Goal: Book appointment/travel/reservation

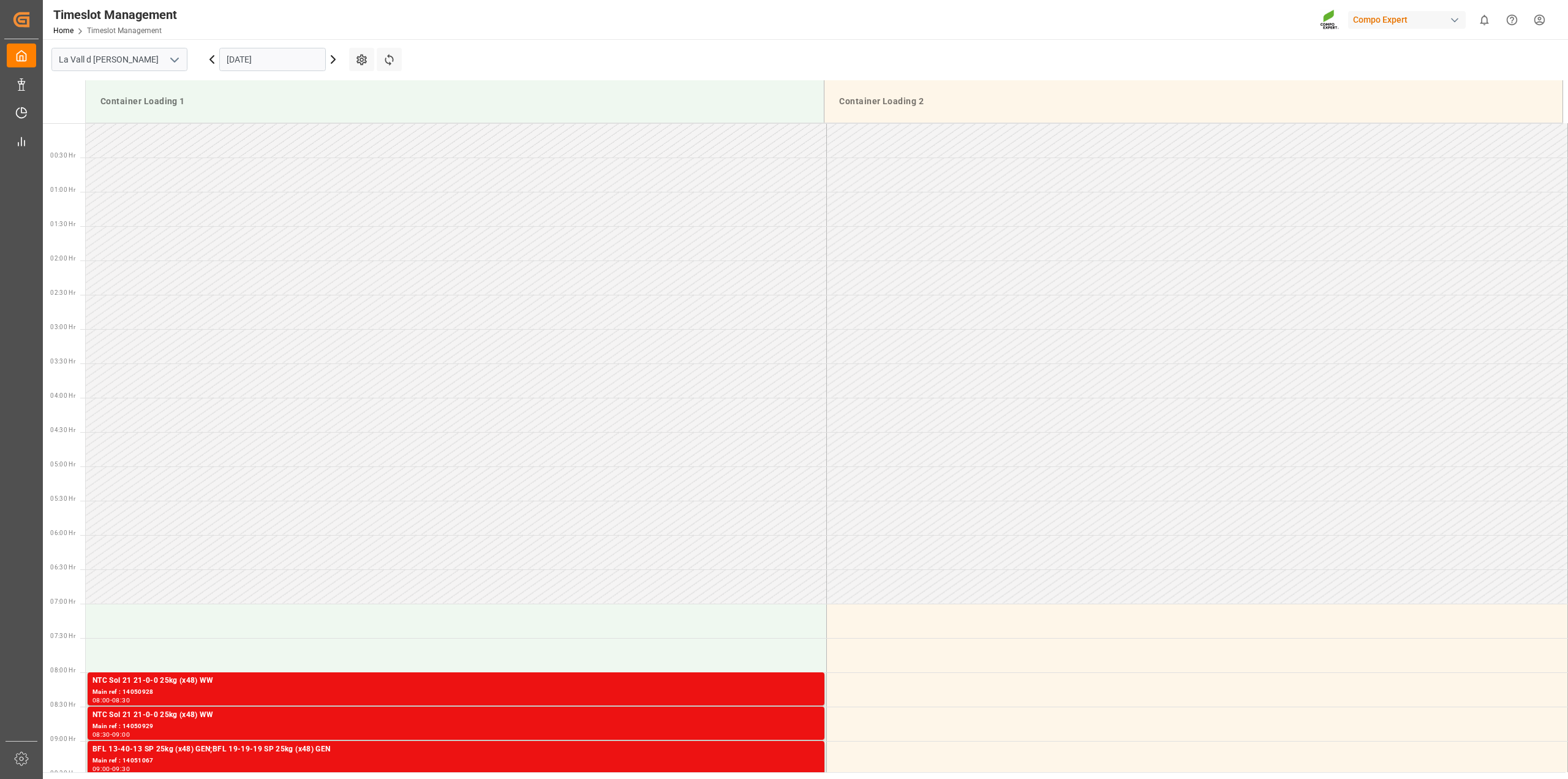
scroll to position [502, 0]
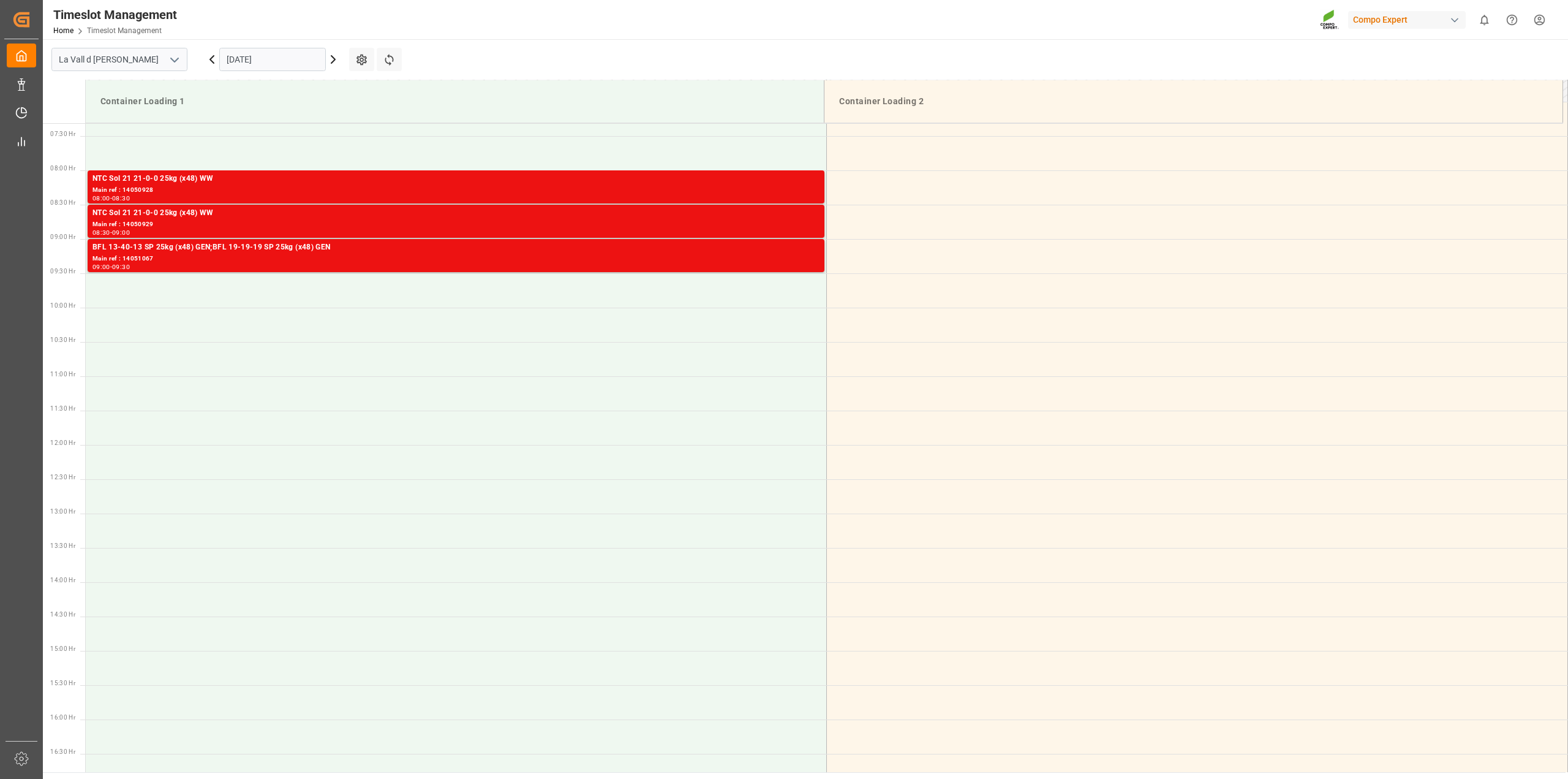
click at [302, 56] on input "[DATE]" at bounding box center [272, 59] width 106 height 23
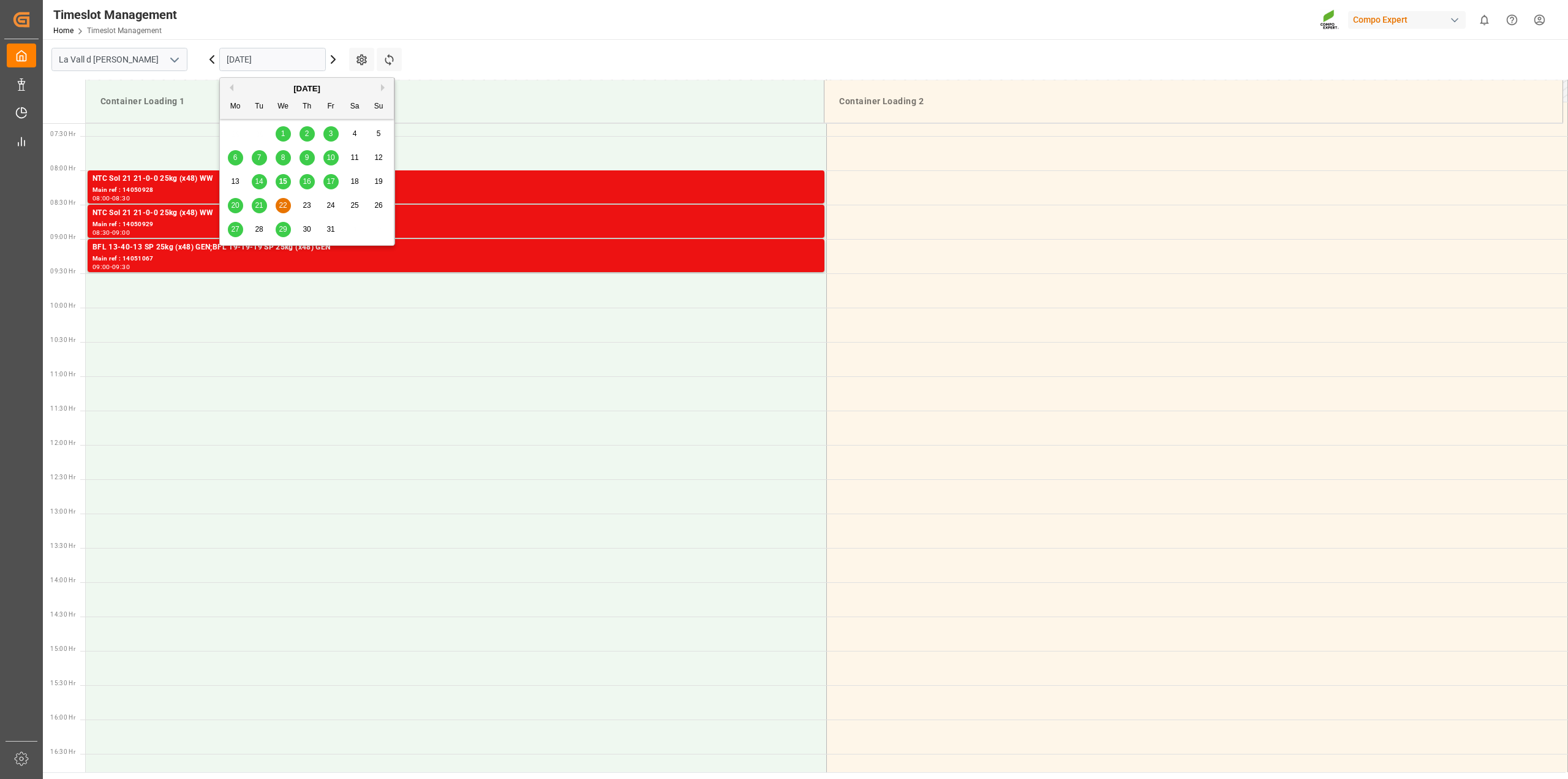
click at [238, 206] on span "20" at bounding box center [234, 206] width 8 height 9
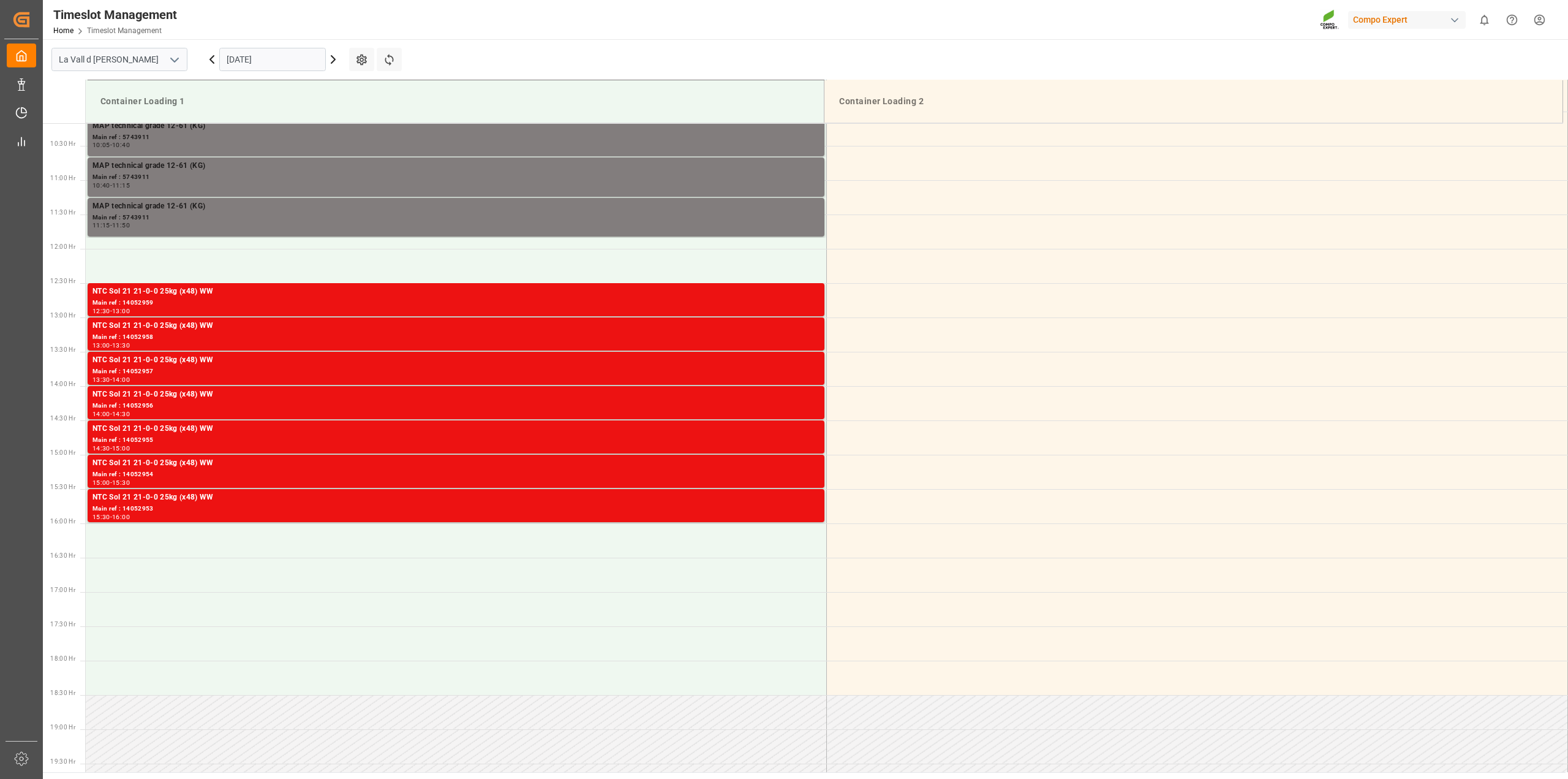
scroll to position [448, 0]
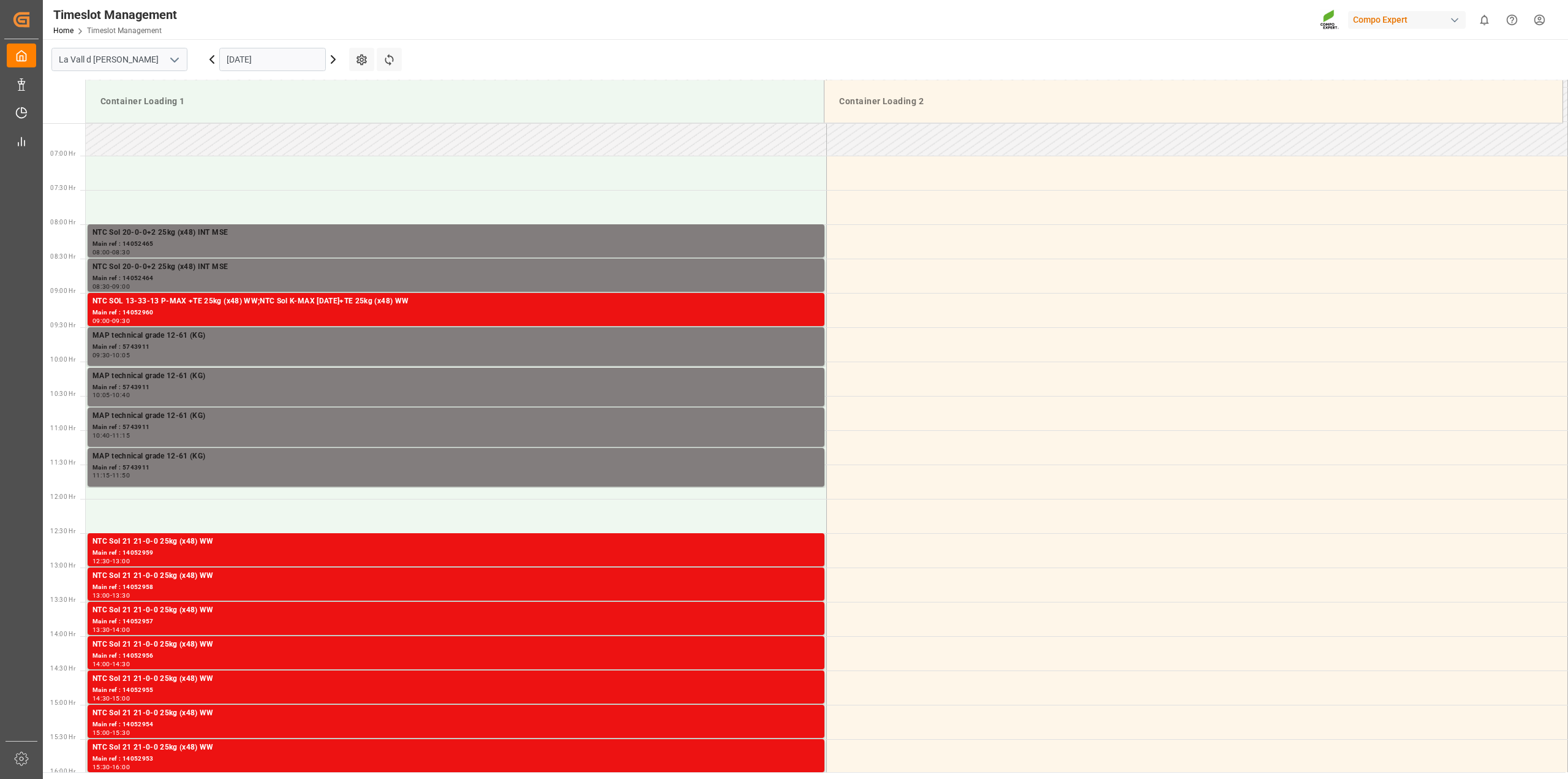
click at [335, 59] on icon at bounding box center [333, 59] width 4 height 7
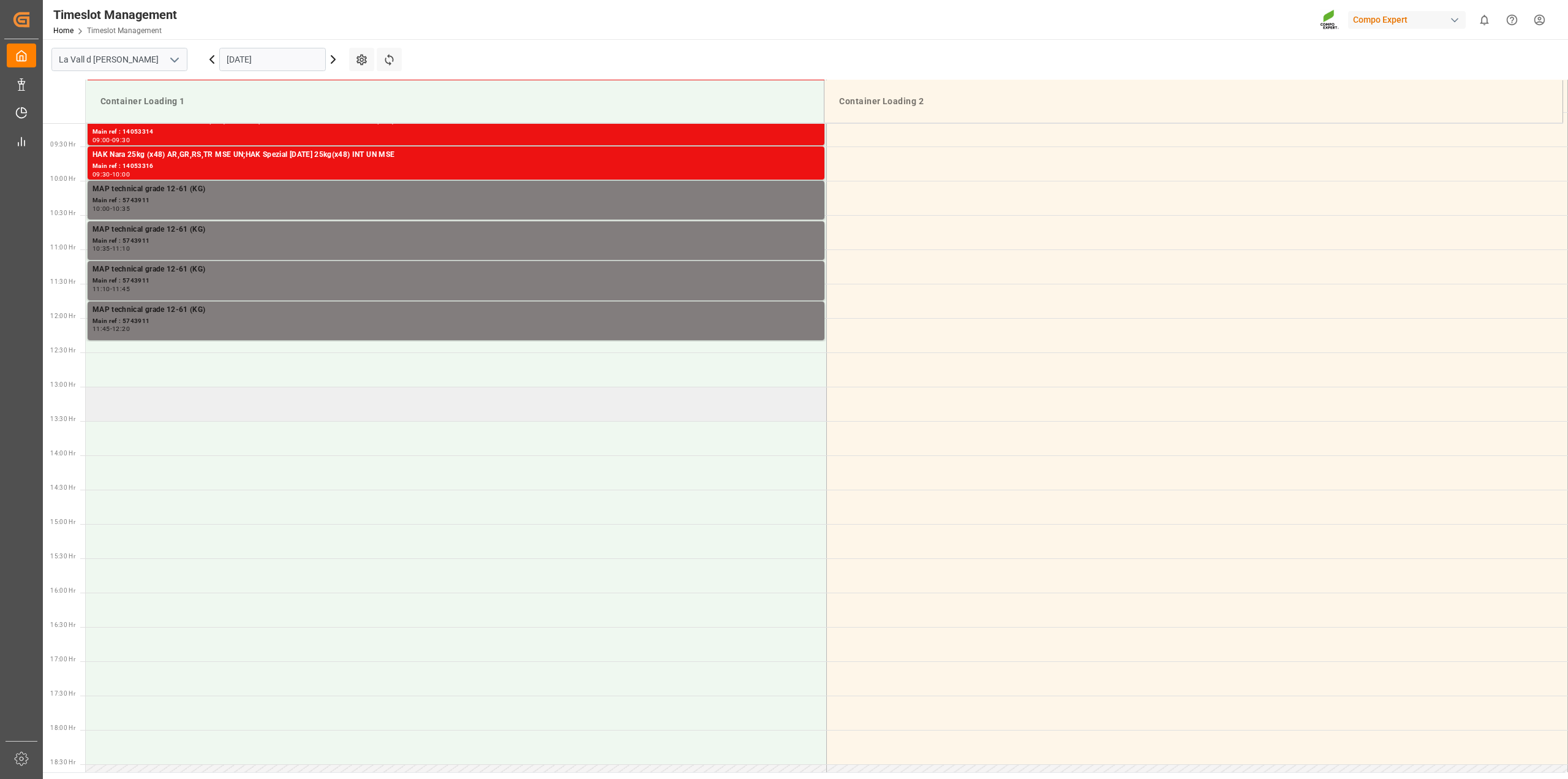
scroll to position [570, 0]
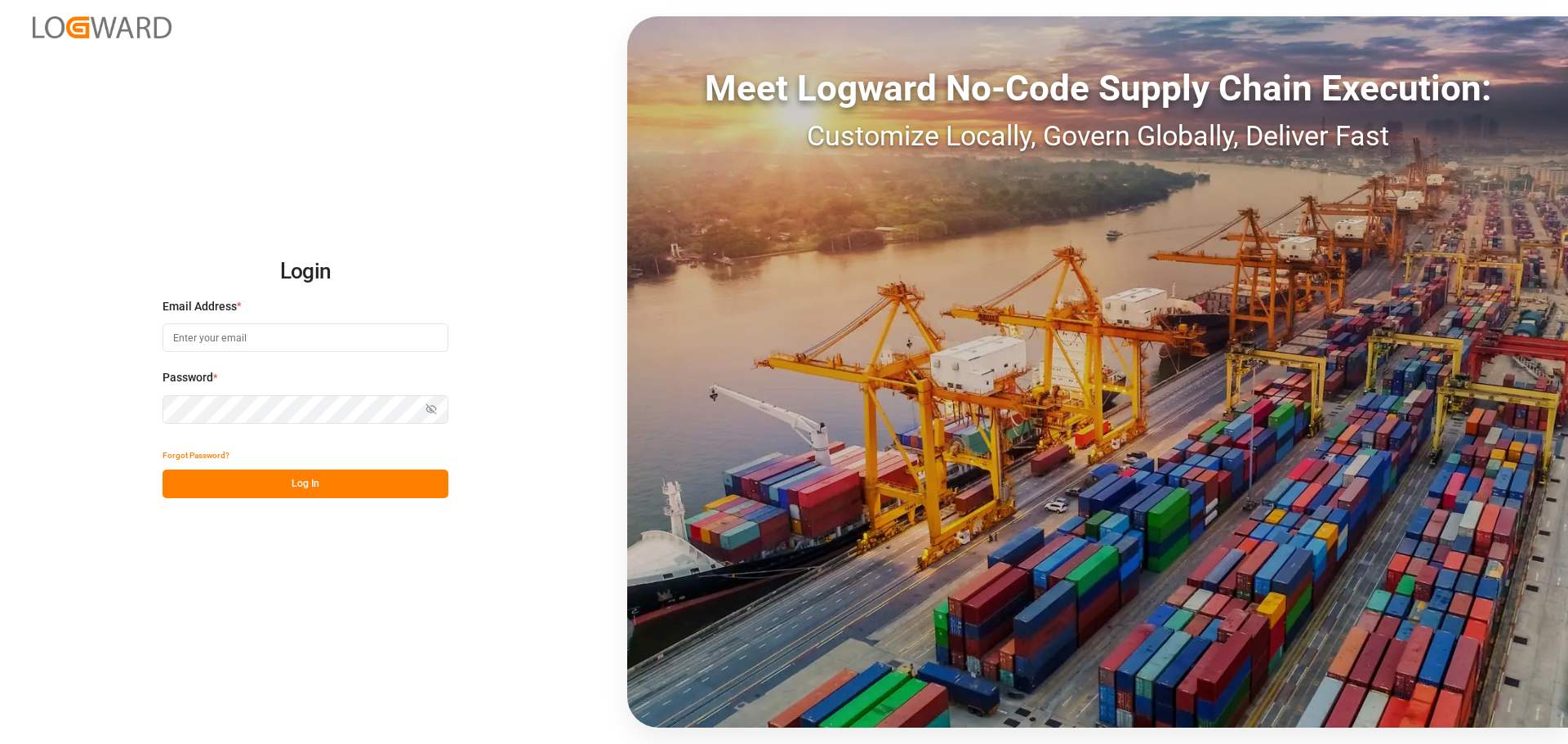
click at [285, 341] on input at bounding box center [305, 338] width 286 height 29
type input "PURCHASE.VDU@COMPO-EXPERT.COM"
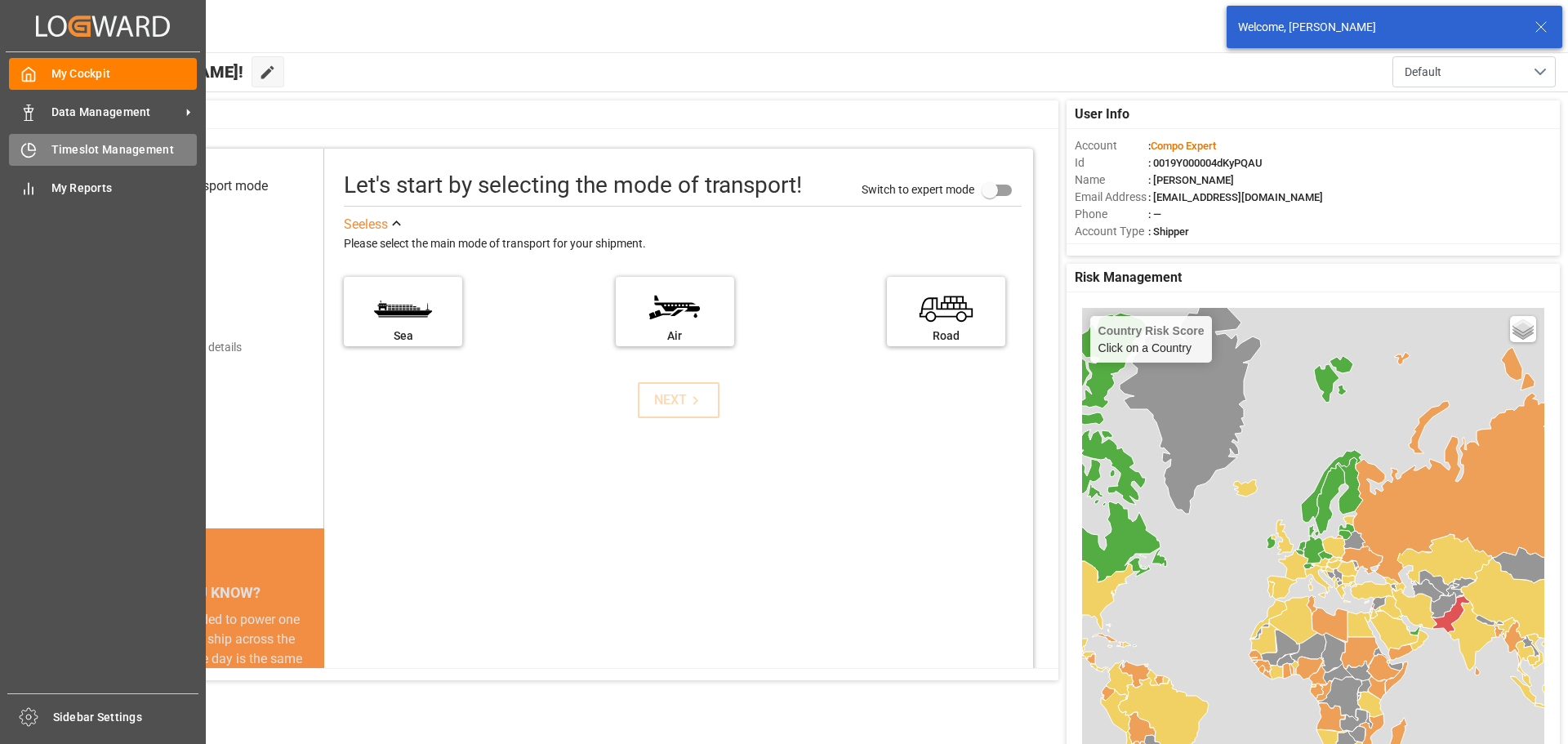
click at [40, 141] on div "Timeslot Management Timeslot Management" at bounding box center [102, 150] width 188 height 32
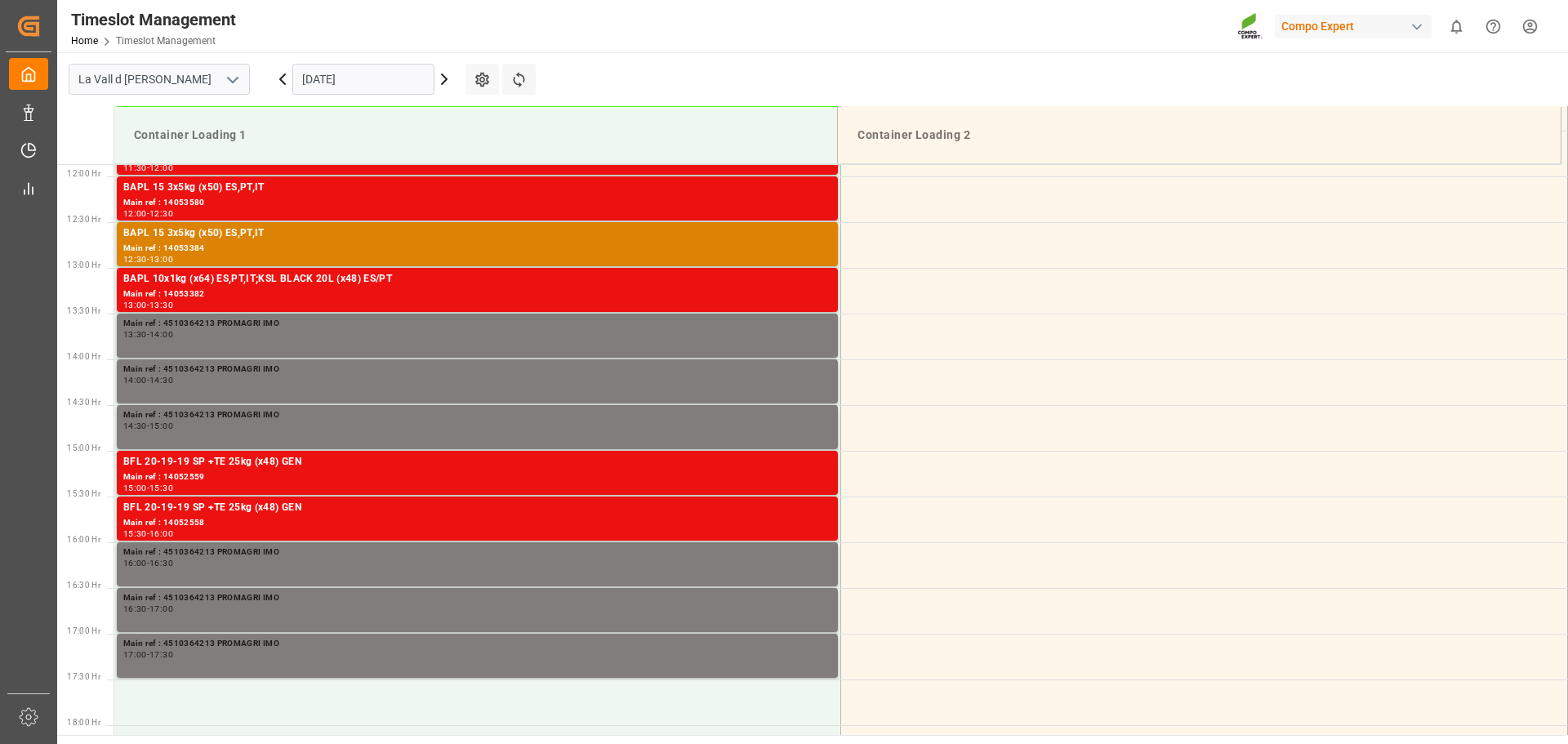
scroll to position [1088, 0]
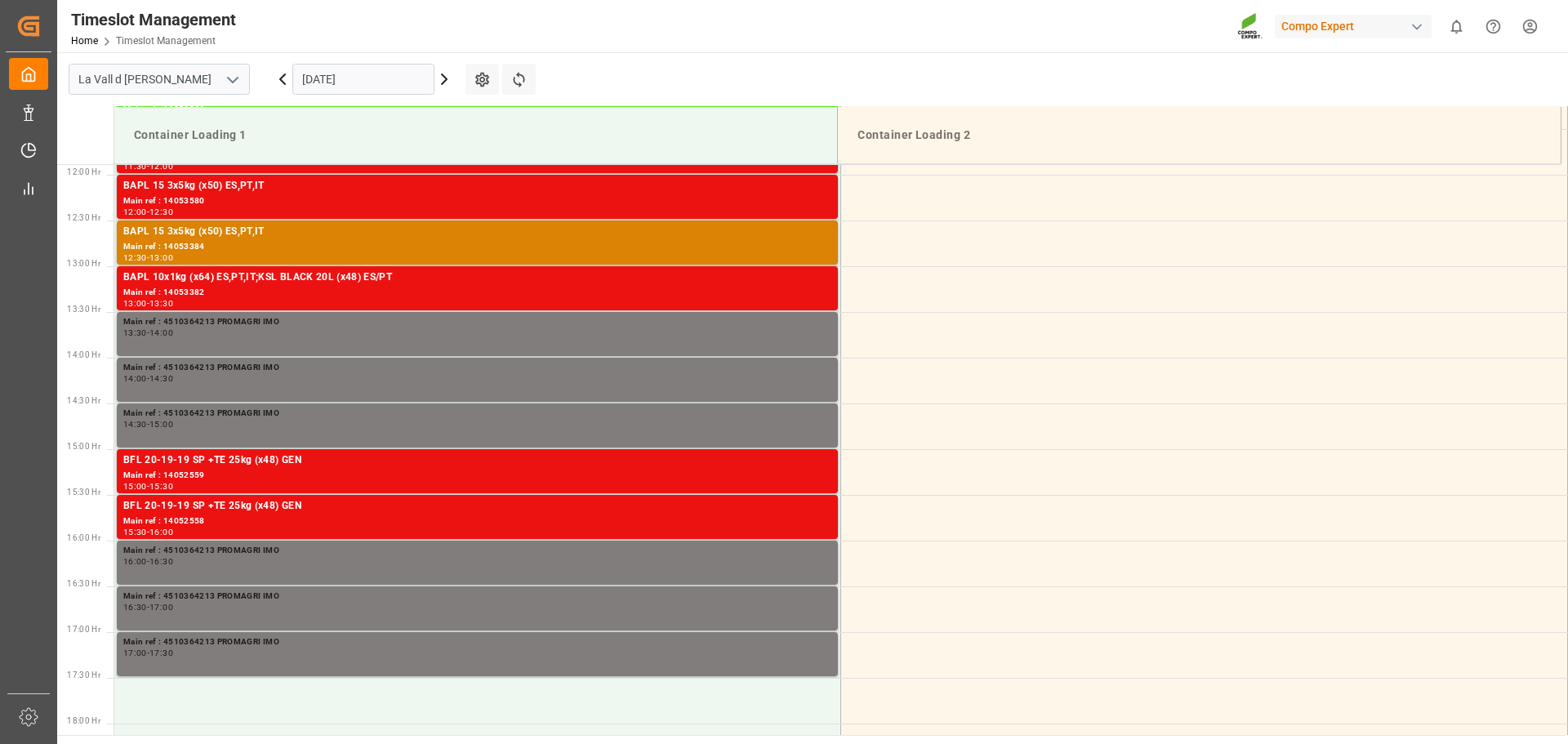
click at [369, 79] on input "[DATE]" at bounding box center [363, 79] width 142 height 31
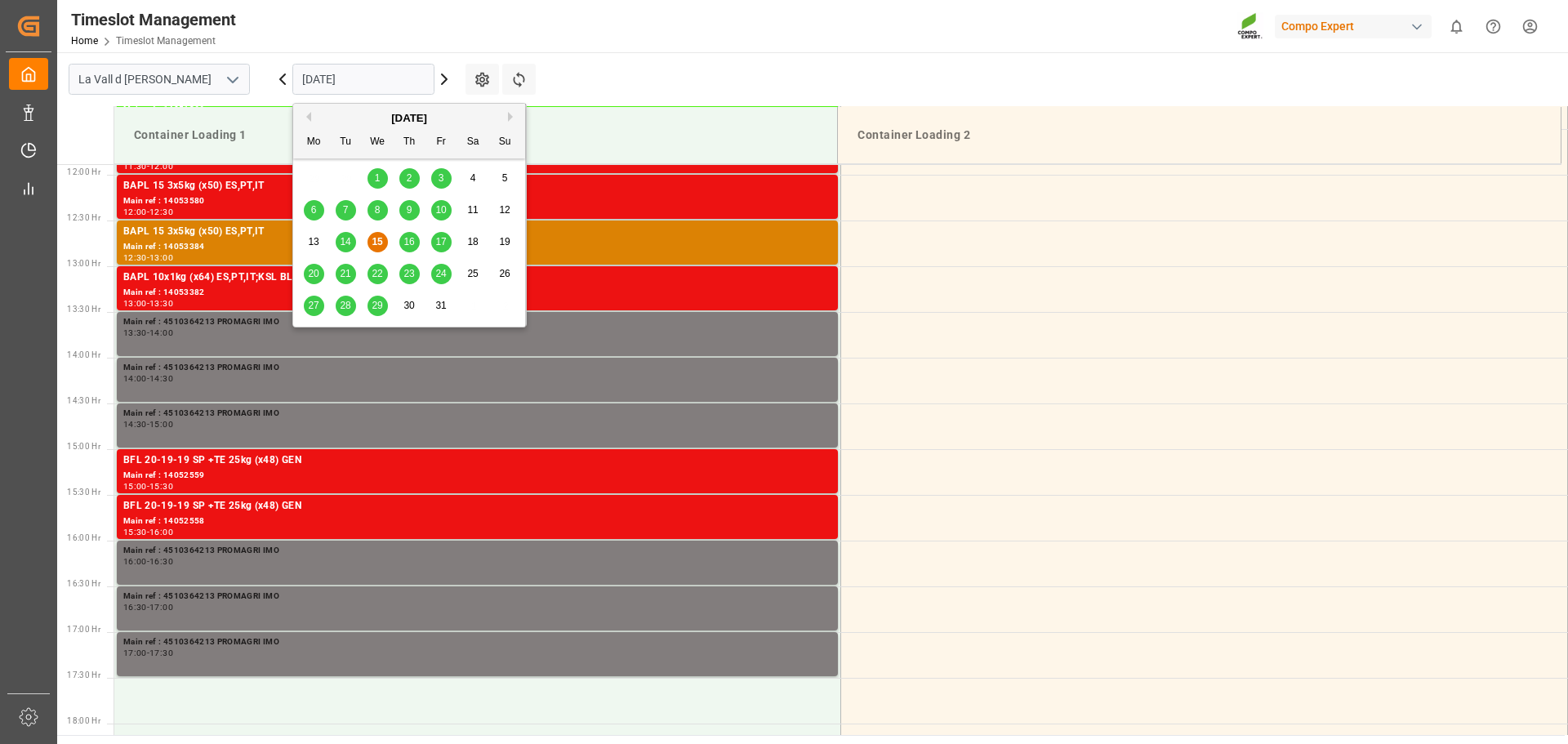
click at [413, 242] on span "16" at bounding box center [408, 242] width 11 height 12
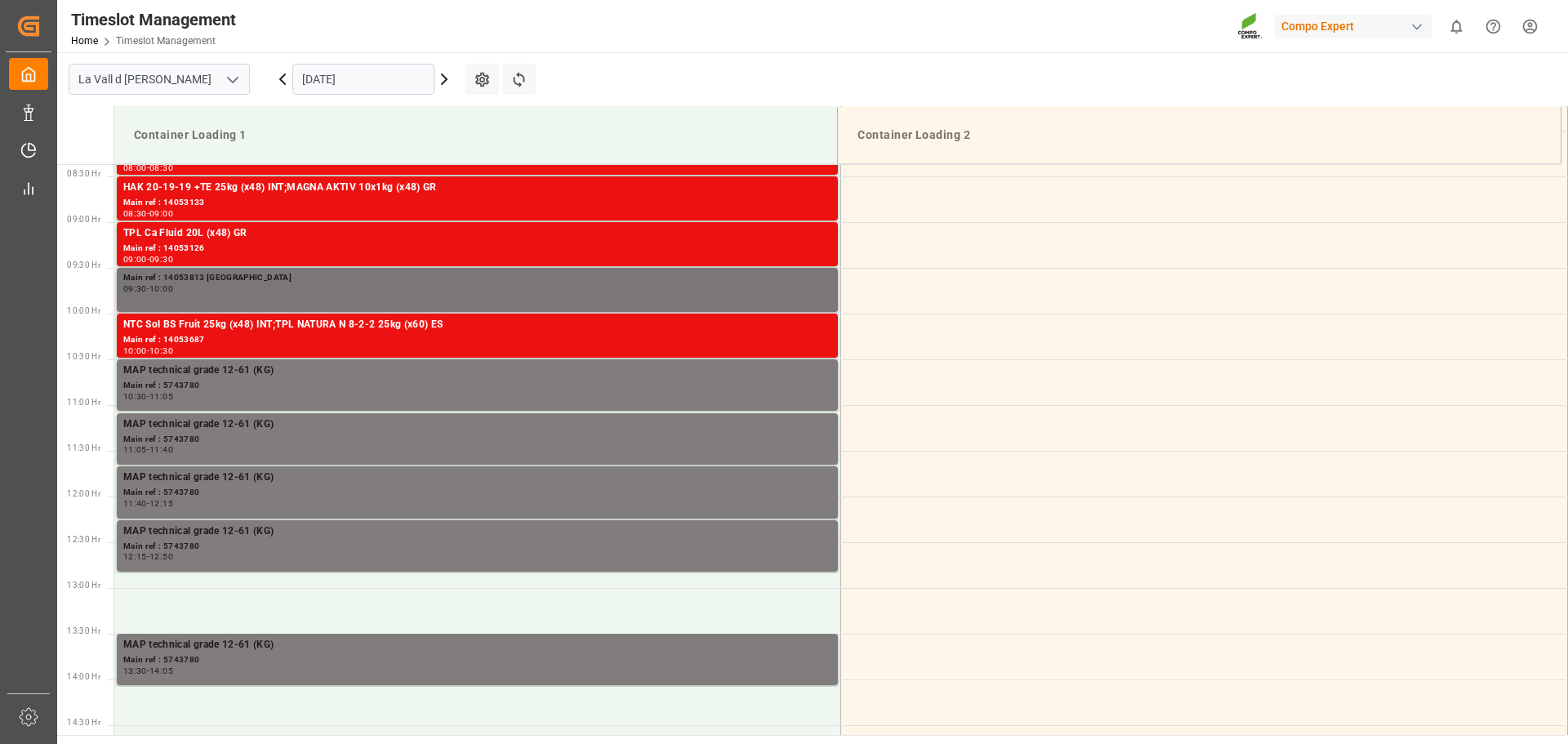
scroll to position [760, 0]
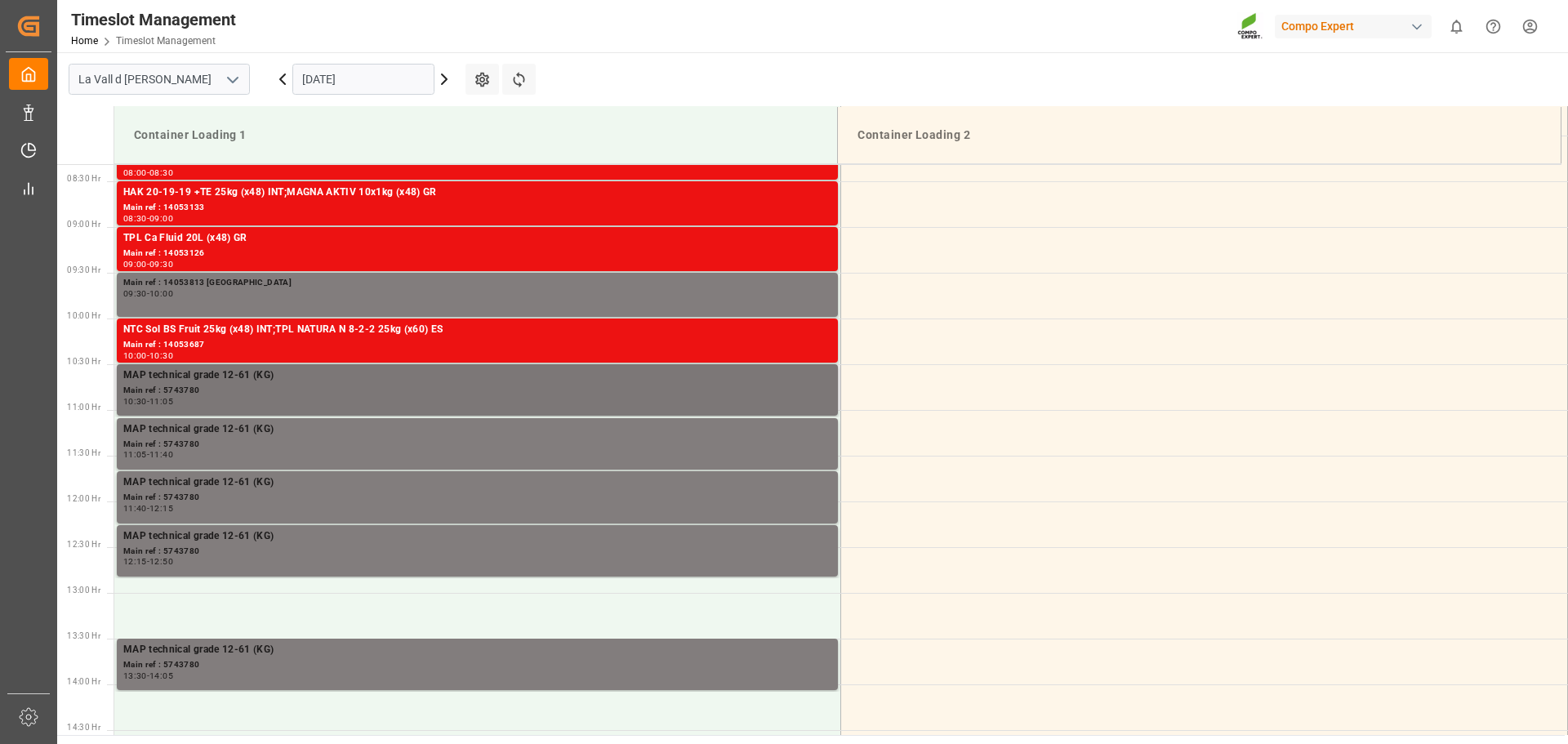
click at [240, 372] on div "MAP technical grade 12-61 (KG)" at bounding box center [478, 375] width 708 height 16
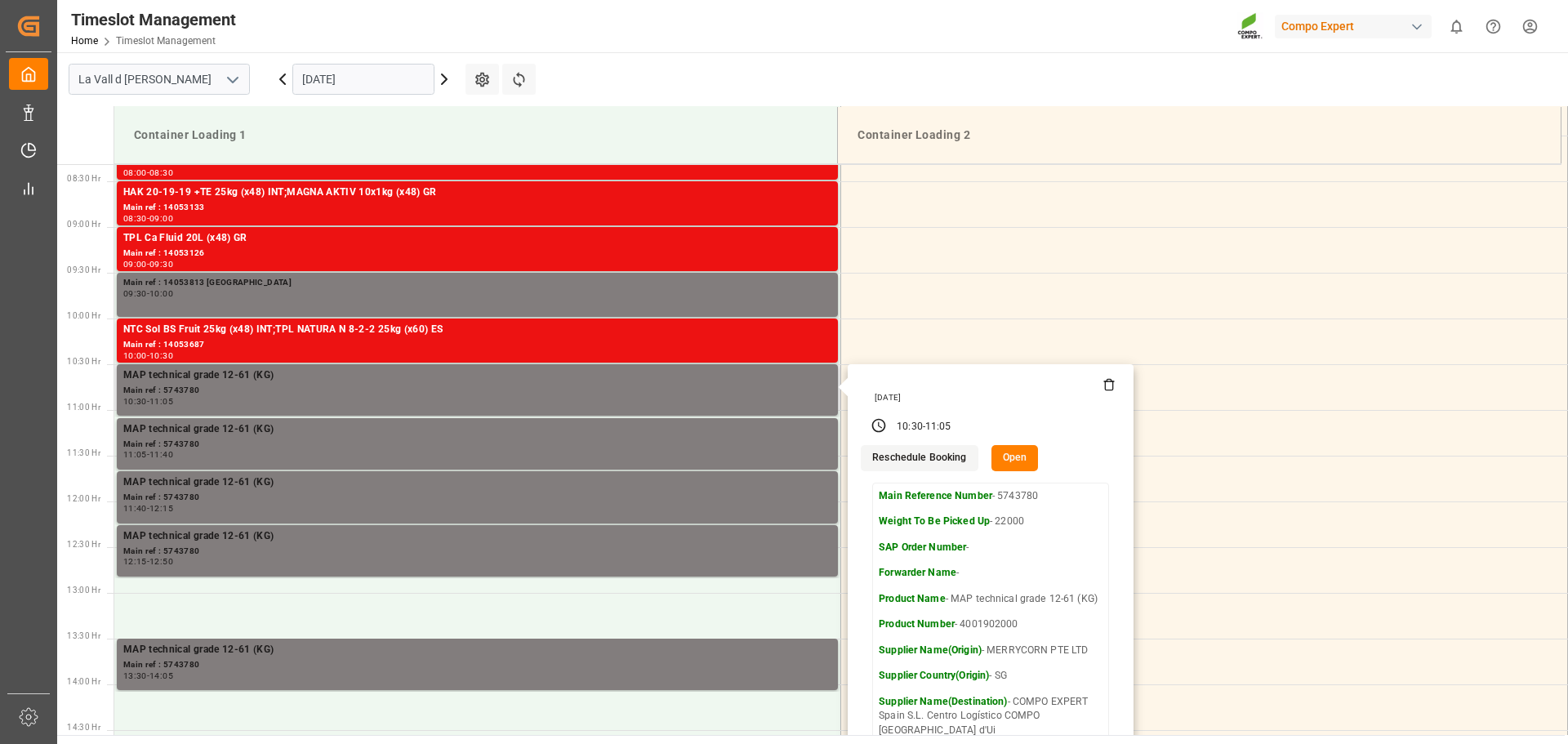
click at [1022, 462] on button "Open" at bounding box center [1015, 457] width 47 height 26
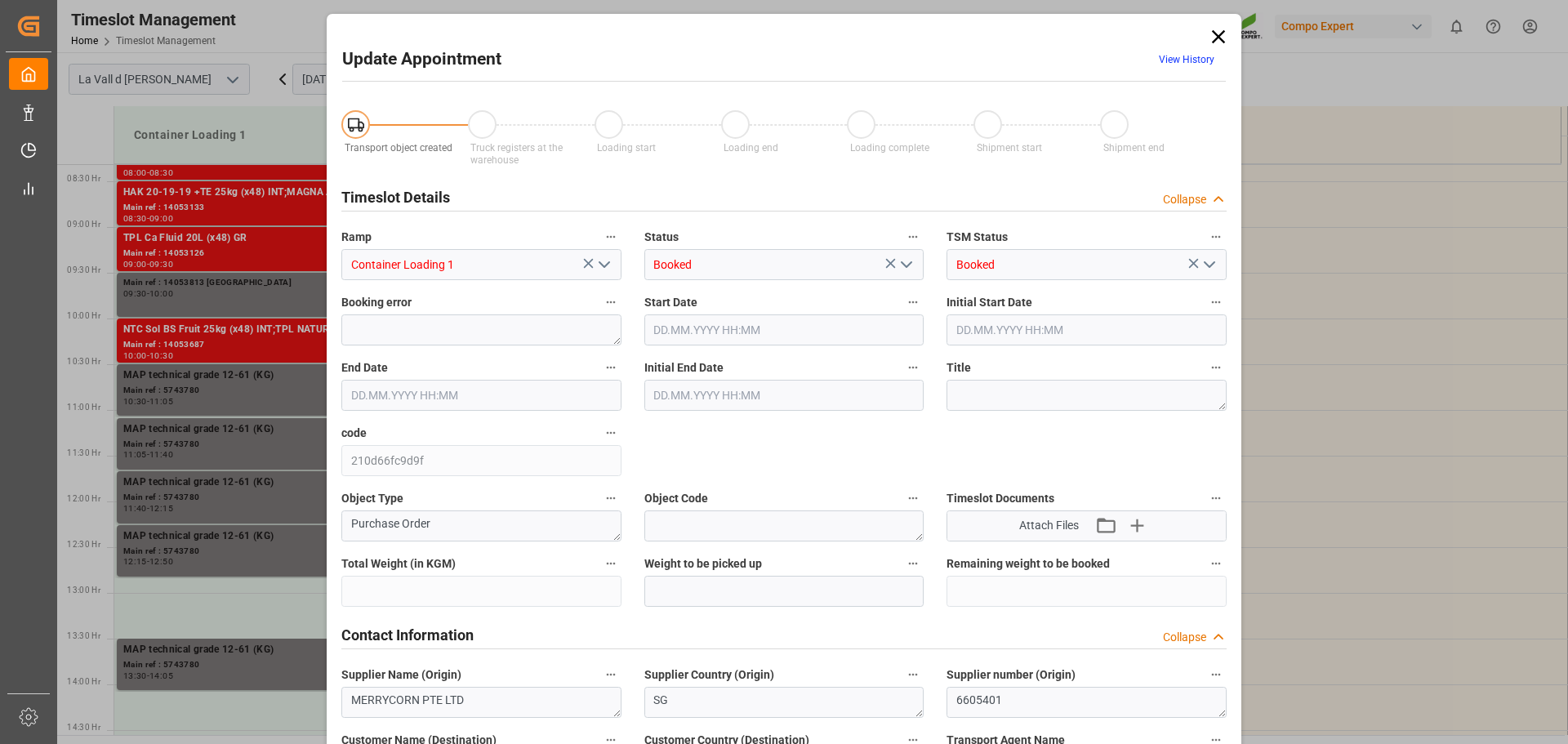
type input "220000"
type input "22000"
type input "0"
type input "16.10.2025 10:30"
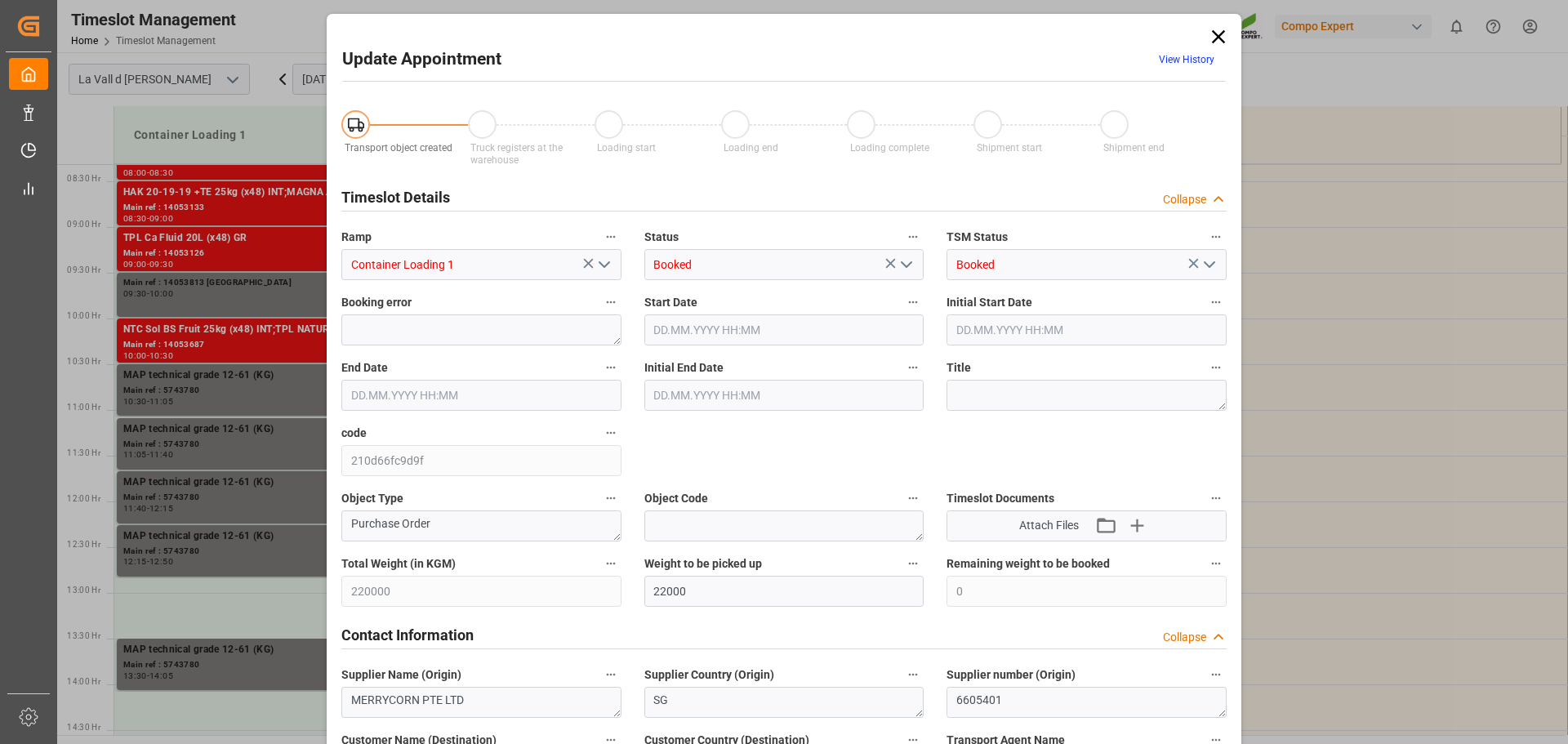
type input "16.10.2025 11:05"
type input "16.10.2025 11:00"
type input "14.10.2025 14:08"
click at [665, 330] on input "16.10.2025 10:30" at bounding box center [784, 330] width 280 height 31
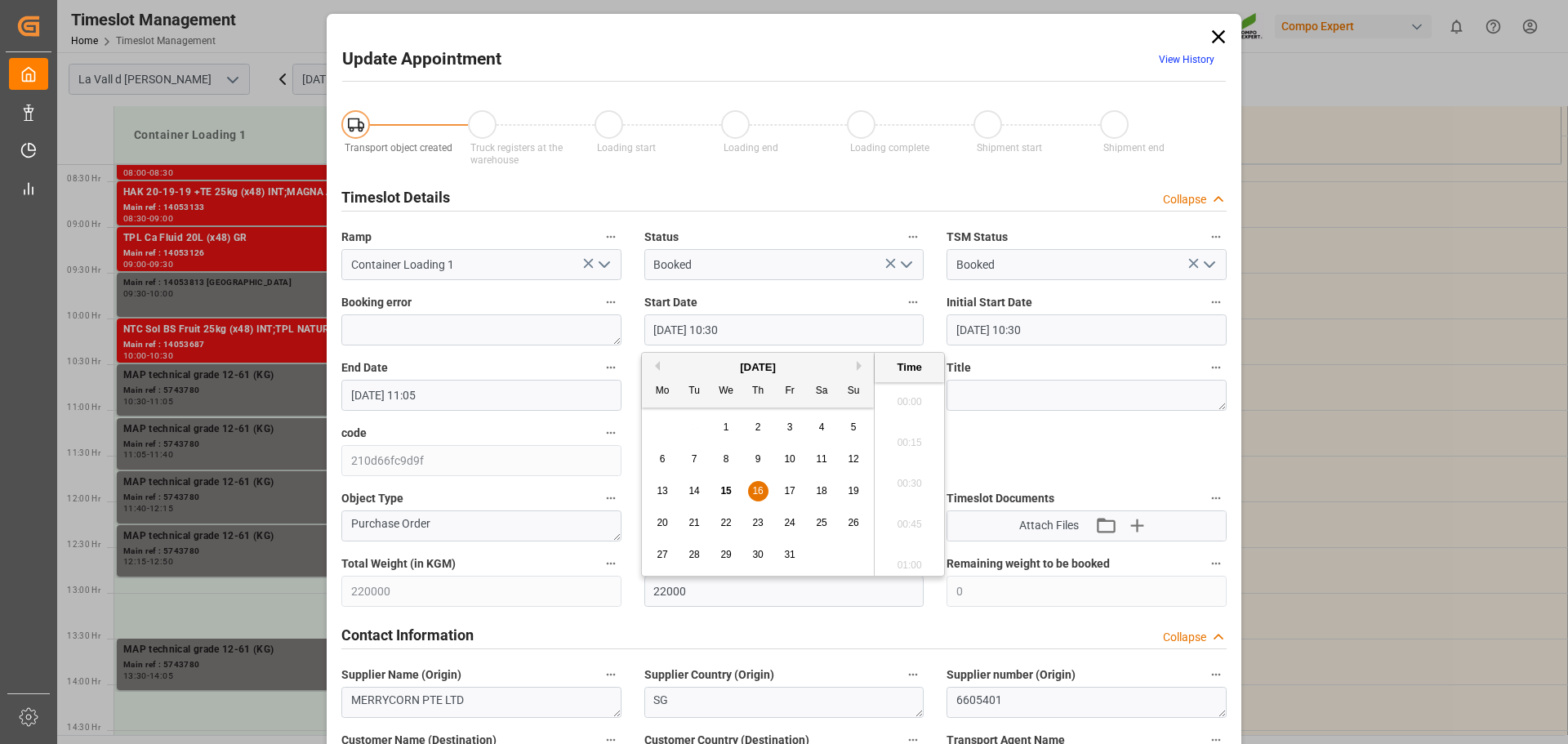
scroll to position [1640, 0]
click at [661, 328] on input "16.10.2025 10:30" at bounding box center [784, 330] width 280 height 31
click at [724, 327] on input "20.10.2025 10:30" at bounding box center [784, 330] width 280 height 31
click at [726, 326] on input "20.10.2025 111:50" at bounding box center [784, 330] width 280 height 31
click at [820, 327] on input "20.10.2025 11:50" at bounding box center [784, 330] width 280 height 31
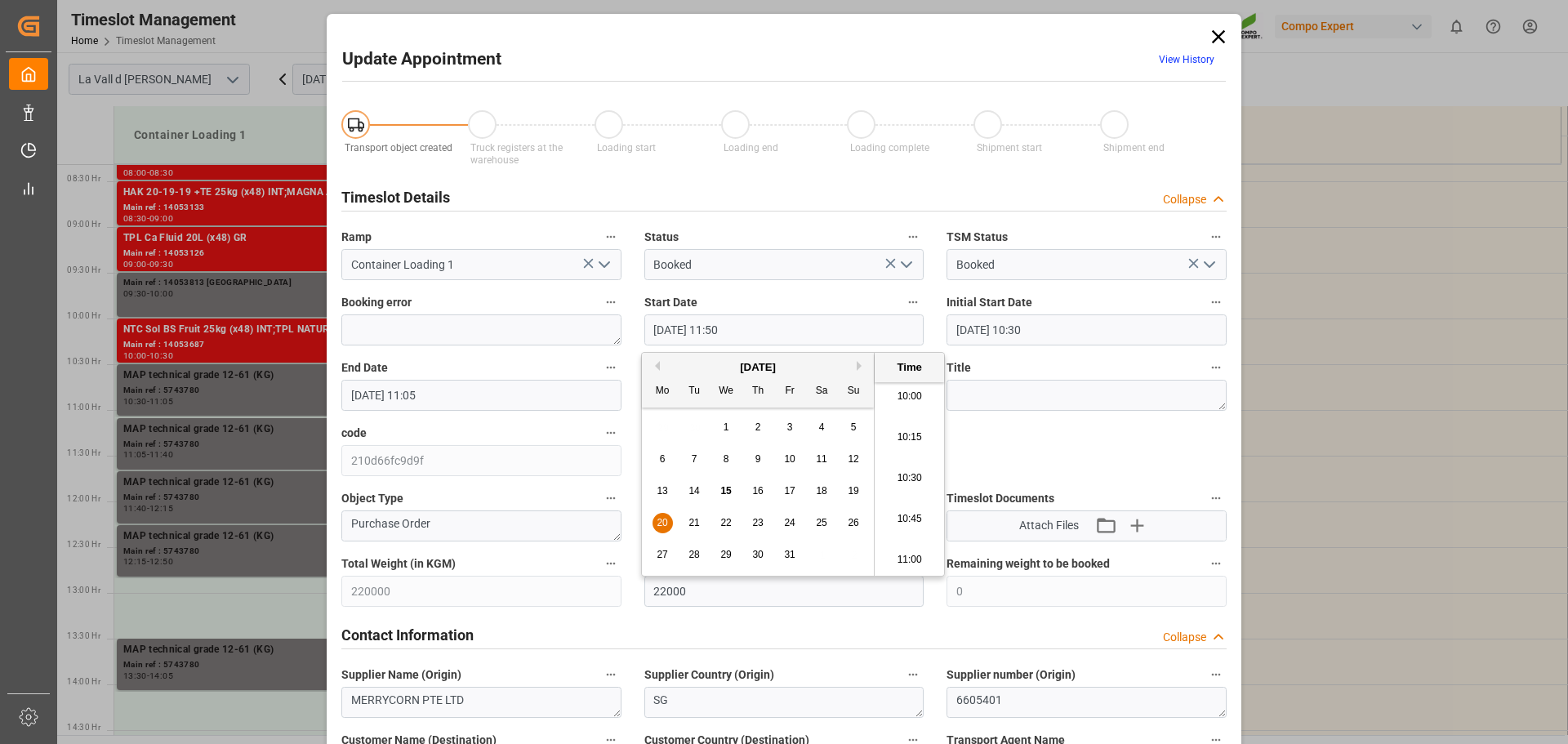
type input "20.10.2025 11:50"
click at [513, 394] on input "16.10.2025 11:05" at bounding box center [481, 396] width 280 height 31
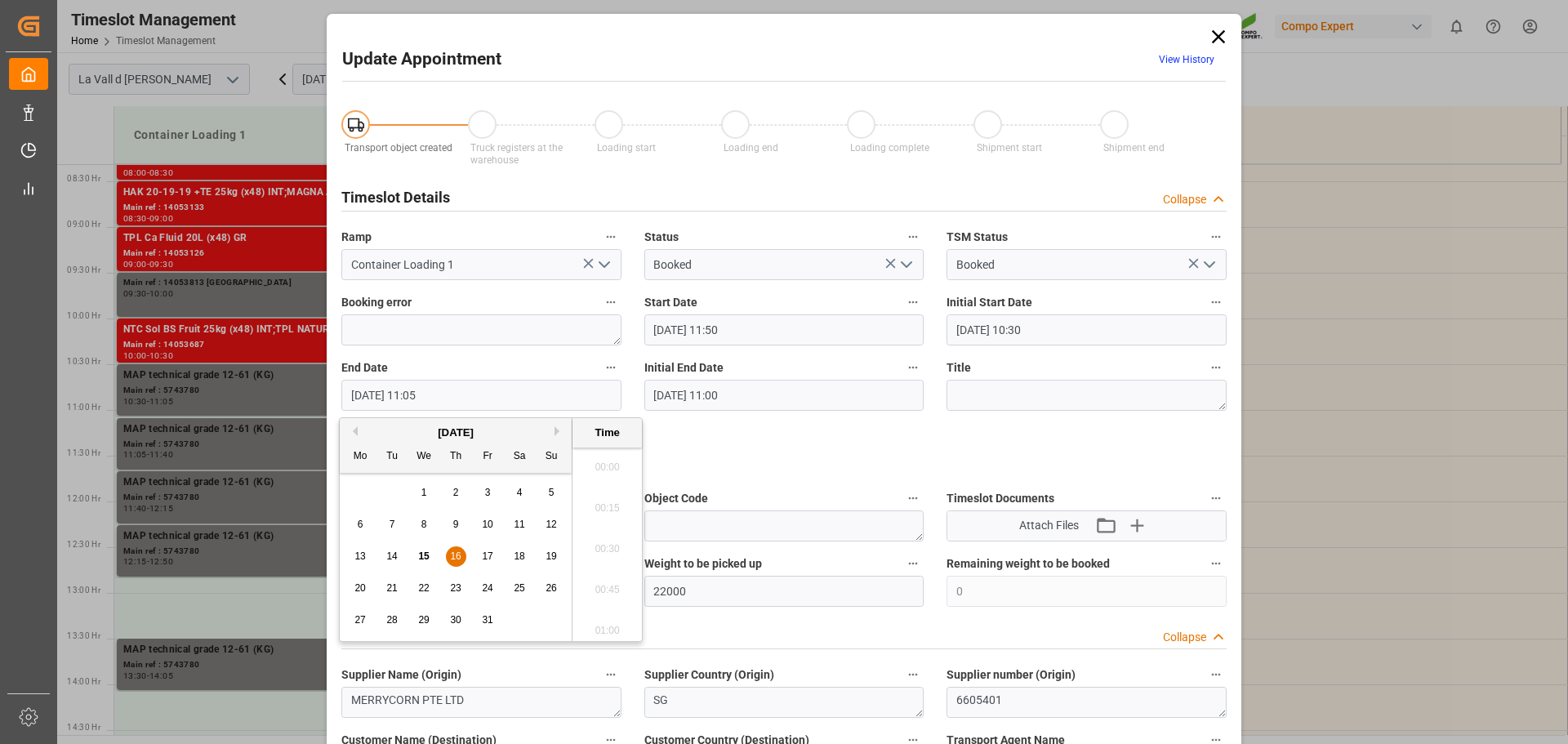
scroll to position [1722, 0]
click at [361, 392] on input "16.10.2025 11:05" at bounding box center [481, 396] width 280 height 31
click at [436, 392] on input "20.10.2025 11:05" at bounding box center [481, 396] width 280 height 31
type input "20.10.2025 11:25"
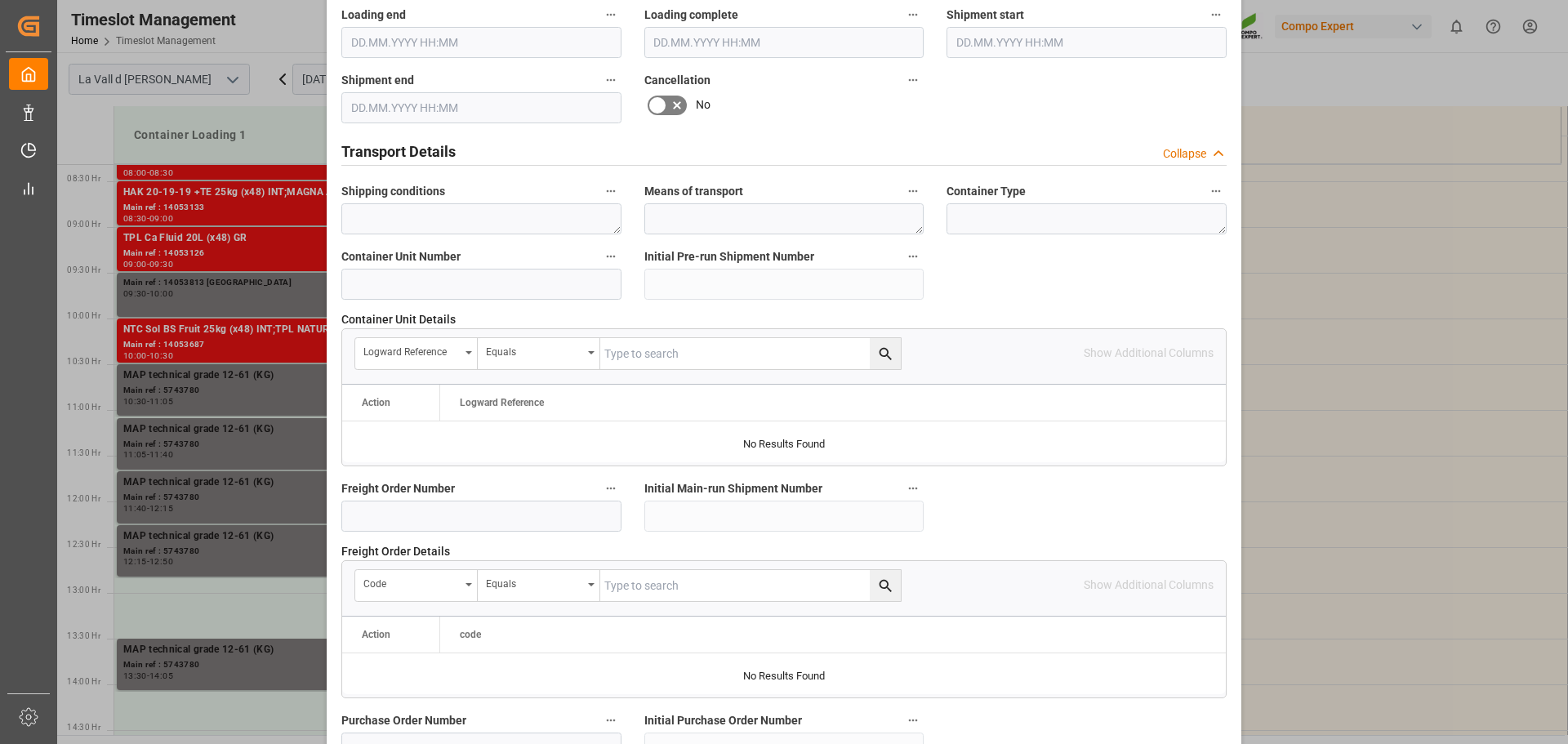
scroll to position [1523, 0]
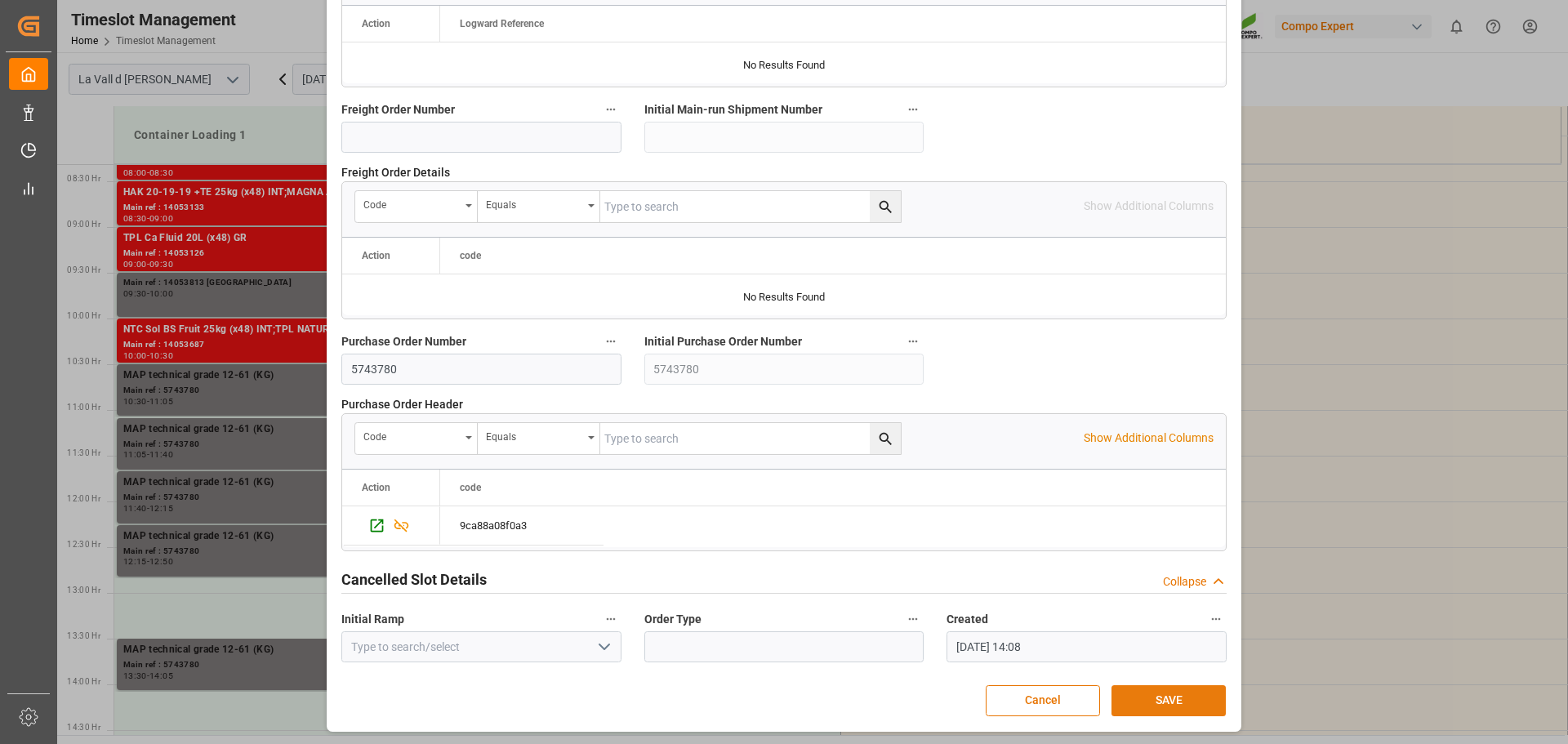
click at [1173, 707] on button "SAVE" at bounding box center [1169, 701] width 115 height 31
click at [1142, 709] on button "SAVE" at bounding box center [1169, 701] width 115 height 31
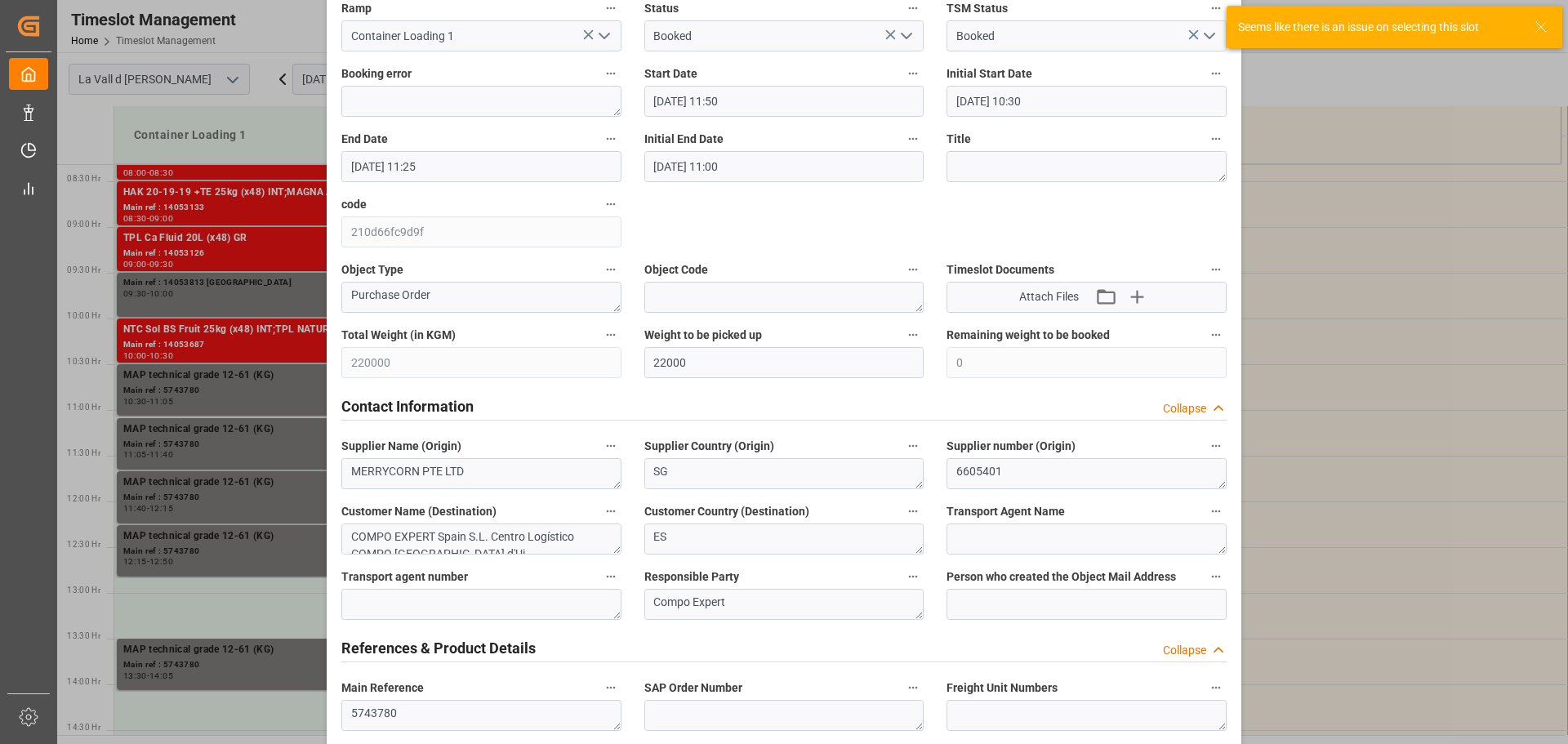
scroll to position [0, 0]
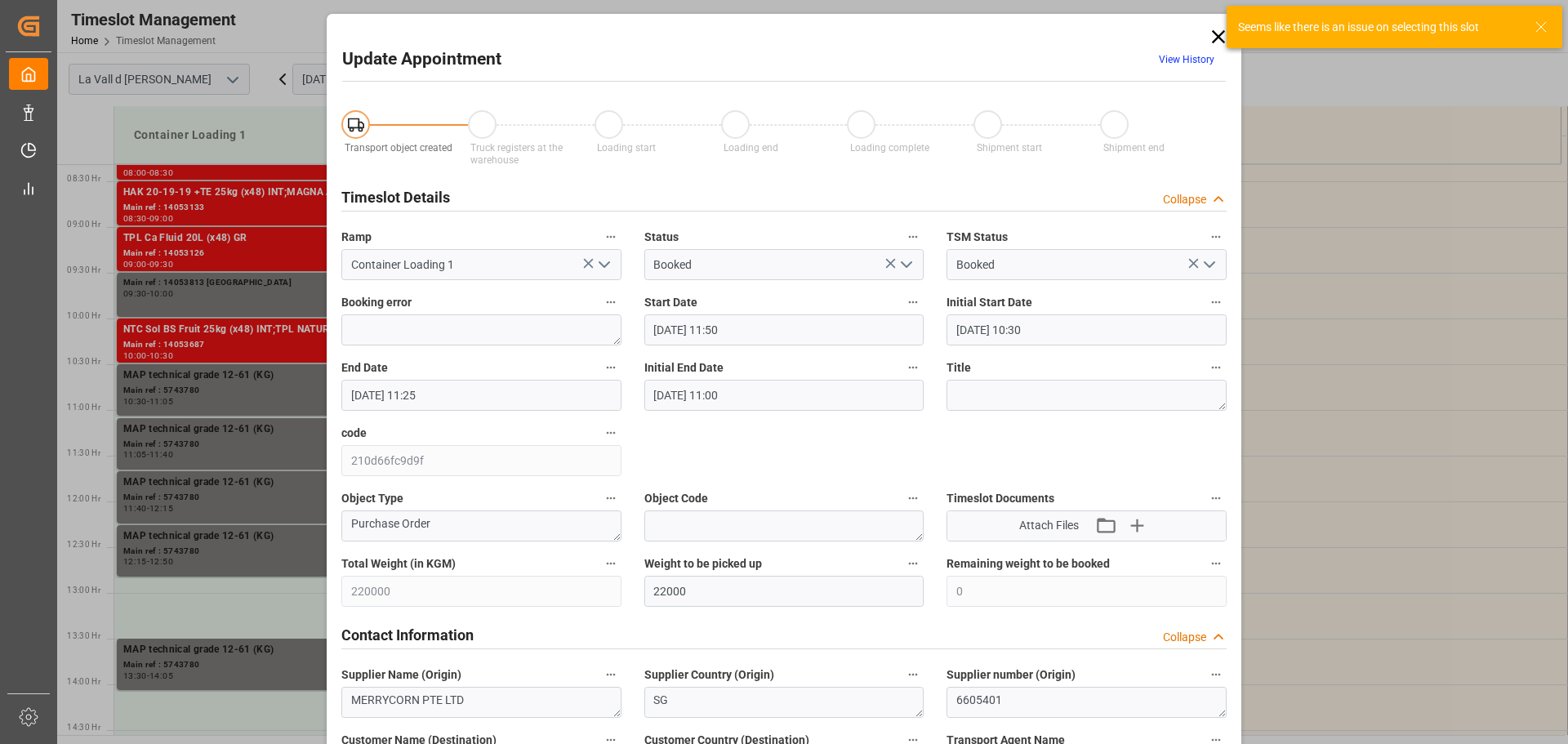
click at [695, 333] on input "20.10.2025 11:50" at bounding box center [784, 330] width 280 height 31
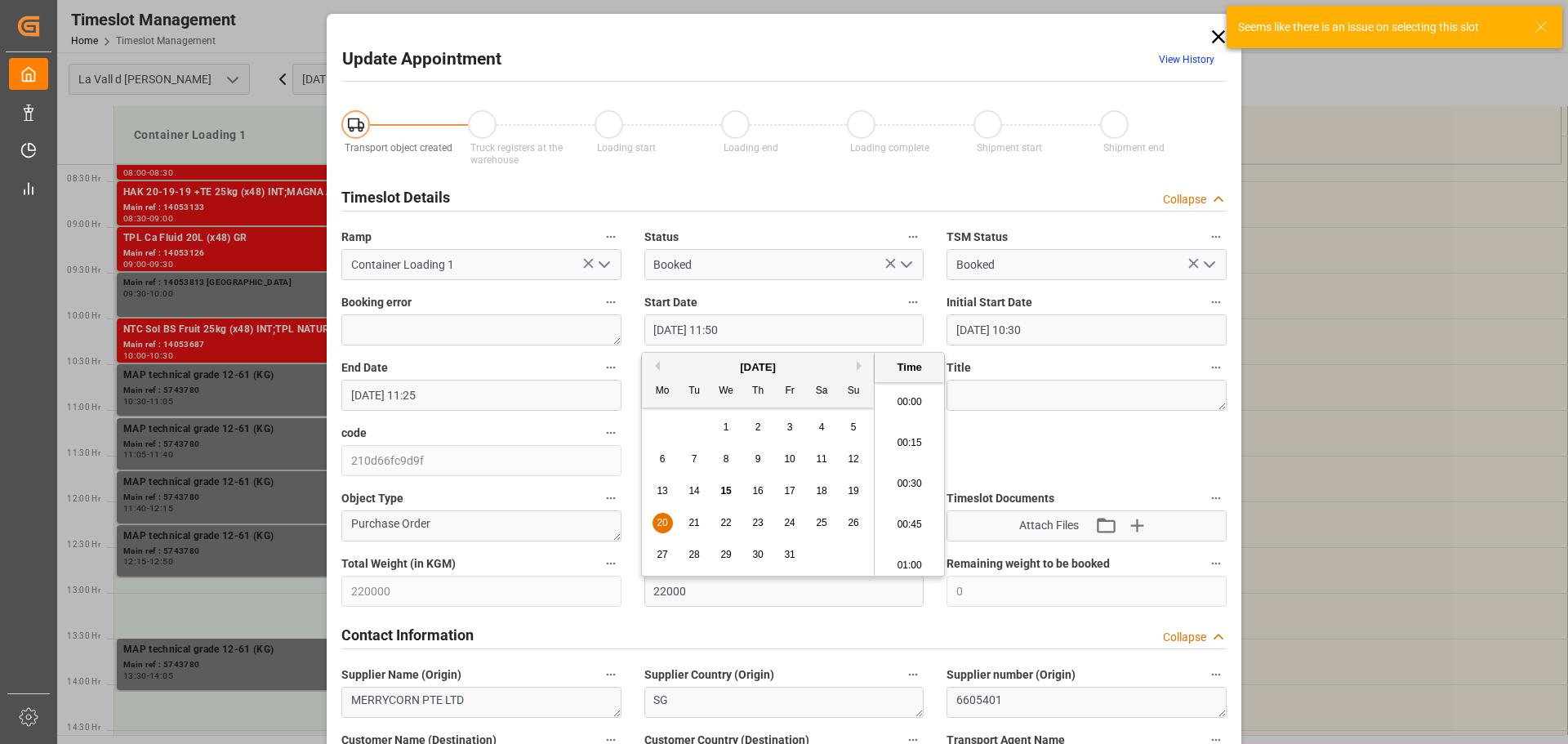
scroll to position [1844, 0]
click at [530, 393] on input "20.10.2025 11:25" at bounding box center [481, 396] width 280 height 31
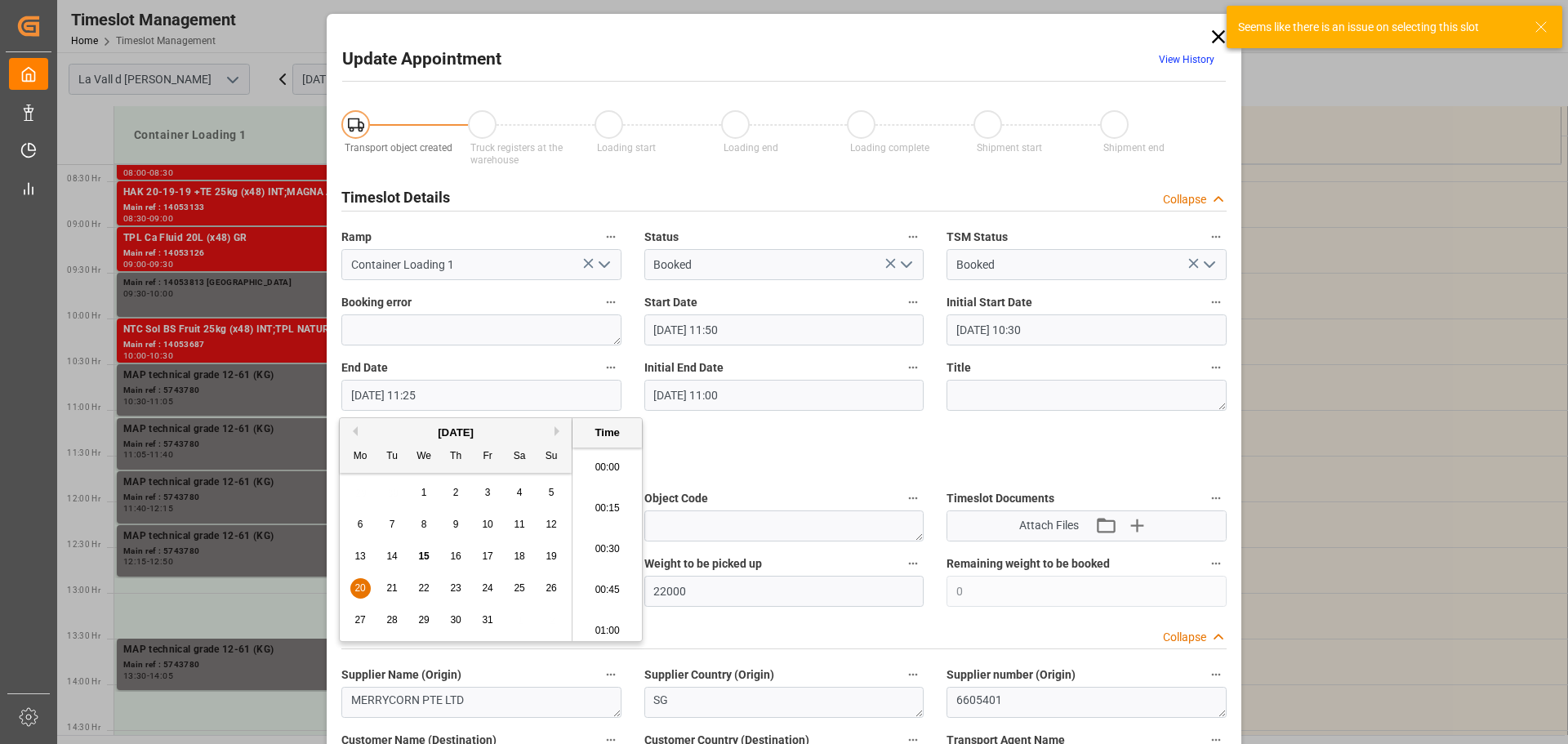
scroll to position [1762, 0]
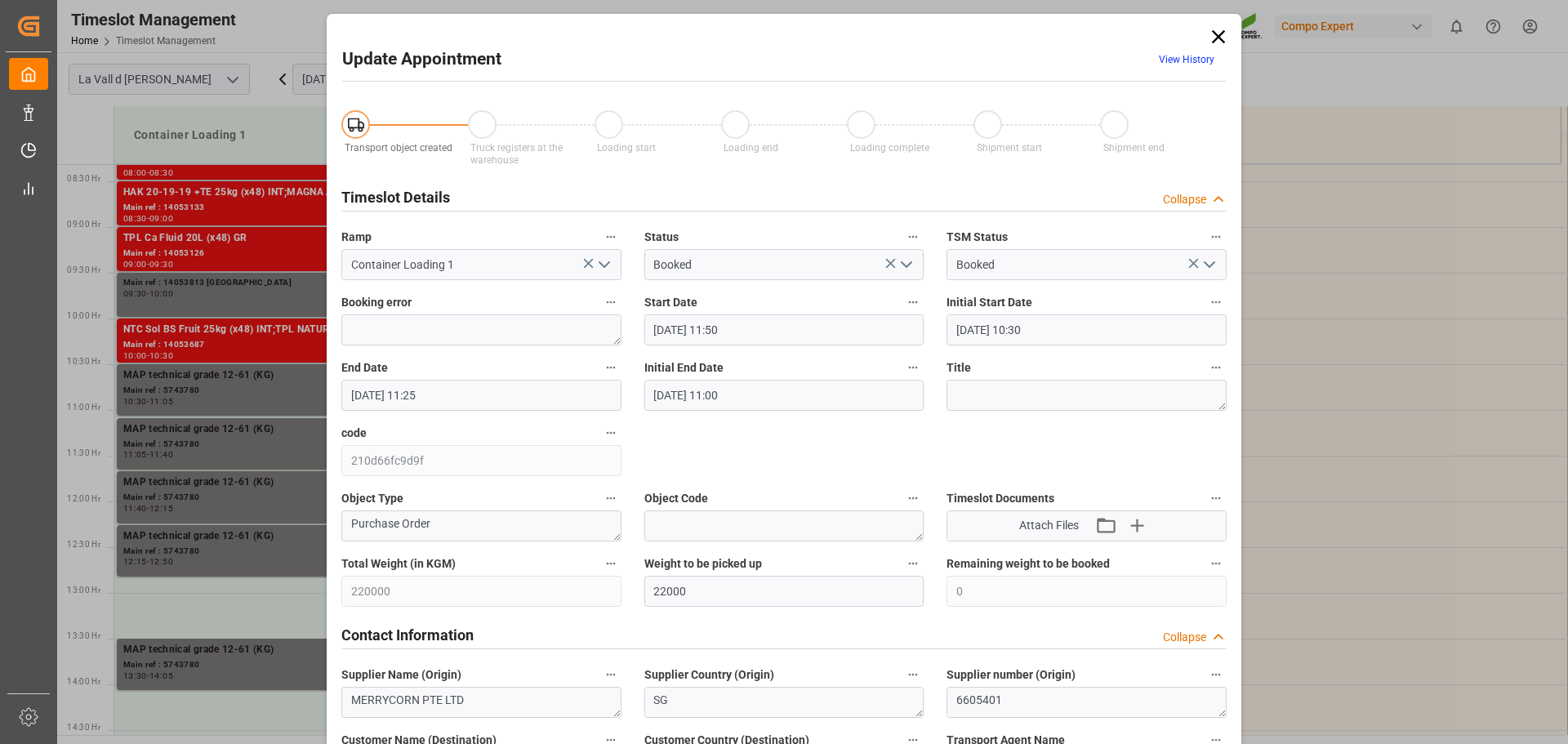
click at [688, 334] on input "20.10.2025 11:50" at bounding box center [784, 330] width 280 height 31
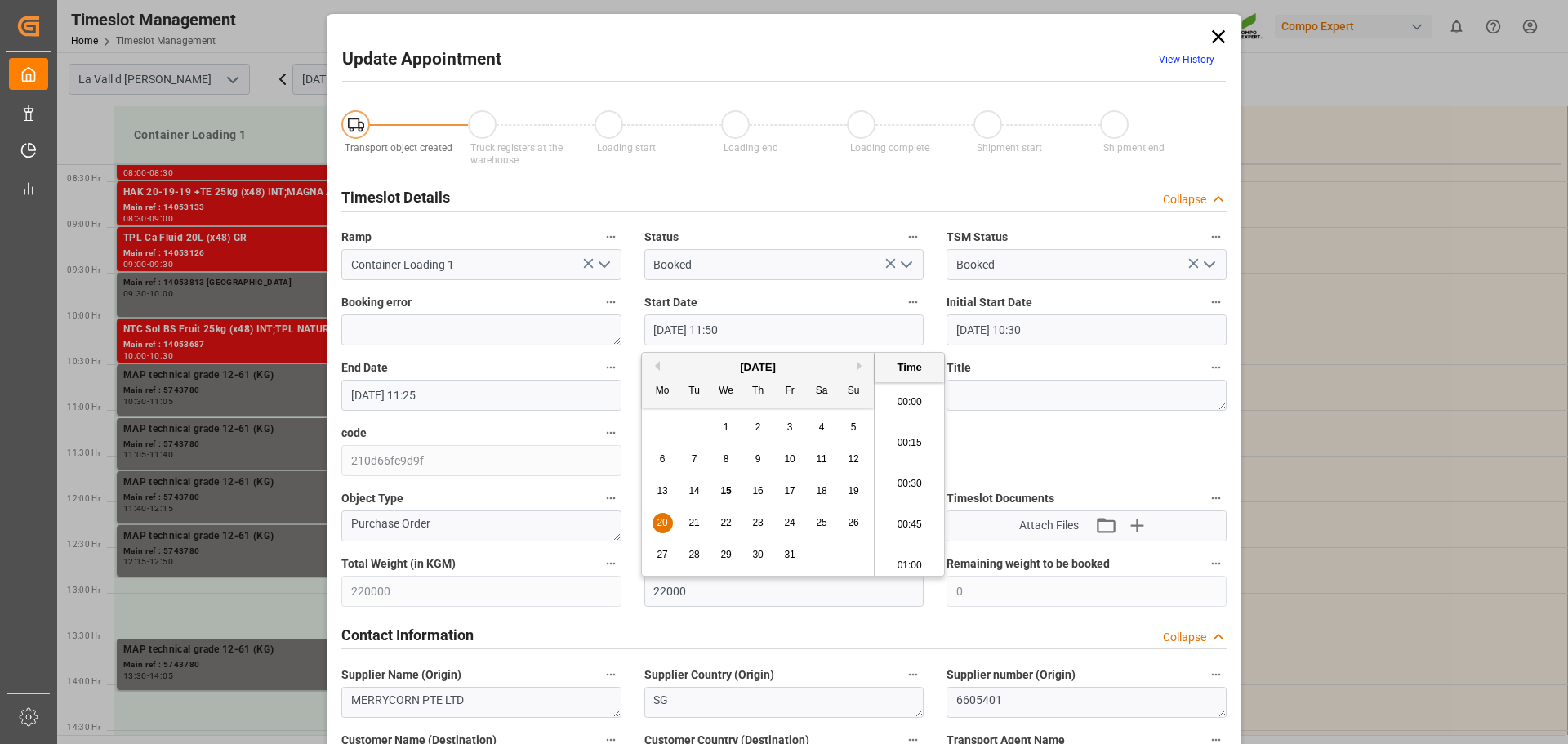
scroll to position [1844, 0]
click at [762, 322] on input "20.10.2025 11:50" at bounding box center [784, 330] width 280 height 31
click at [759, 297] on label "Start Date" at bounding box center [784, 303] width 280 height 23
click at [902, 297] on button "Start Date" at bounding box center [913, 302] width 21 height 21
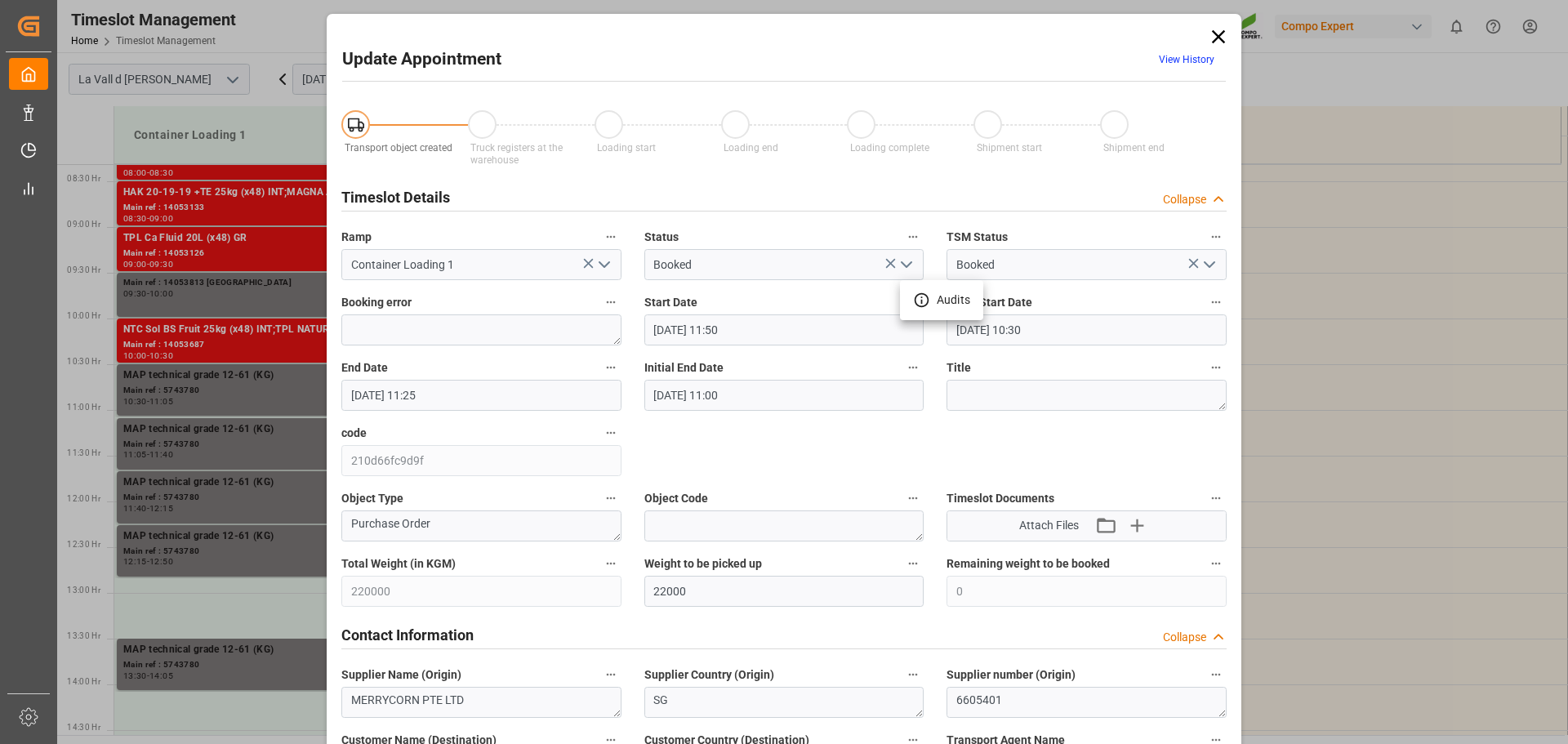
click at [759, 431] on div at bounding box center [784, 372] width 1568 height 744
click at [753, 331] on input "20.10.2025 11:50" at bounding box center [784, 330] width 280 height 31
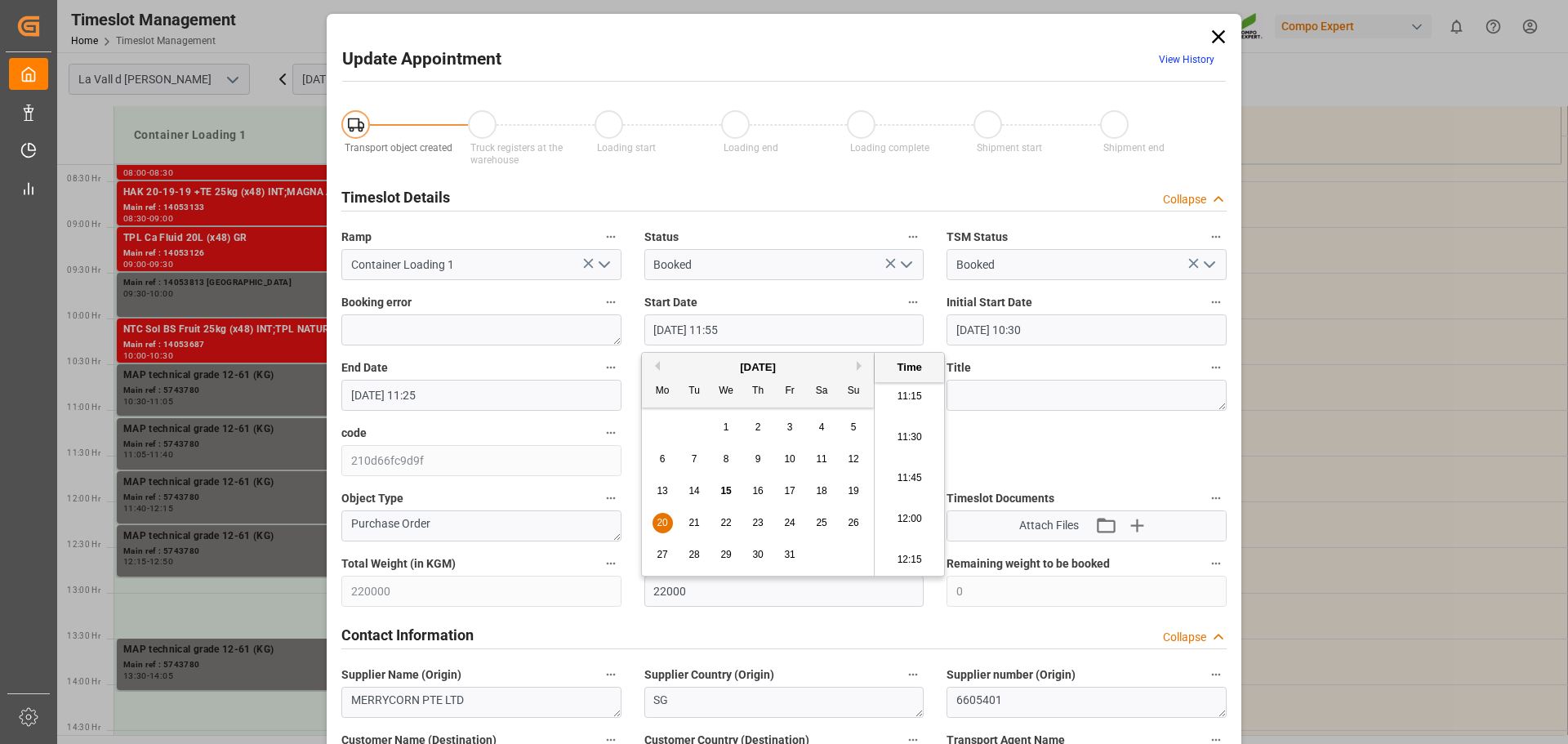
type input "20.10.2025 11:55"
click at [483, 382] on input "20.10.2025 11:25" at bounding box center [481, 396] width 280 height 31
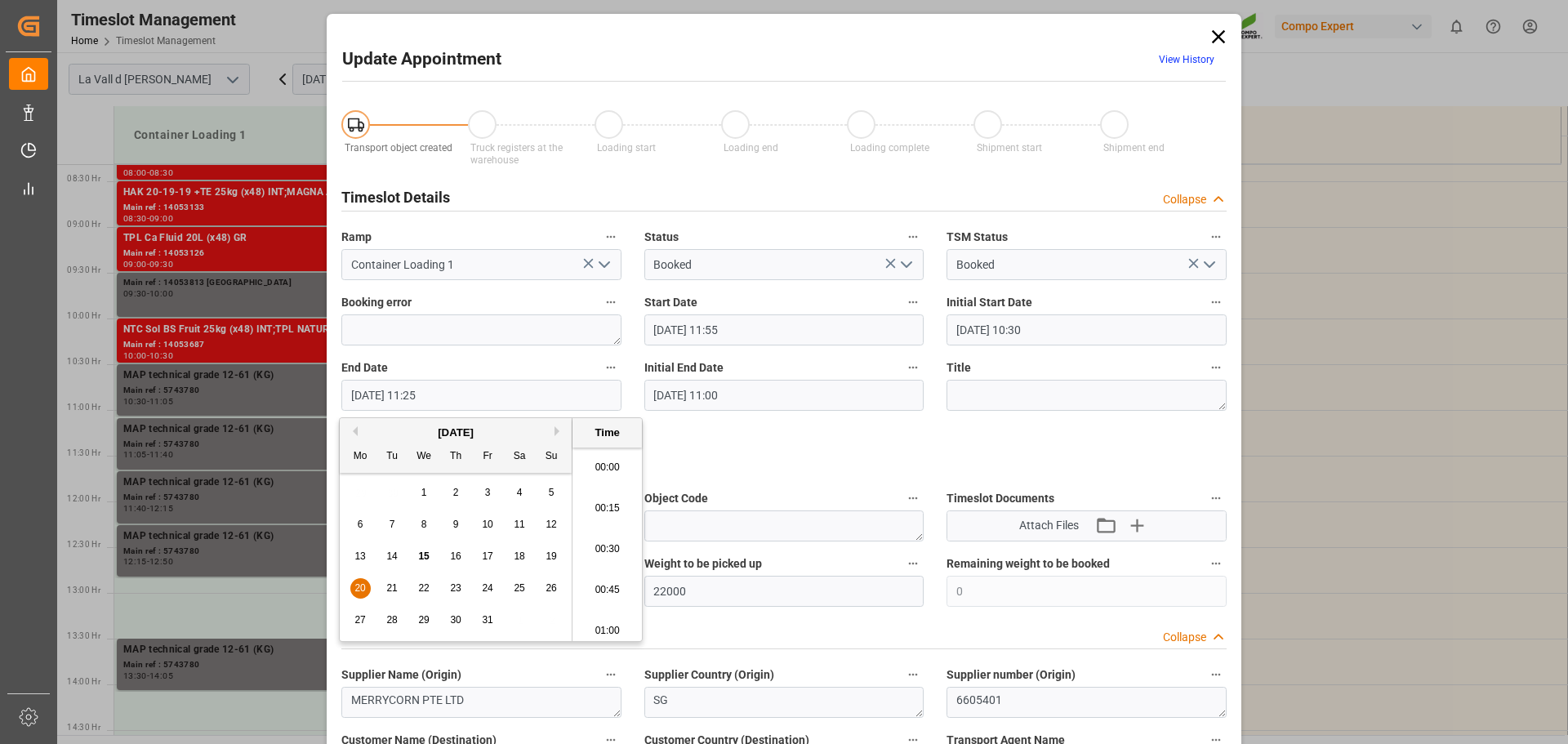
scroll to position [1762, 0]
click at [420, 392] on input "20.10.2025 11:30" at bounding box center [481, 396] width 280 height 31
click at [446, 398] on input "20.10.2025 12:30" at bounding box center [481, 396] width 280 height 31
type input "20.10.2025 12:25"
click at [787, 337] on input "20.10.2025 11:55" at bounding box center [784, 330] width 280 height 31
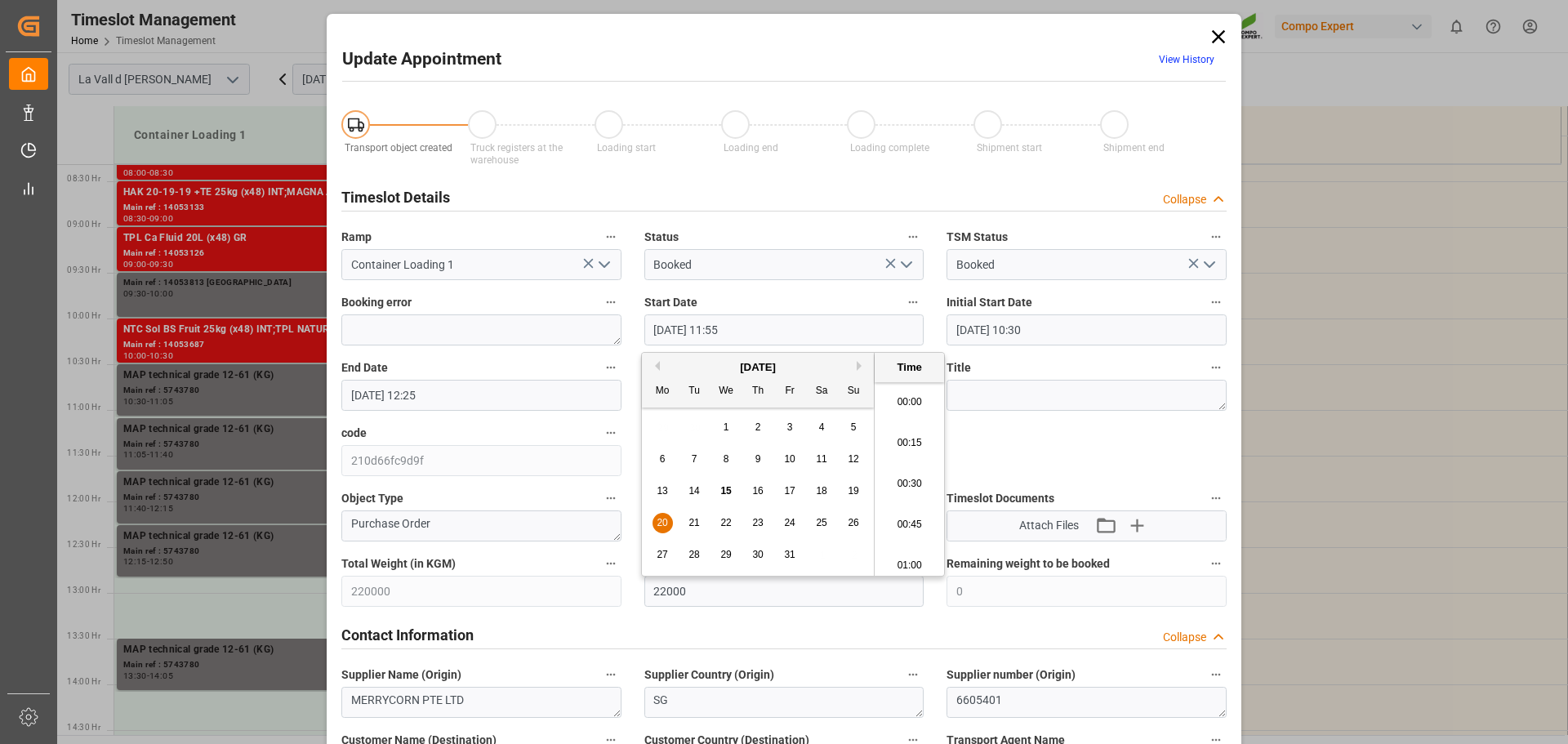
scroll to position [1844, 0]
type input "20.10.2025 11:50"
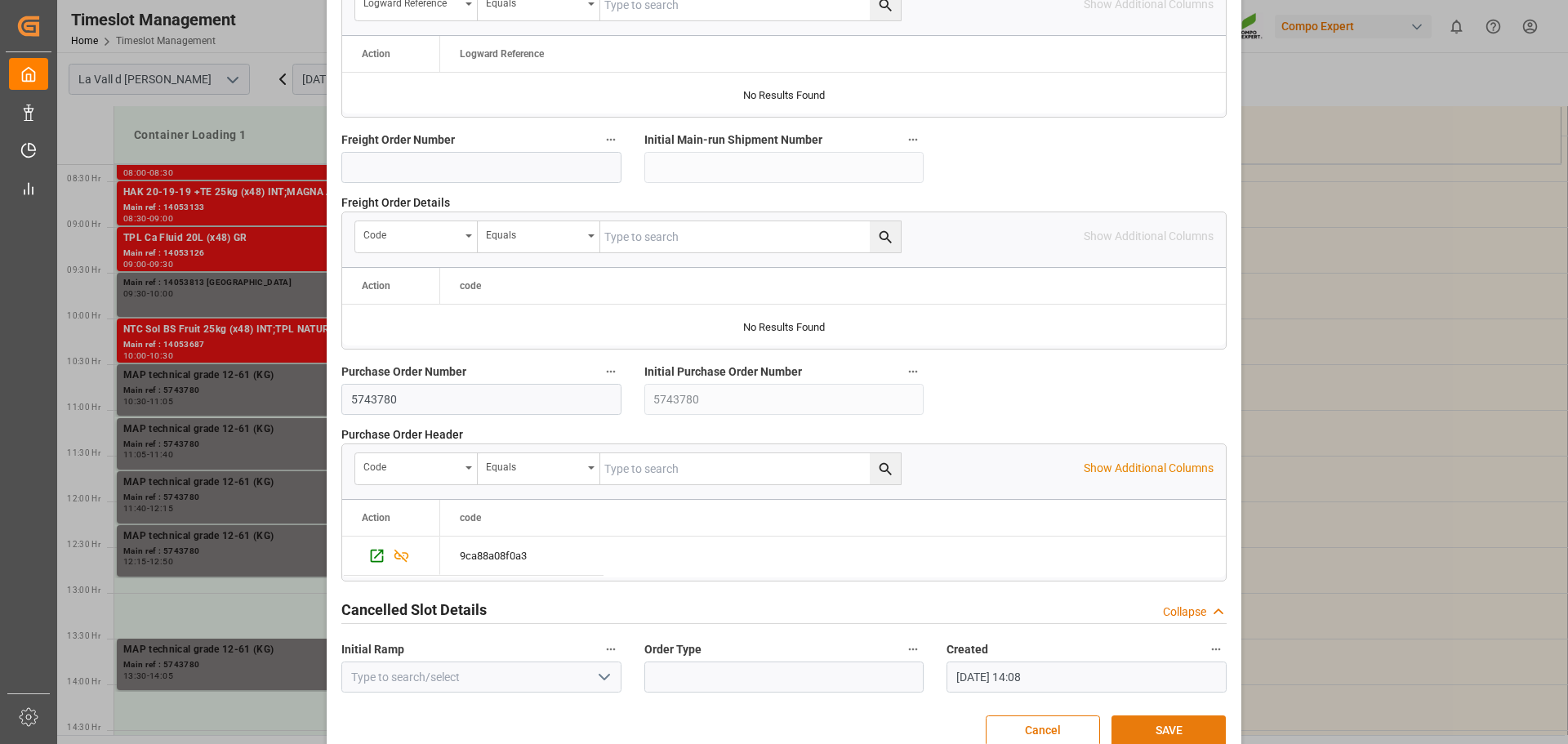
scroll to position [1523, 0]
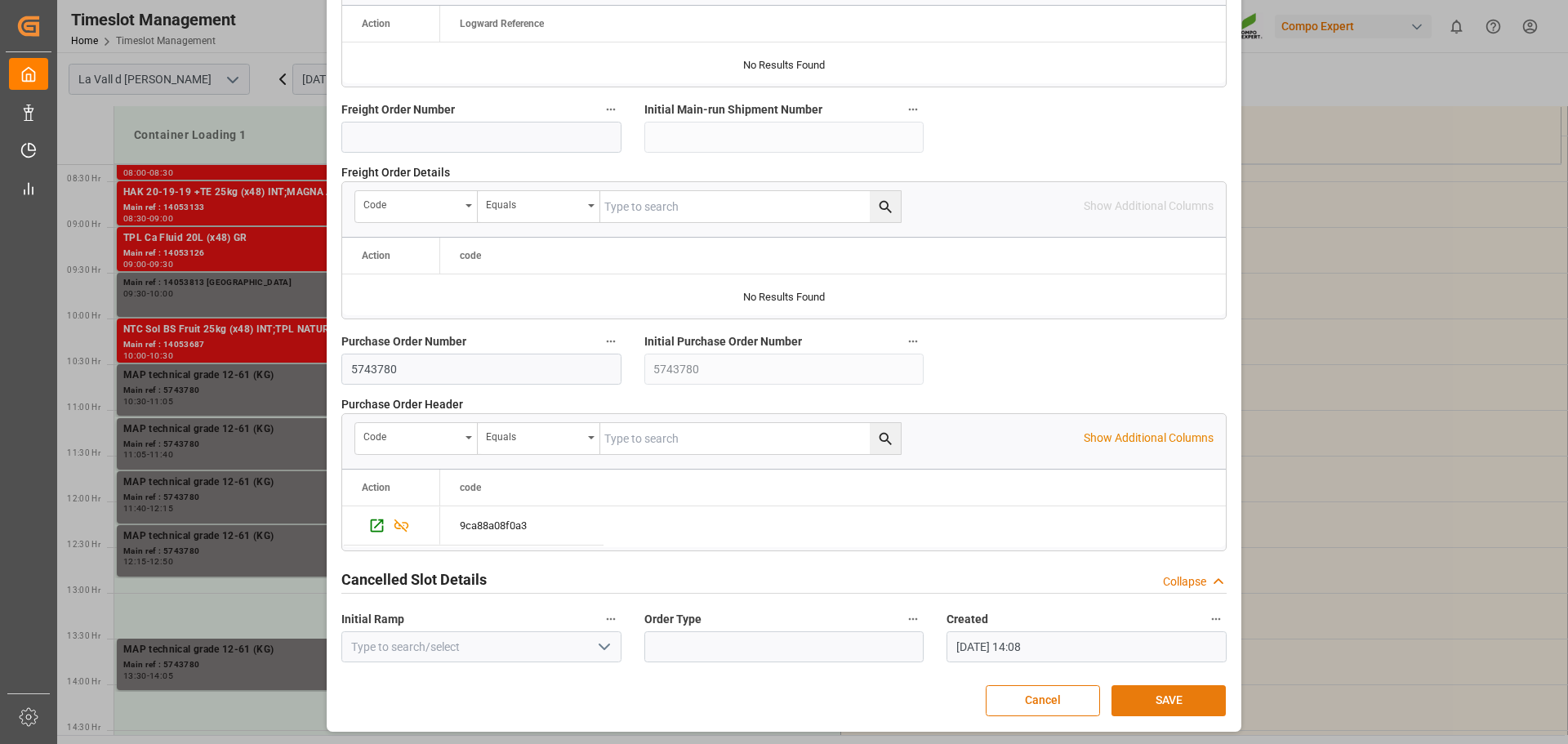
click at [1174, 696] on button "SAVE" at bounding box center [1169, 701] width 115 height 31
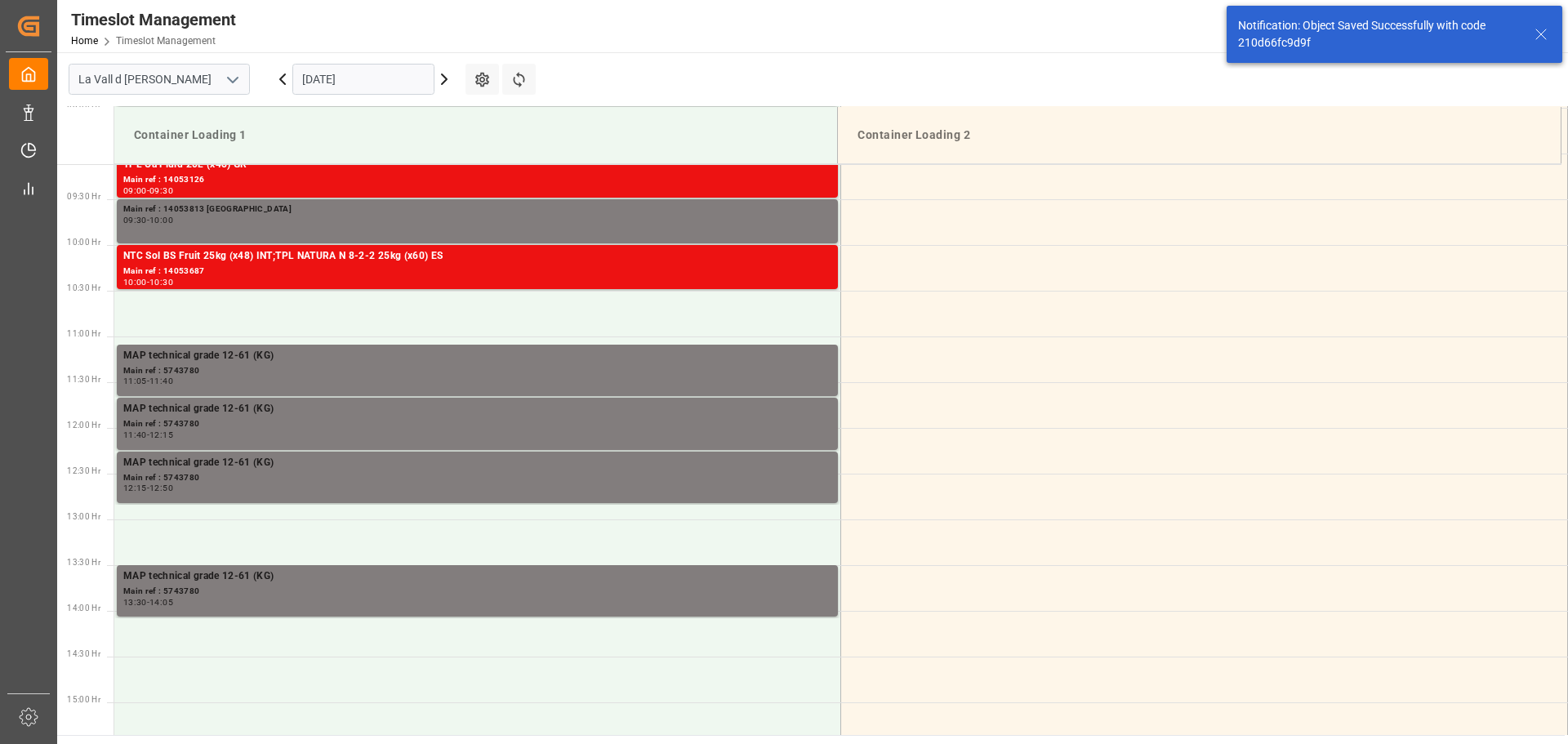
scroll to position [833, 0]
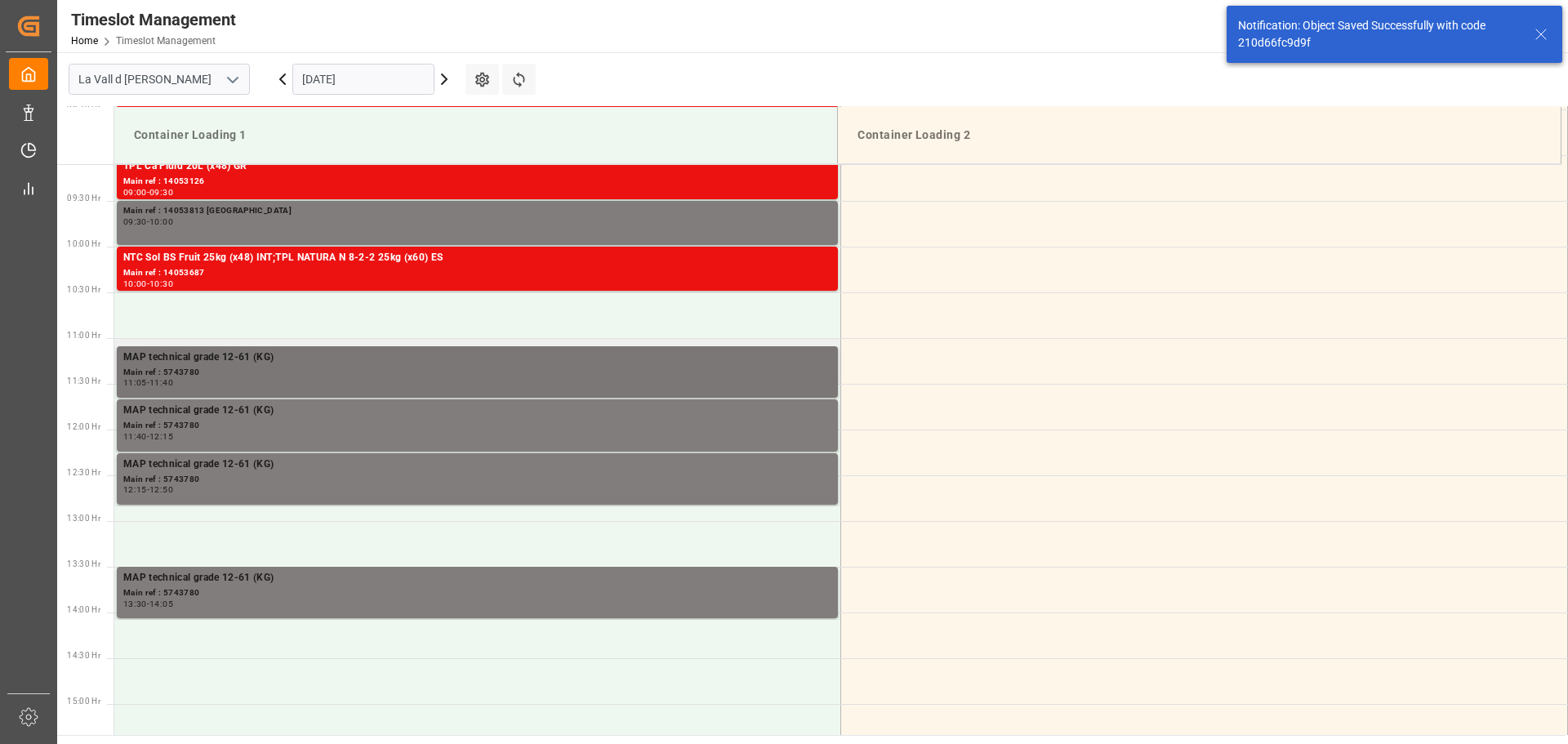
click at [181, 385] on div "11:05 - 11:40" at bounding box center [478, 383] width 708 height 9
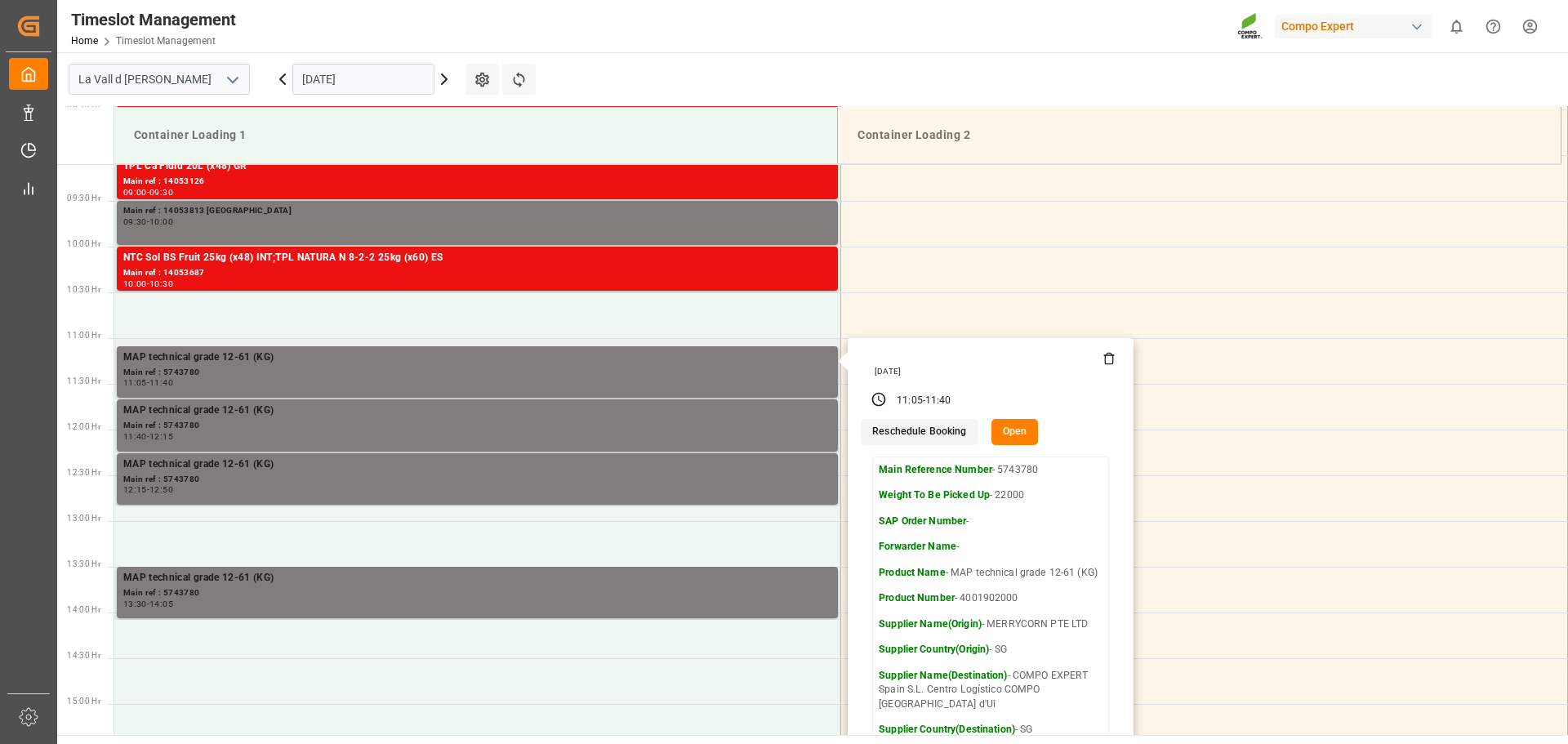
click at [1031, 422] on button "Open" at bounding box center [1015, 431] width 47 height 26
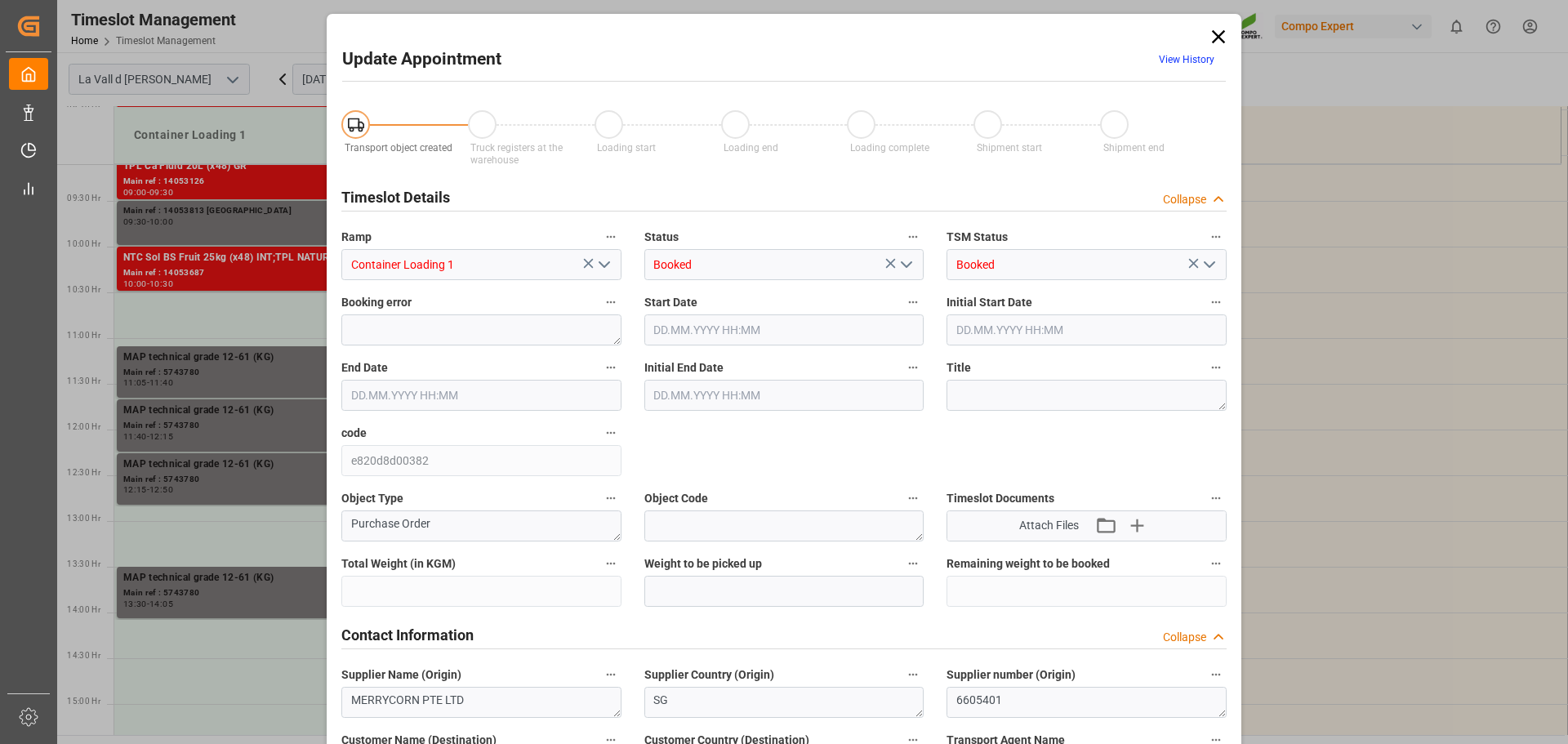
type input "220000"
type input "22000"
type input "0"
type input "16.10.2025 11:05"
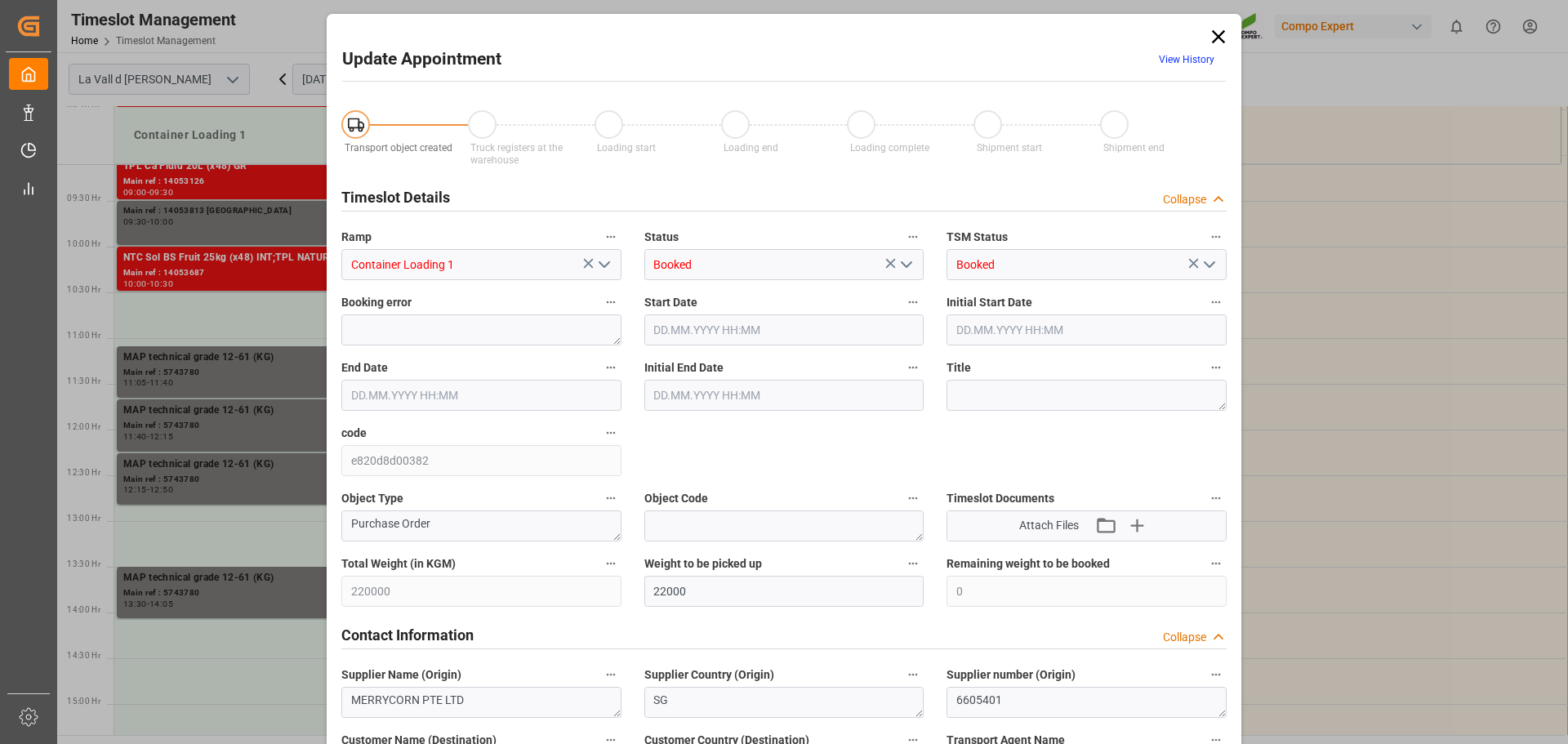
type input "16.10.2025 11:40"
type input "16.10.2025 11:45"
type input "14.10.2025 14:08"
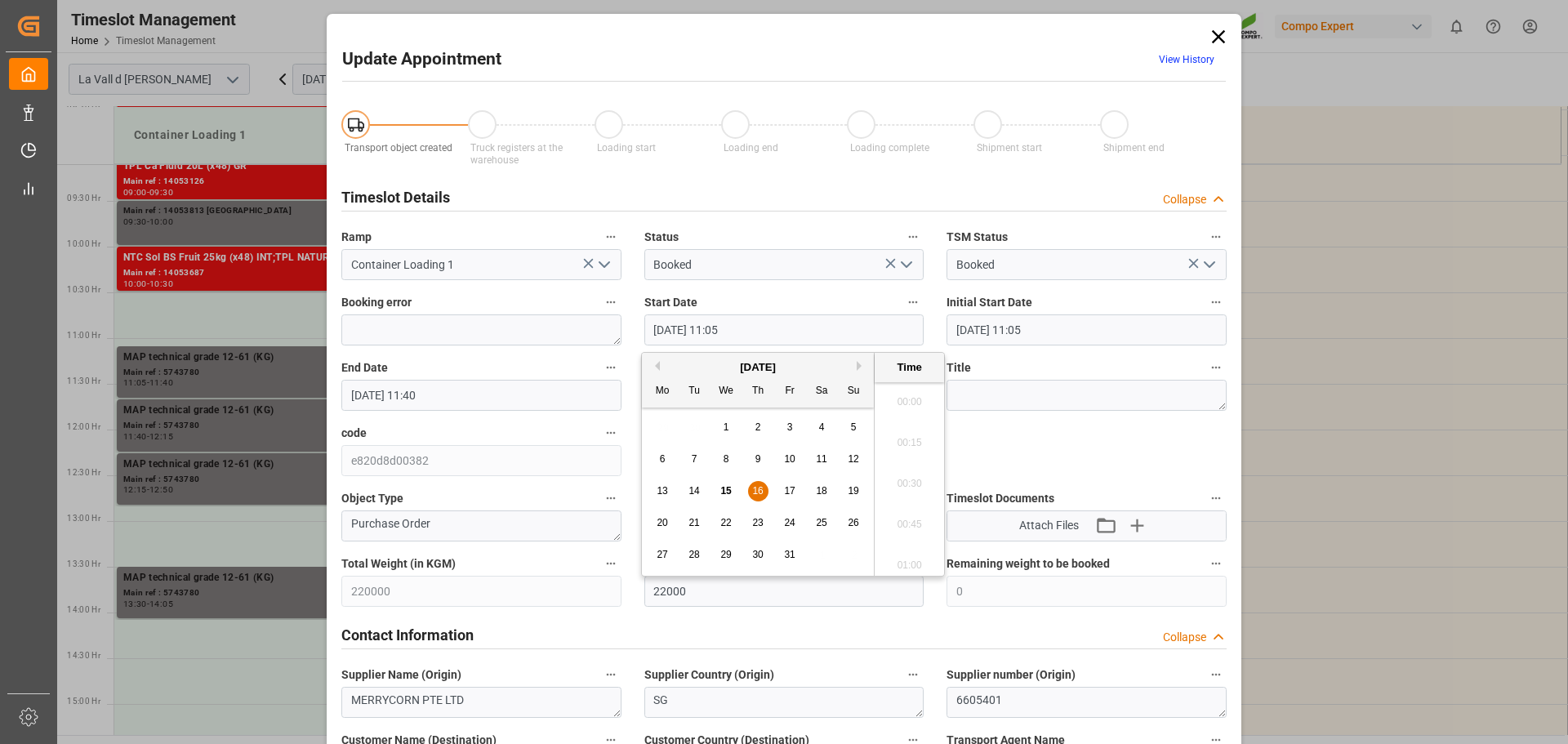
click at [664, 330] on input "16.10.2025 11:05" at bounding box center [784, 330] width 280 height 31
click at [769, 328] on input "21.10.2025 11:05" at bounding box center [784, 330] width 280 height 31
type input "21.10.2025 12:20"
click at [363, 395] on input "16.10.2025 11:40" at bounding box center [481, 396] width 280 height 31
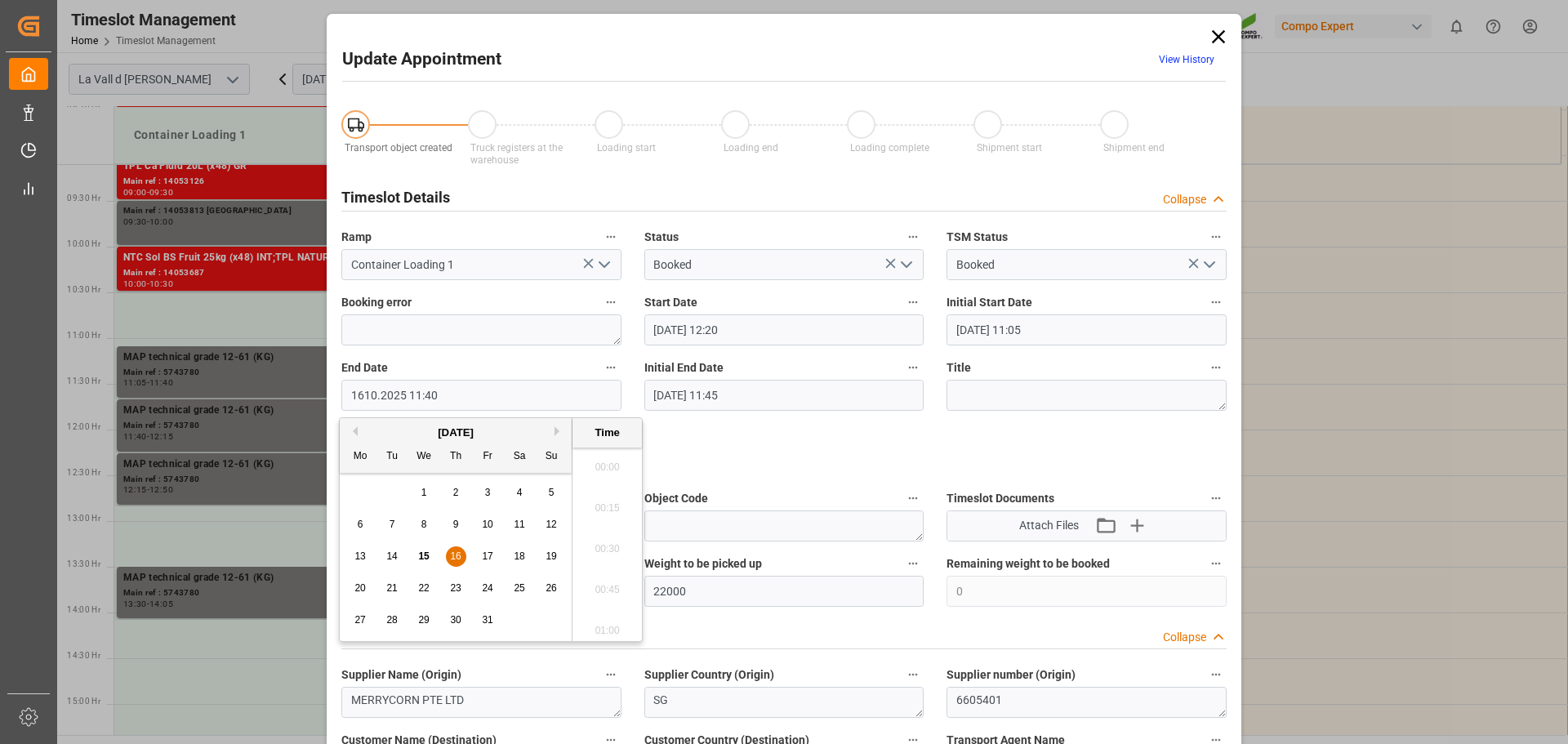
scroll to position [1803, 0]
click at [420, 394] on input "21.10.2025 11:40" at bounding box center [481, 396] width 280 height 31
type input "21.10.2025 12:55"
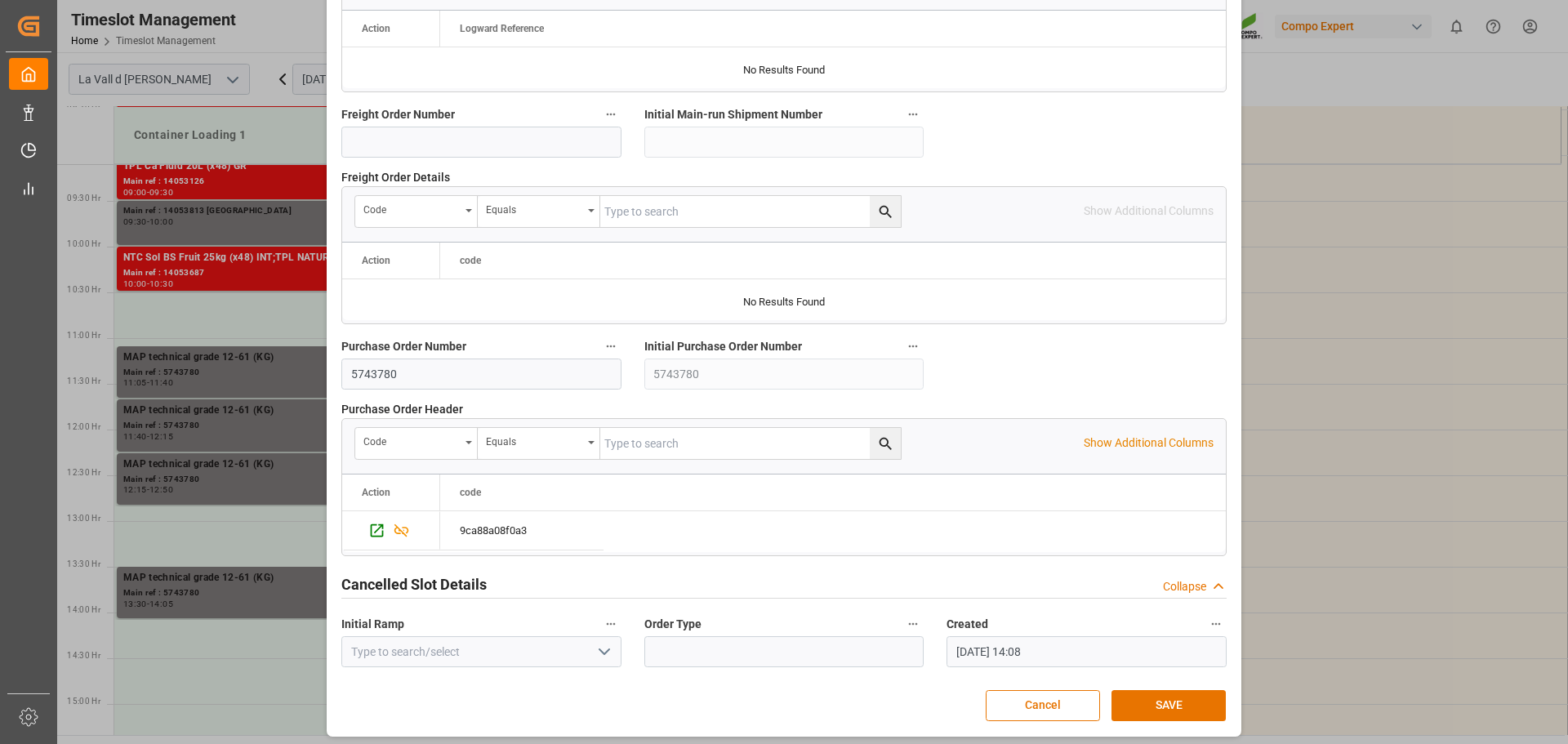
scroll to position [1523, 0]
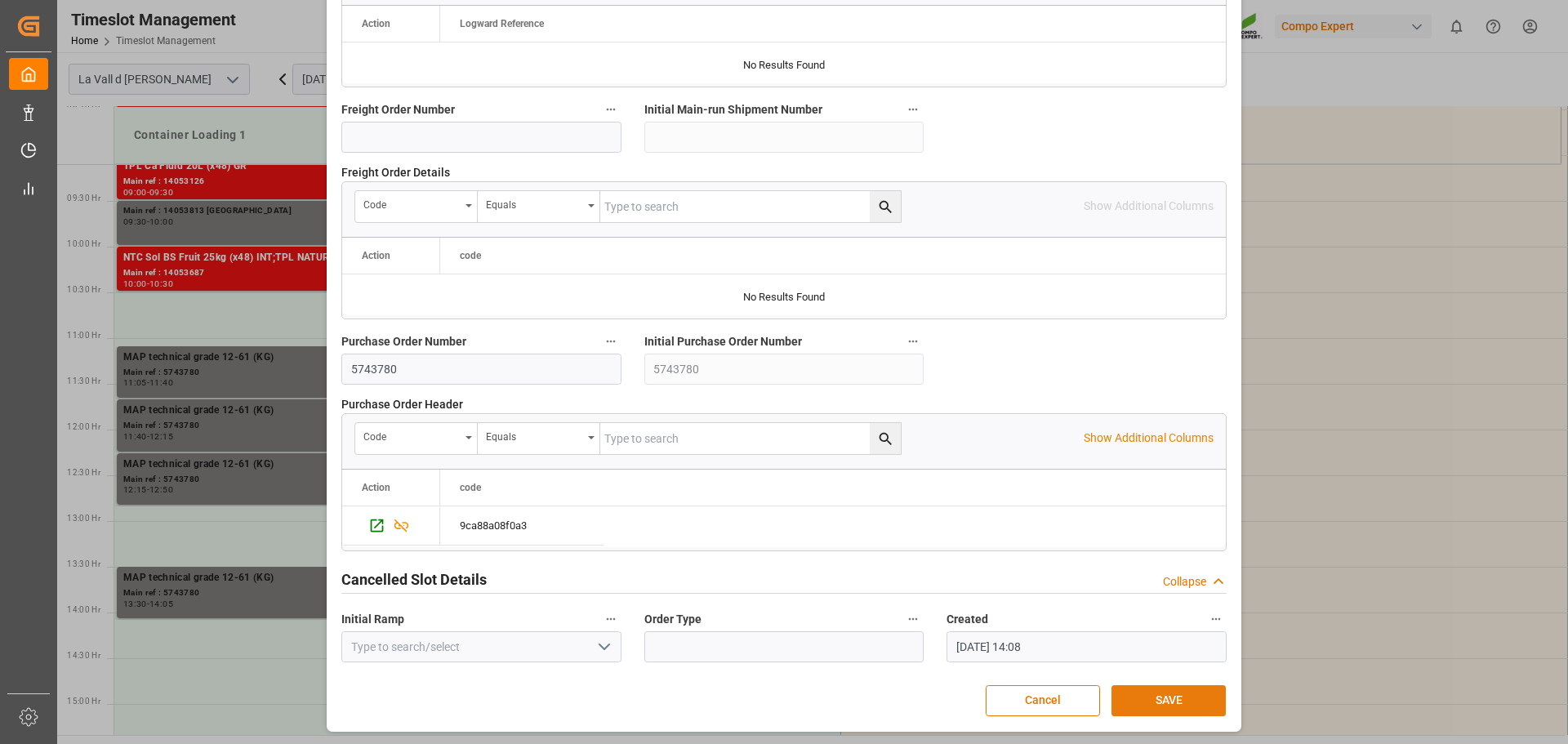
click at [1136, 689] on button "SAVE" at bounding box center [1169, 701] width 115 height 31
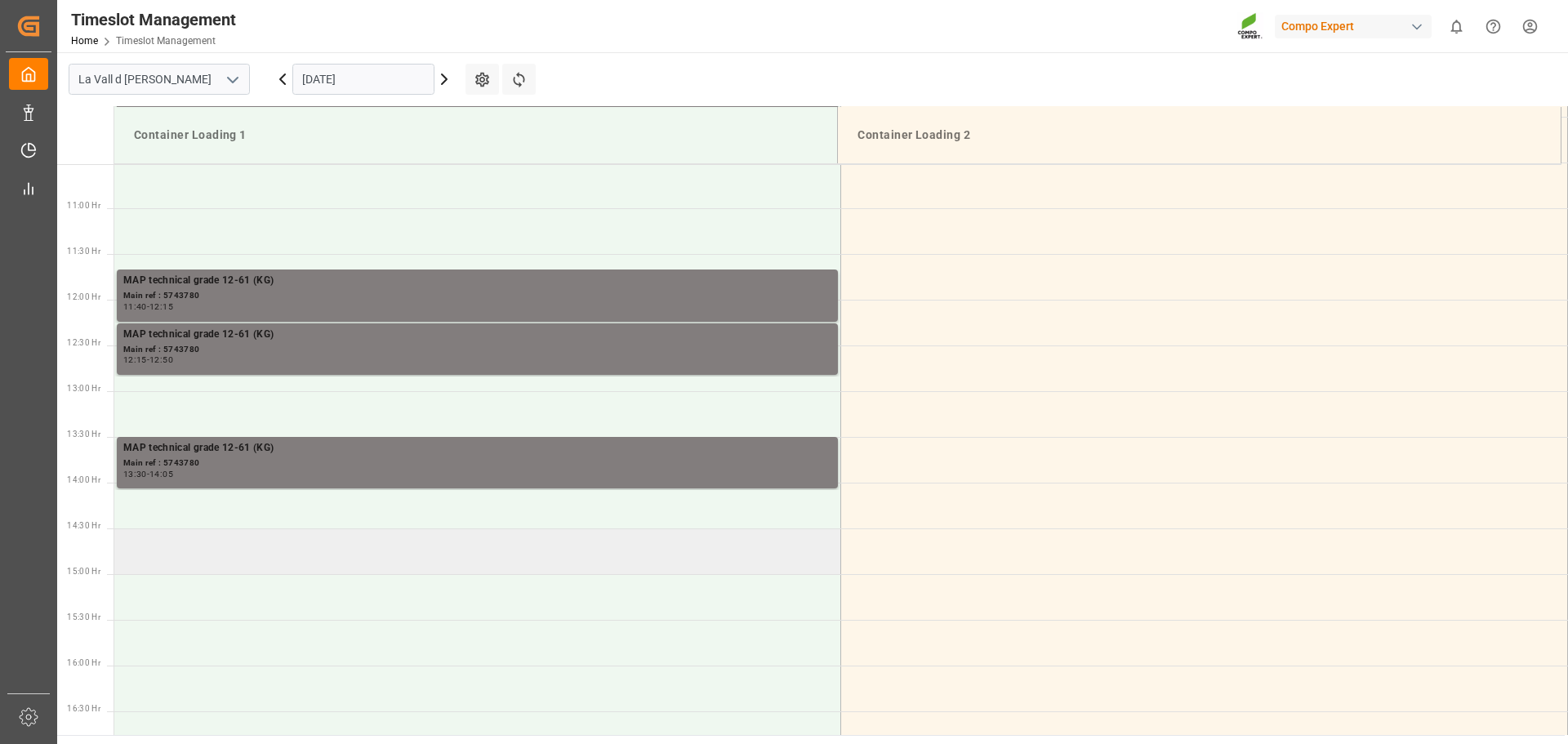
scroll to position [1078, 0]
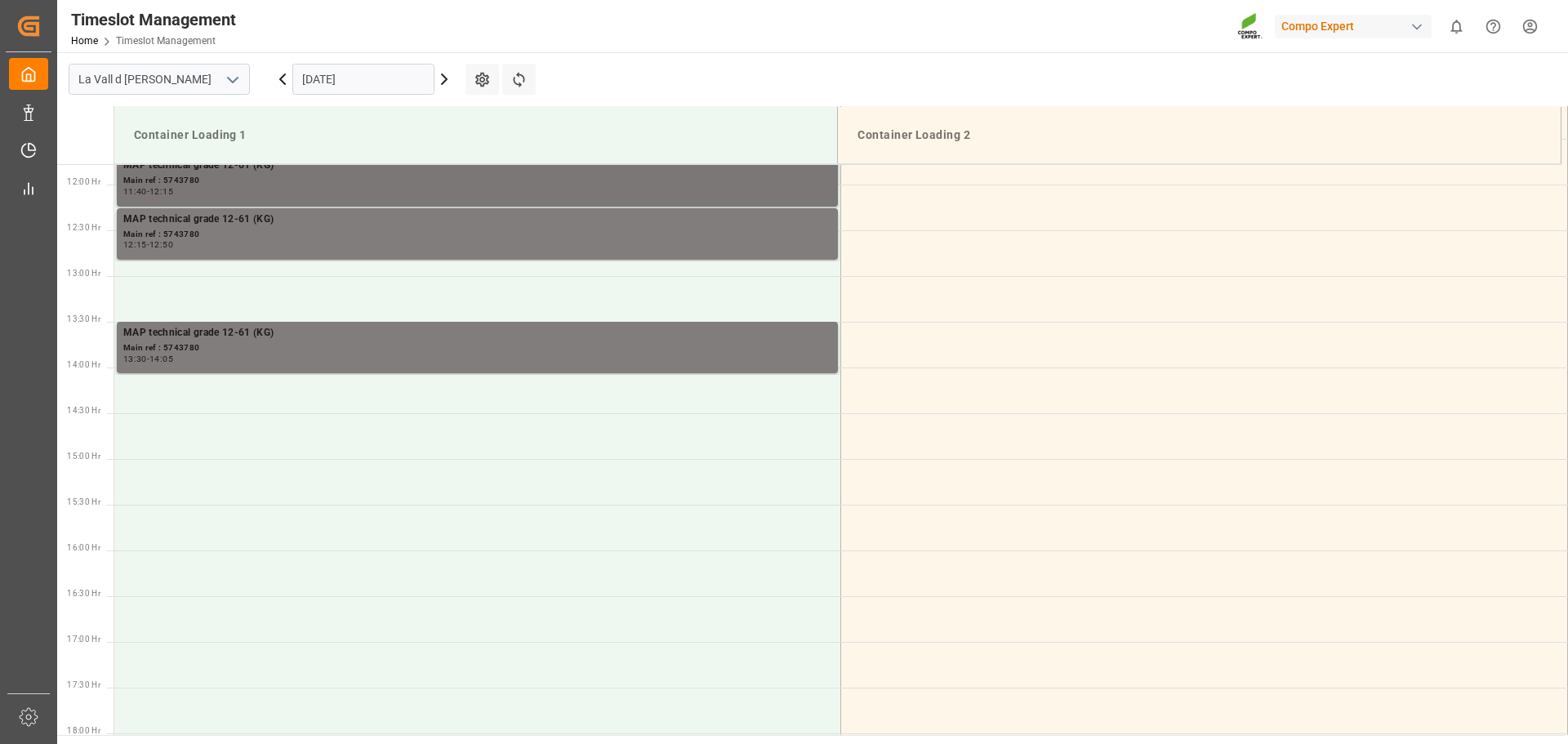
click at [305, 191] on div "11:40 - 12:15" at bounding box center [478, 192] width 708 height 9
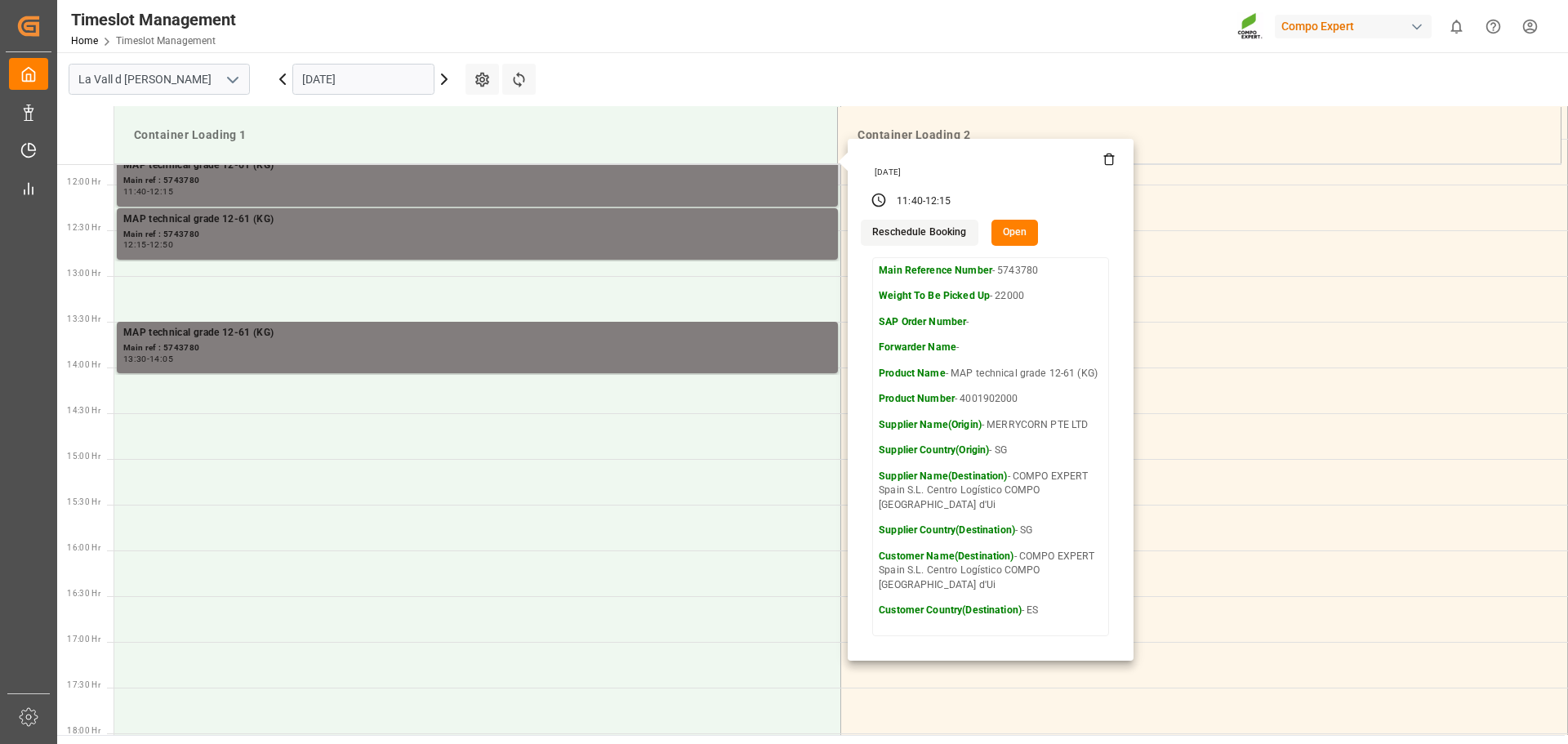
click at [1005, 224] on button "Open" at bounding box center [1015, 233] width 47 height 26
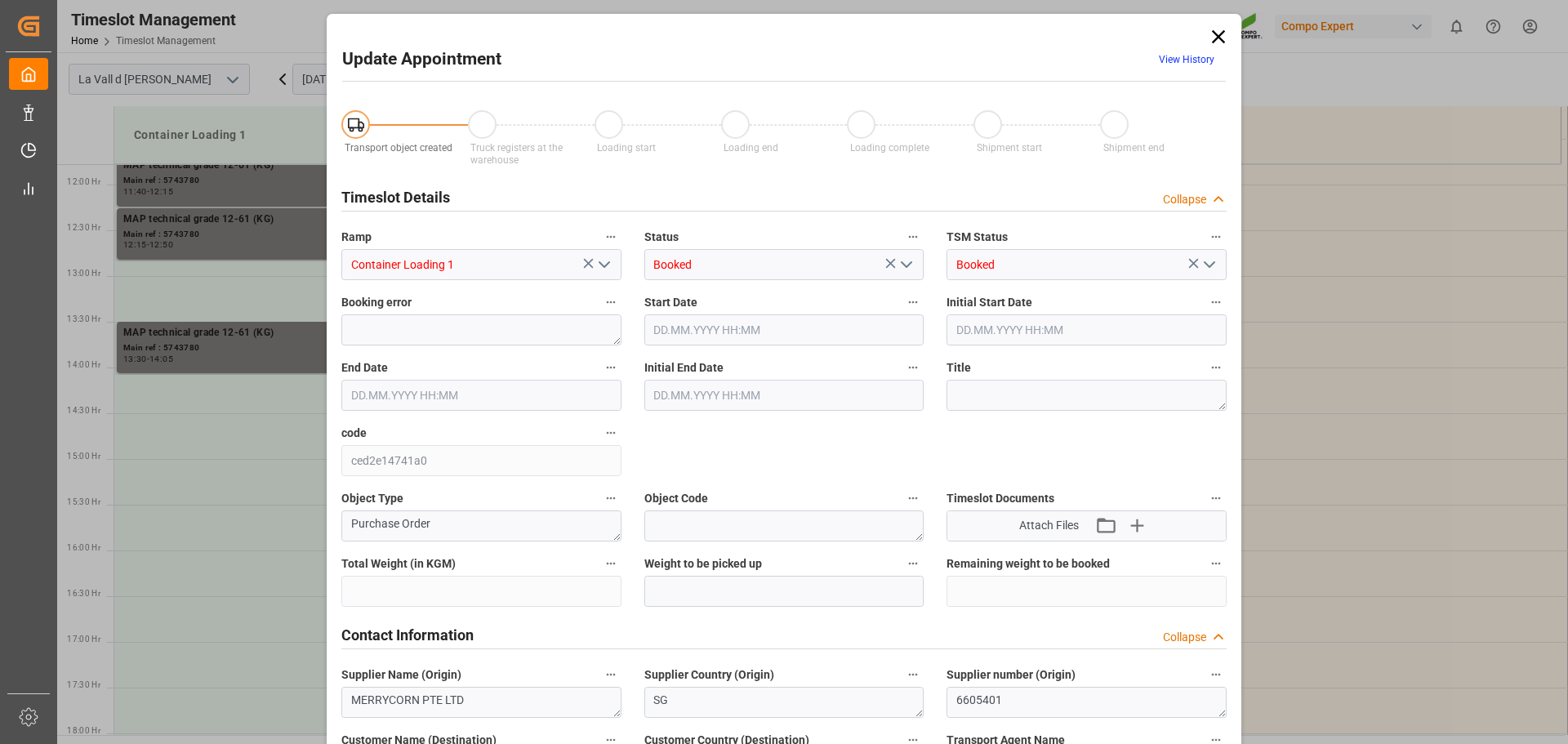
type input "220000"
type input "22000"
type input "0"
type input "16.10.2025 11:40"
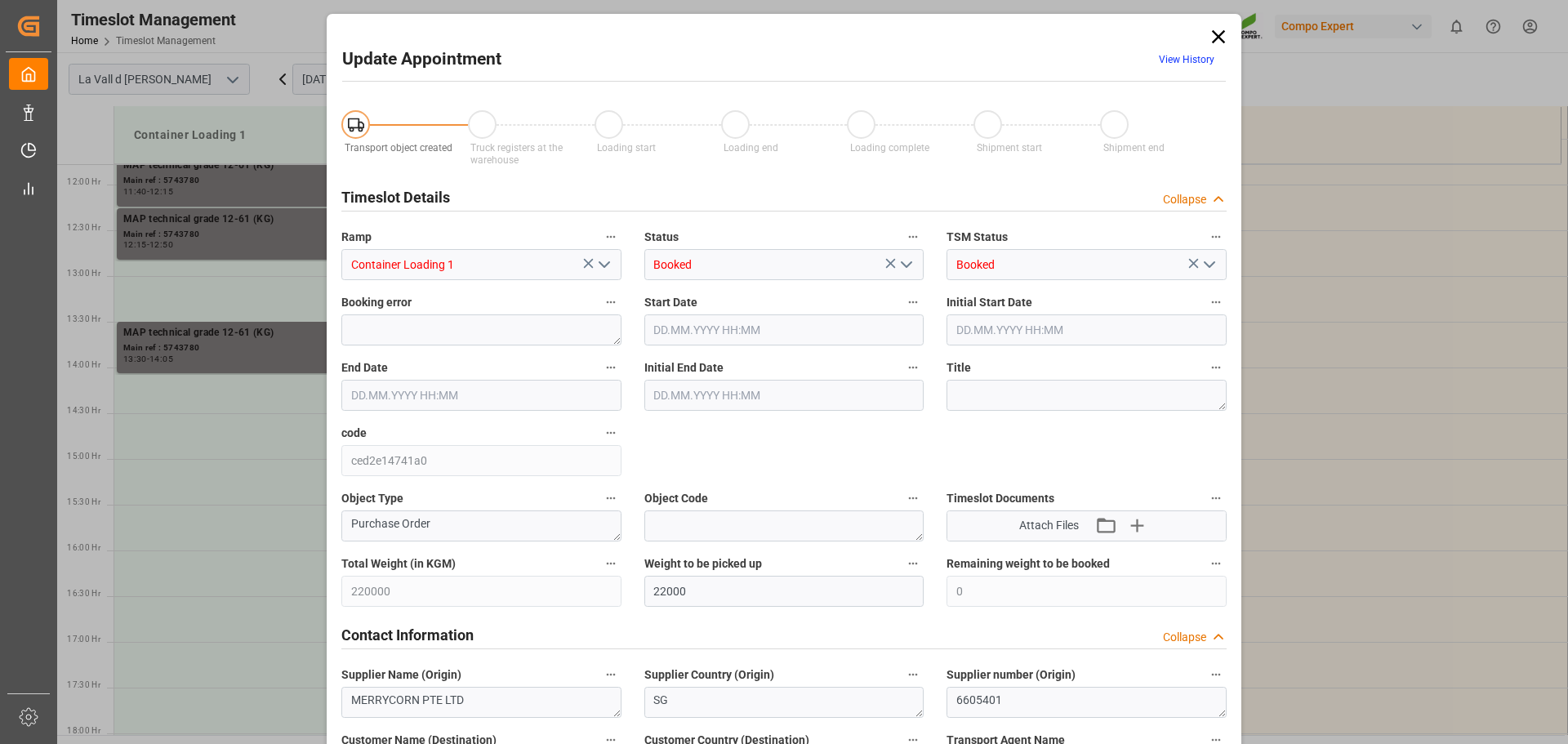
type input "16.10.2025 12:15"
type input "14.10.2025 14:08"
click at [664, 331] on input "16.10.2025 11:40" at bounding box center [784, 330] width 280 height 31
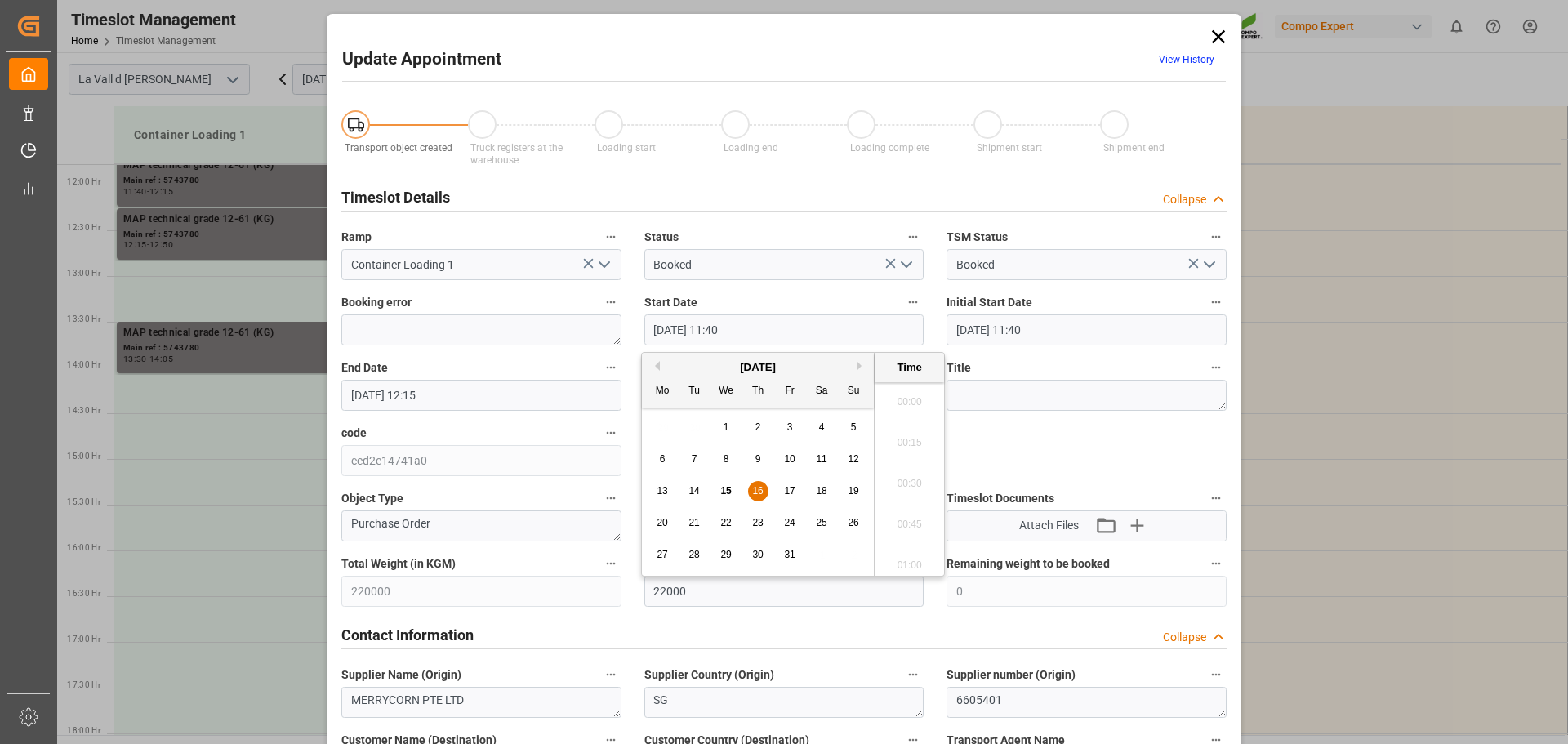
scroll to position [1803, 0]
click at [721, 329] on input "22.10.2025 11:40" at bounding box center [784, 330] width 280 height 31
click at [742, 327] on input "22.10.2025 10:40" at bounding box center [784, 330] width 280 height 31
type input "22.10.2025 10:40"
click at [358, 392] on input "16.10.2025 12:15" at bounding box center [481, 396] width 280 height 31
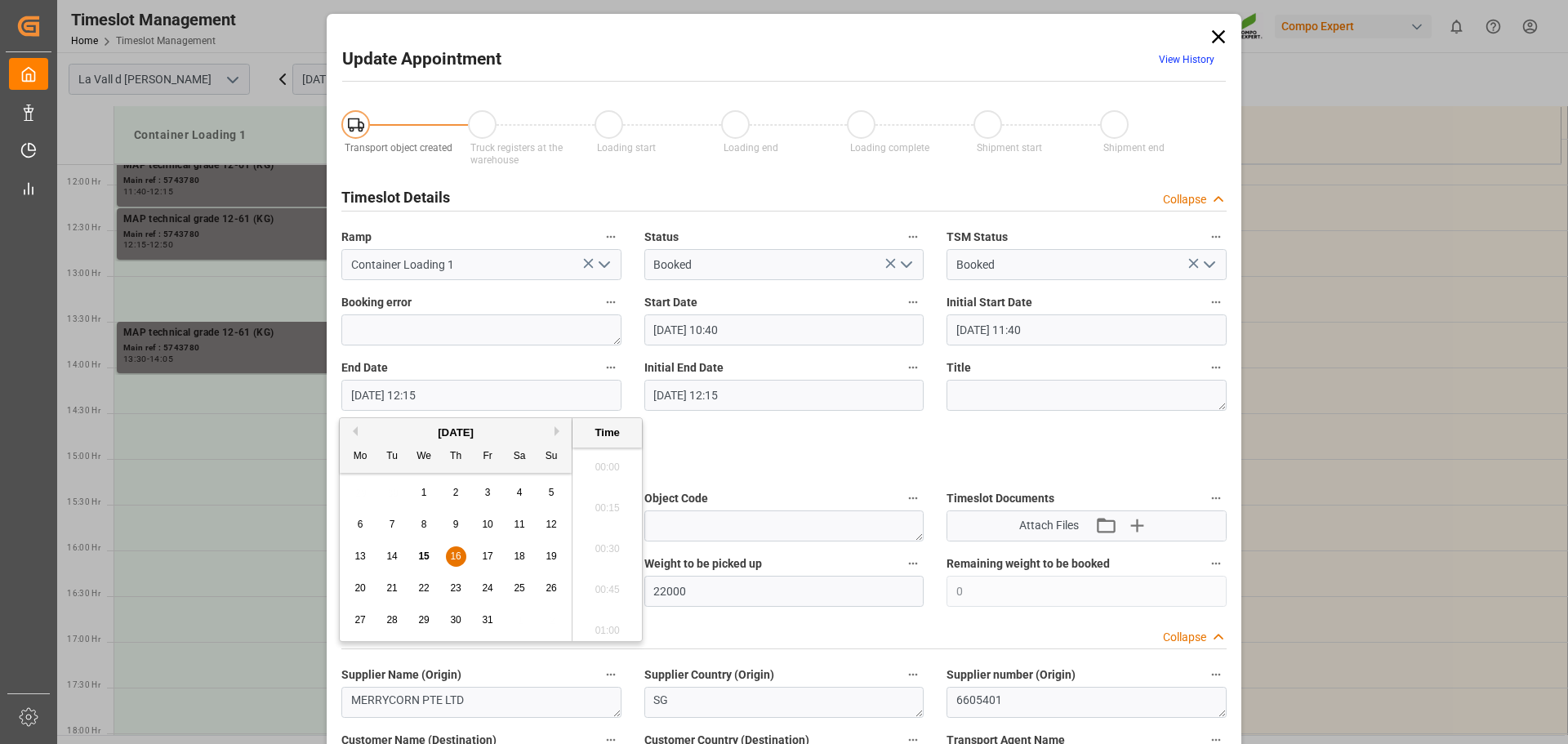
scroll to position [1925, 0]
click at [419, 395] on input "22.10.2025 12:15" at bounding box center [481, 396] width 280 height 31
type input "22.10.2025 11:15"
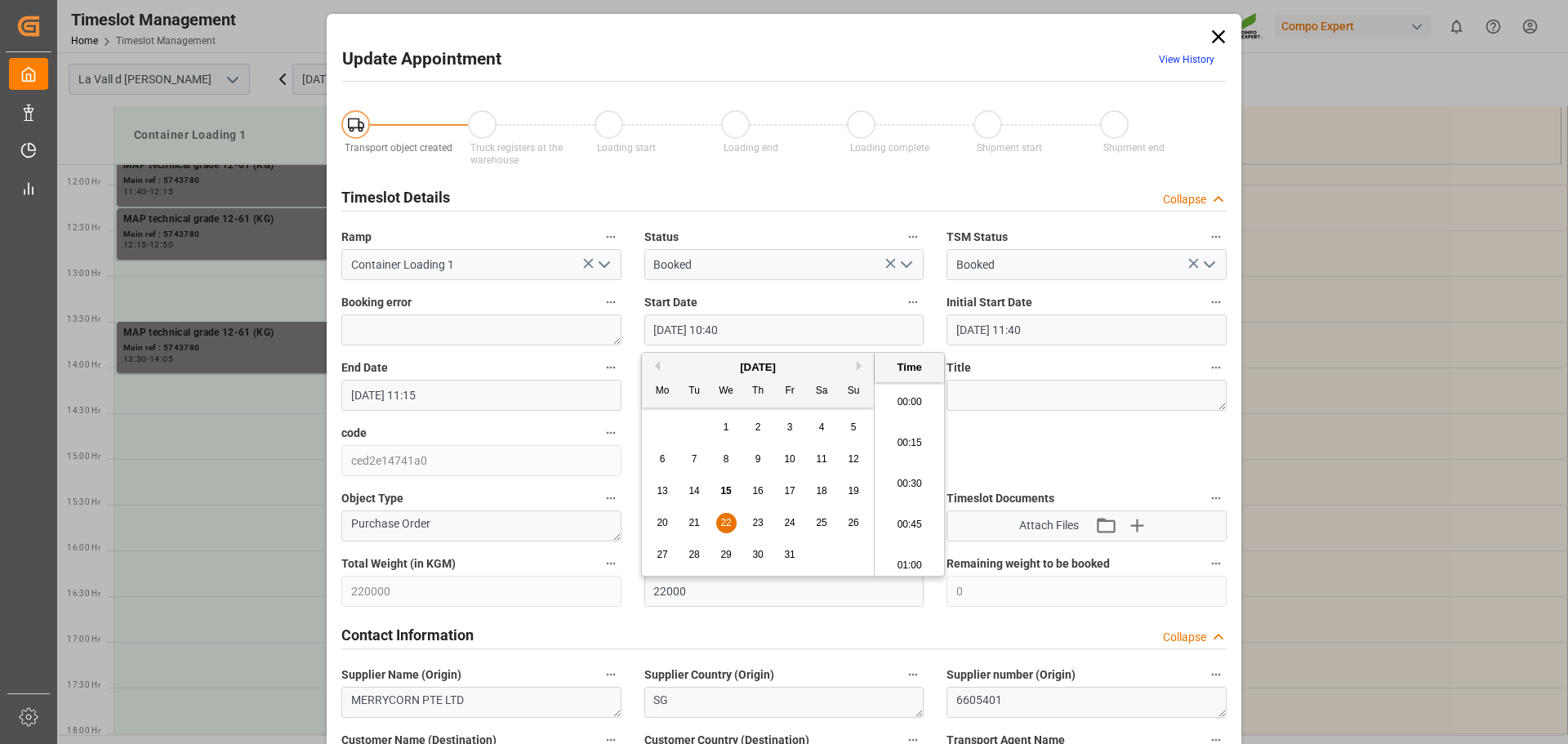
click at [763, 333] on input "22.10.2025 10:40" at bounding box center [784, 330] width 280 height 31
click at [720, 327] on input "22.10.2025 10:40" at bounding box center [784, 330] width 280 height 31
click at [746, 332] on input "22.10.2025 10:40" at bounding box center [784, 330] width 280 height 31
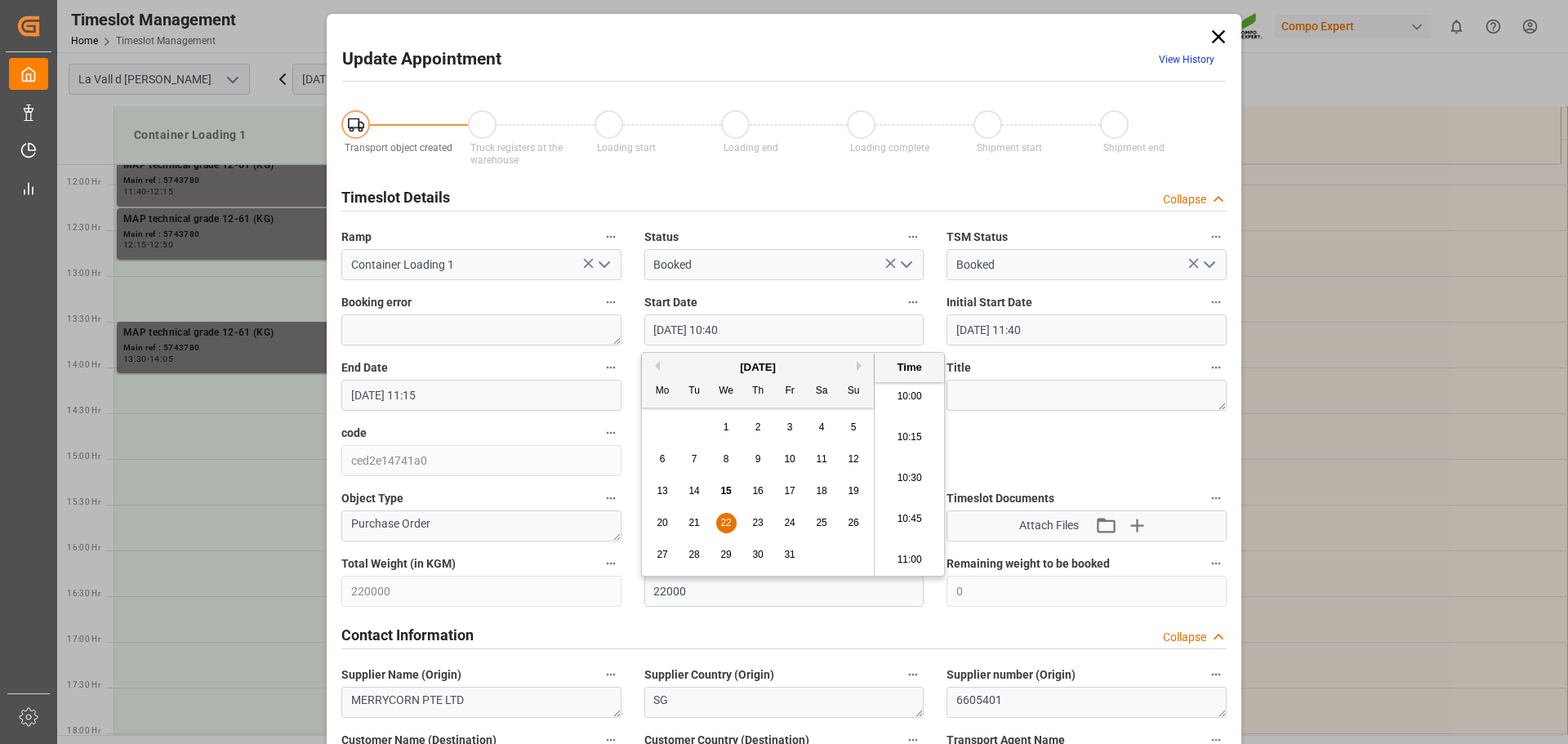
click at [487, 400] on input "22.10.2025 11:15" at bounding box center [481, 396] width 280 height 31
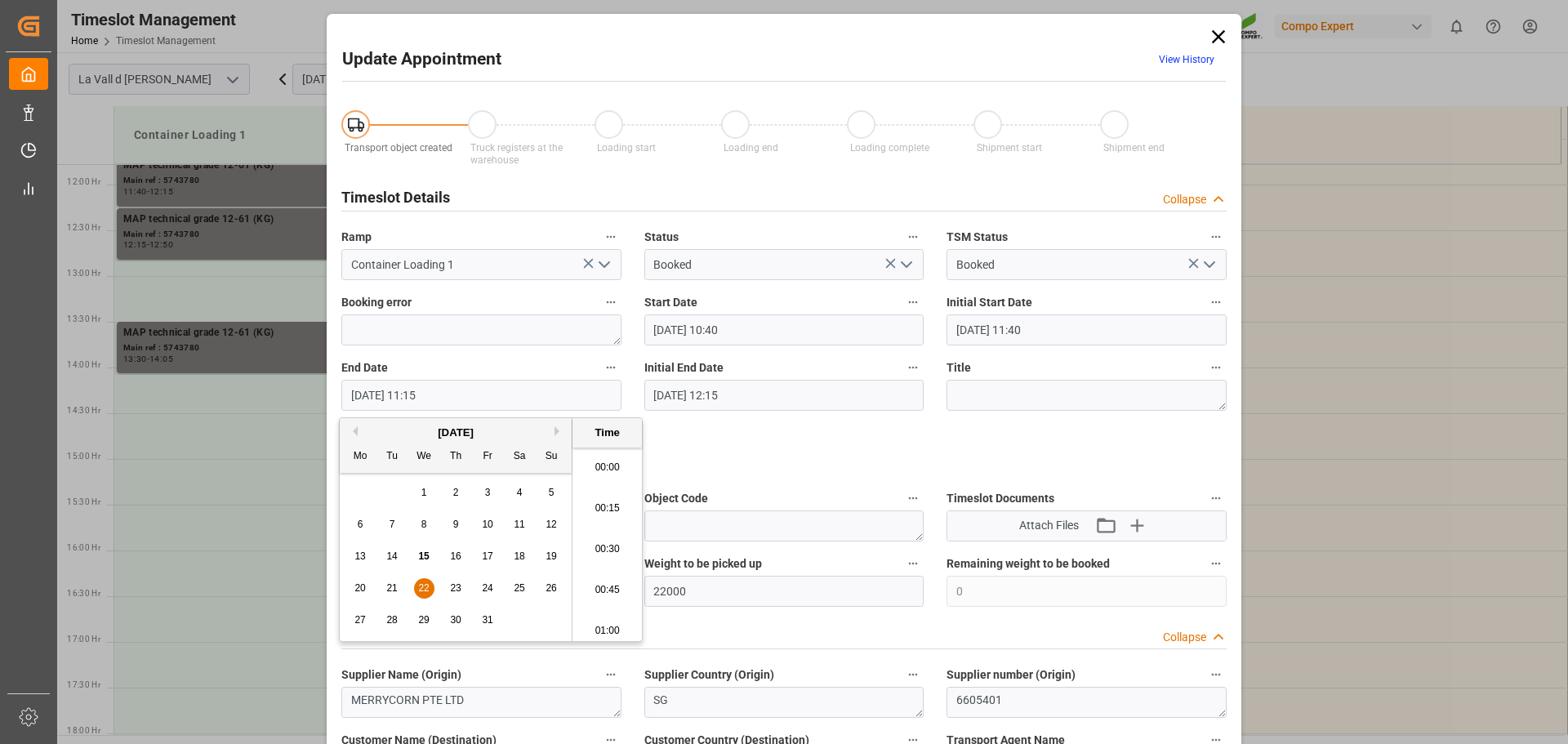
scroll to position [1762, 0]
click at [1255, 421] on div "Update Appointment View History Transport object created Truck registers at the…" at bounding box center [784, 372] width 1568 height 744
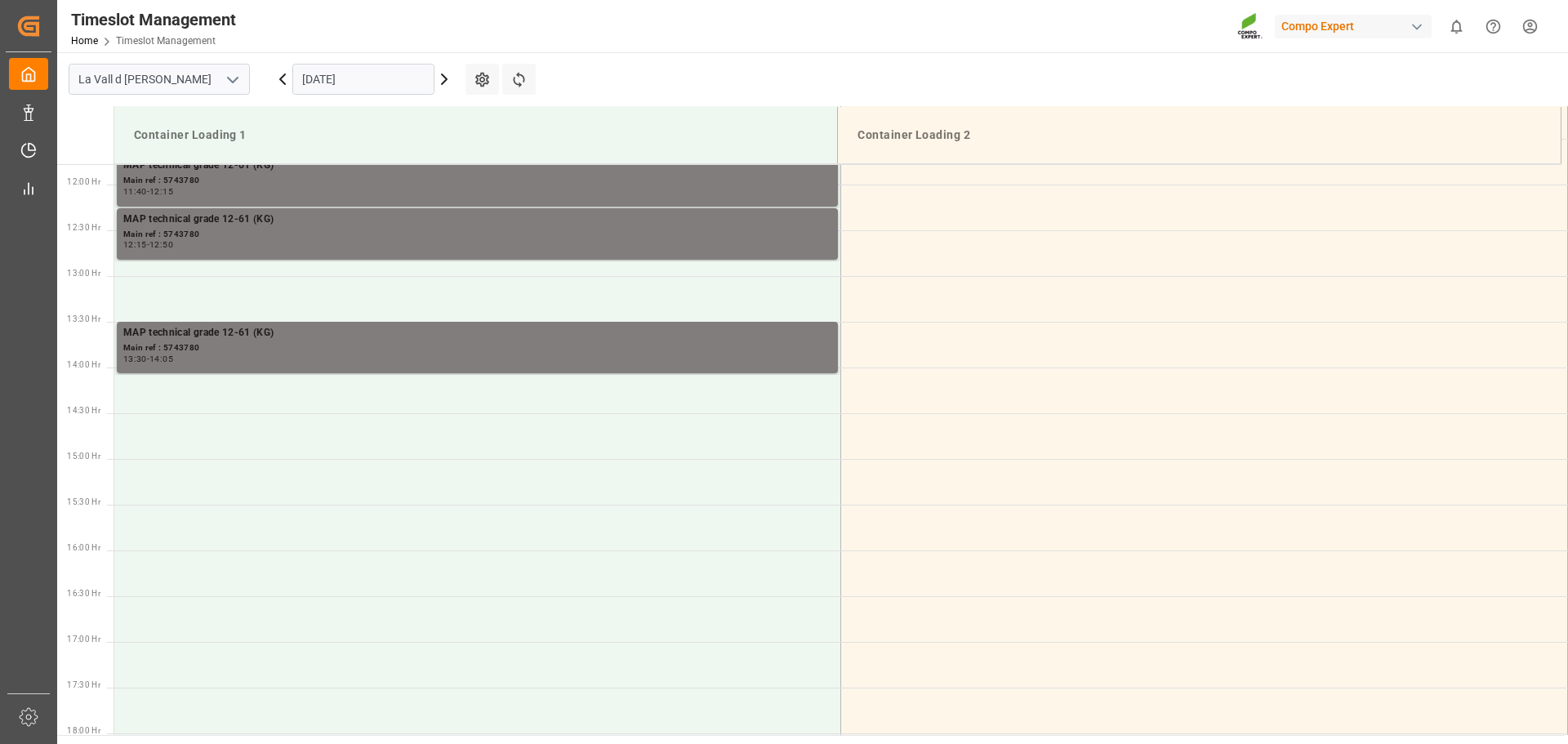
click at [1077, 450] on td at bounding box center [1204, 435] width 727 height 45
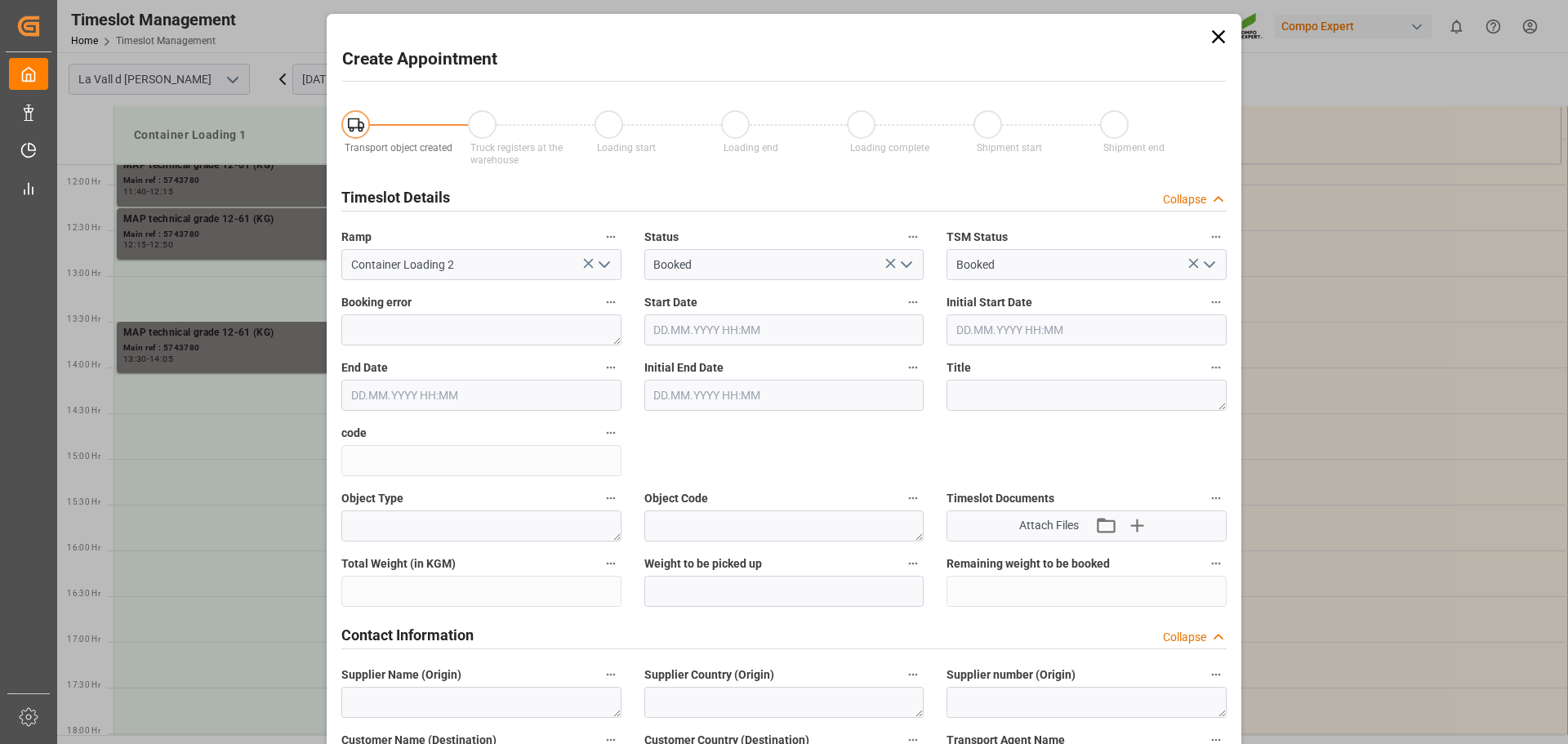
type input "16.10.2025 14:30"
type input "16.10.2025 15:00"
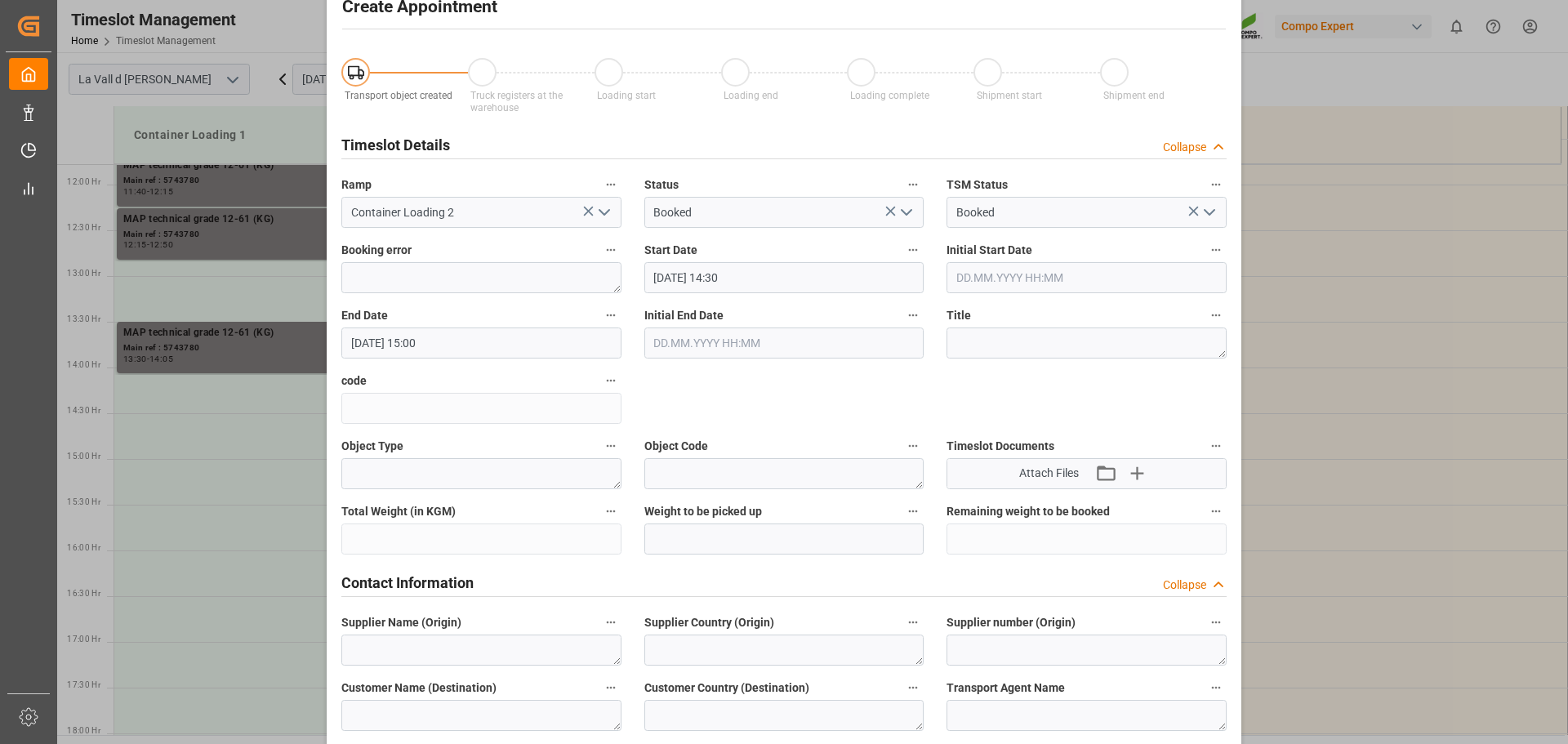
scroll to position [0, 0]
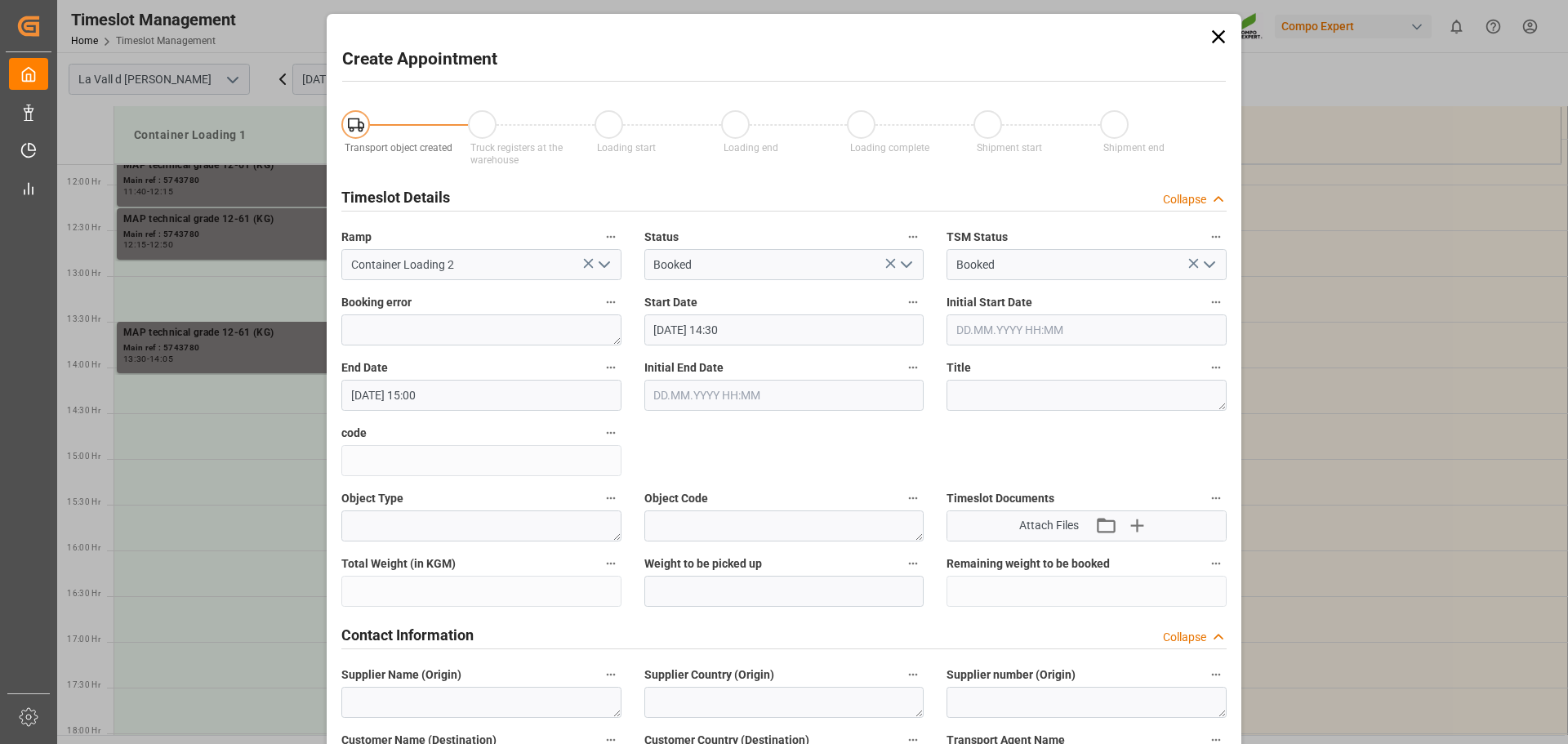
click at [1221, 41] on icon at bounding box center [1219, 37] width 14 height 14
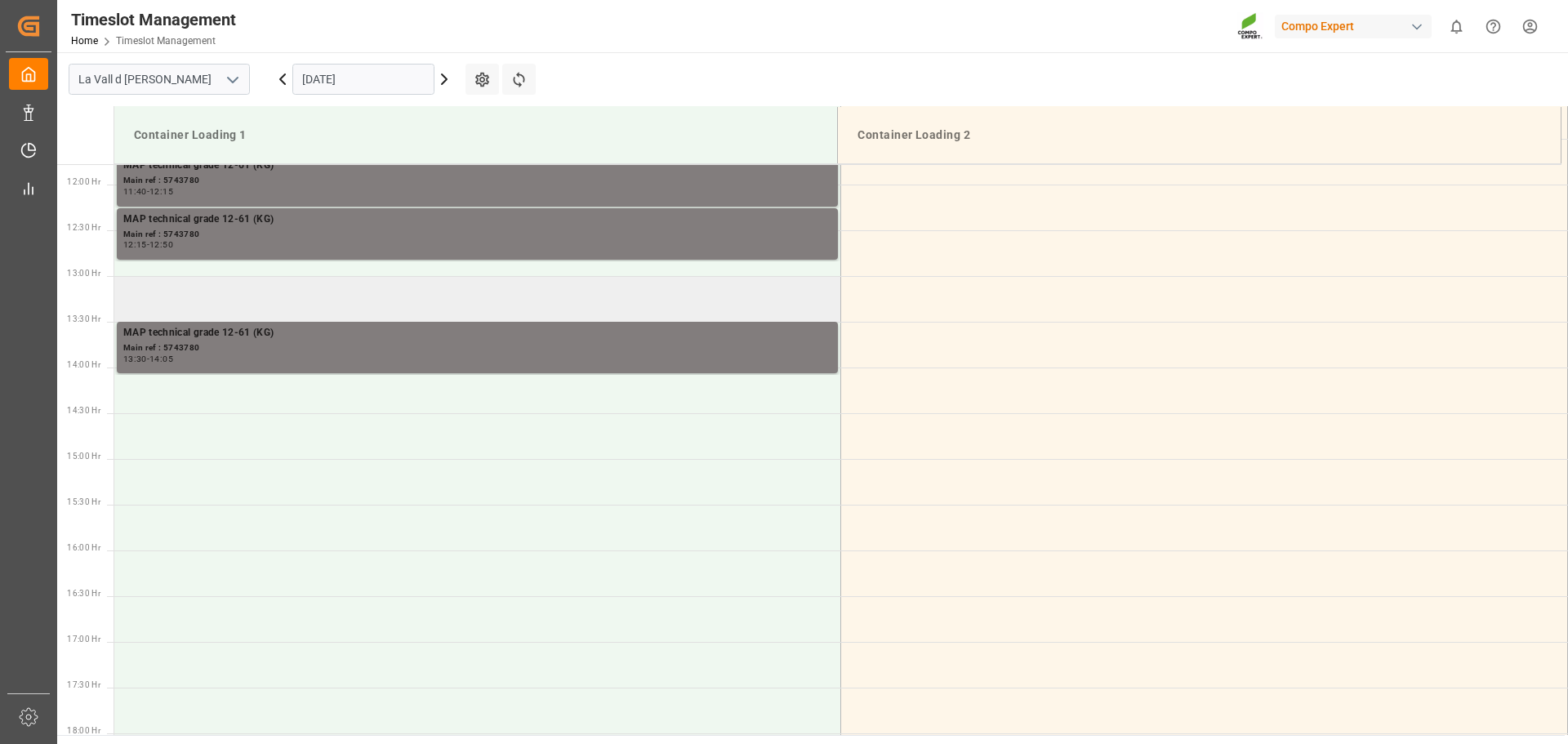
scroll to position [996, 0]
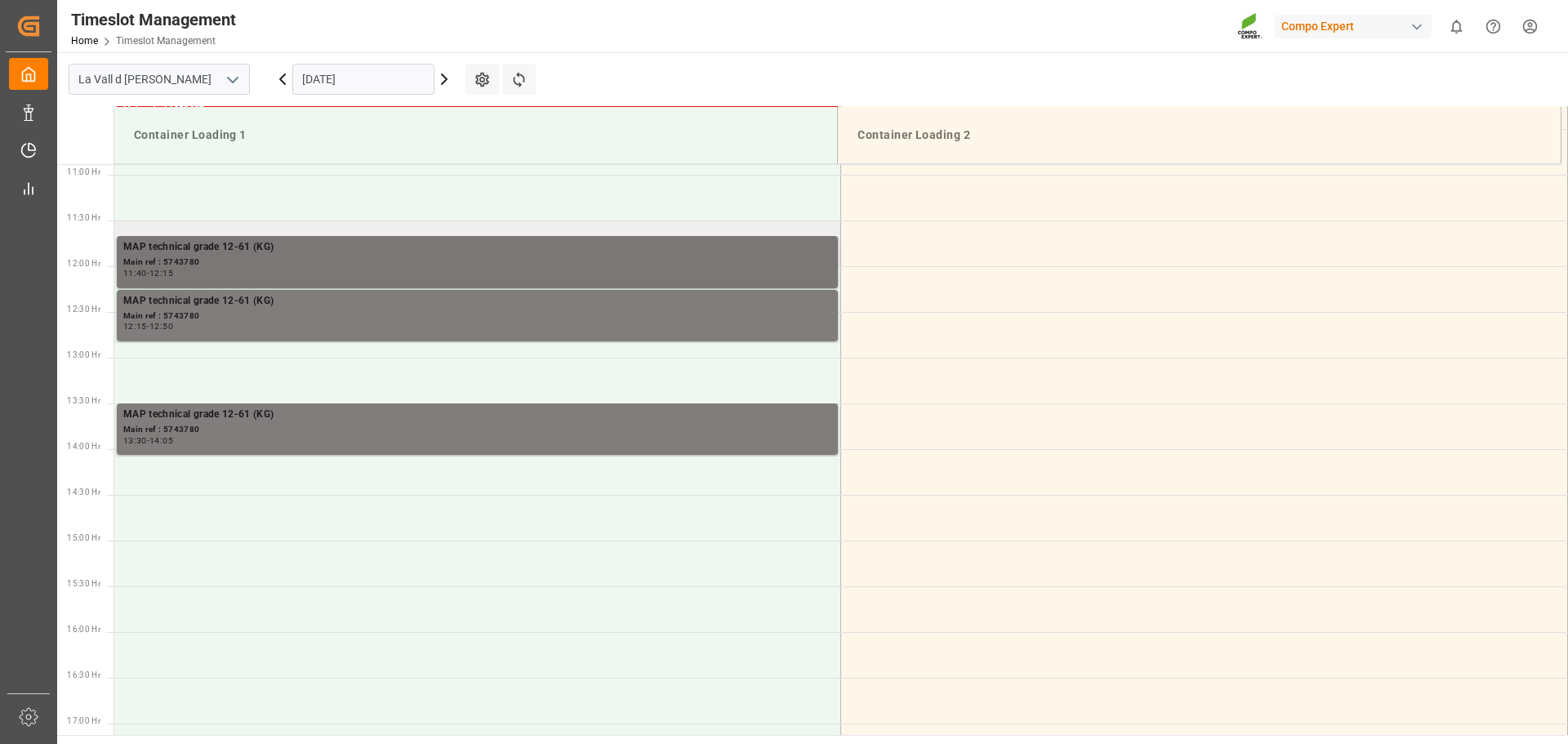
click at [254, 266] on div "Main ref : 5743780" at bounding box center [478, 262] width 708 height 14
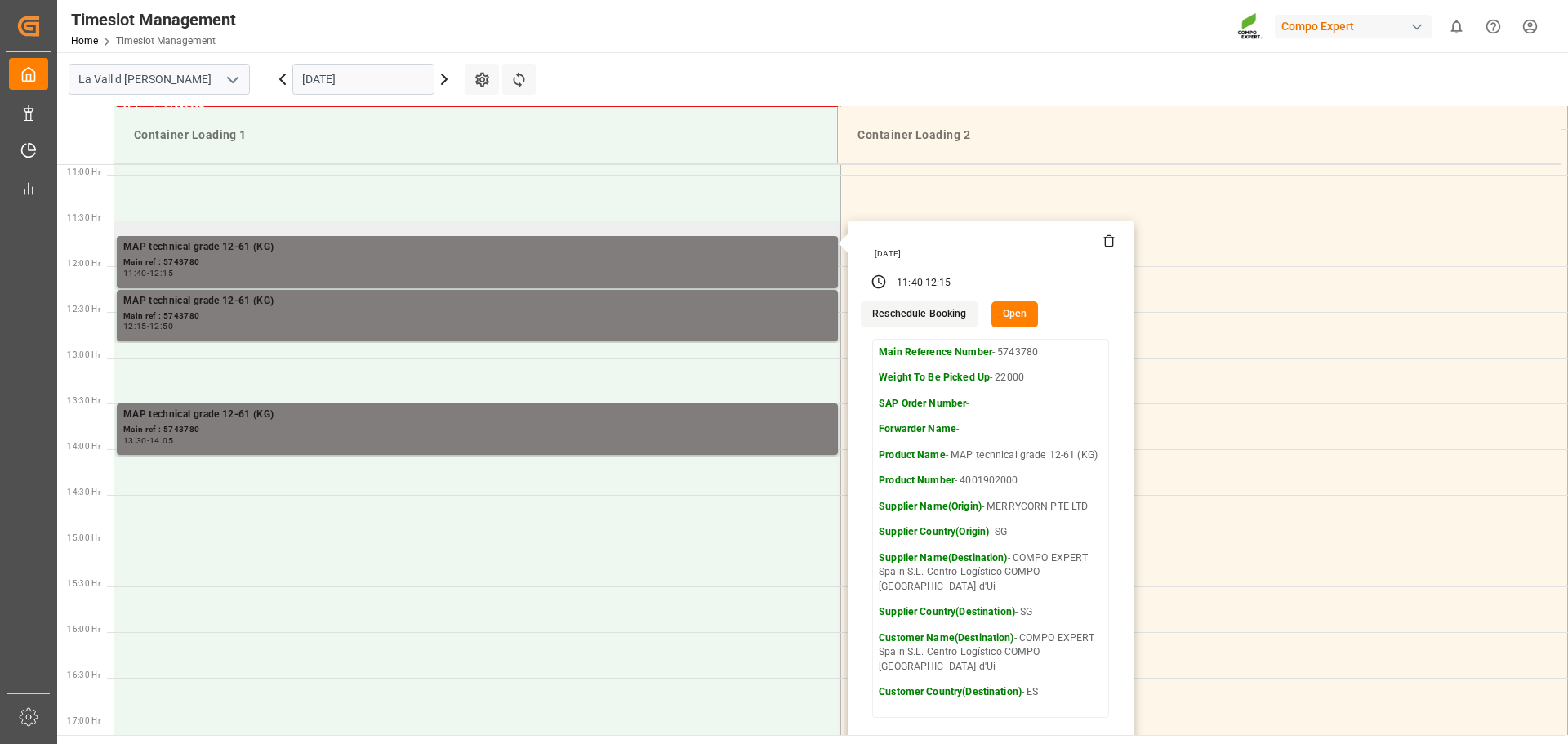
click at [1012, 320] on button "Open" at bounding box center [1015, 314] width 47 height 26
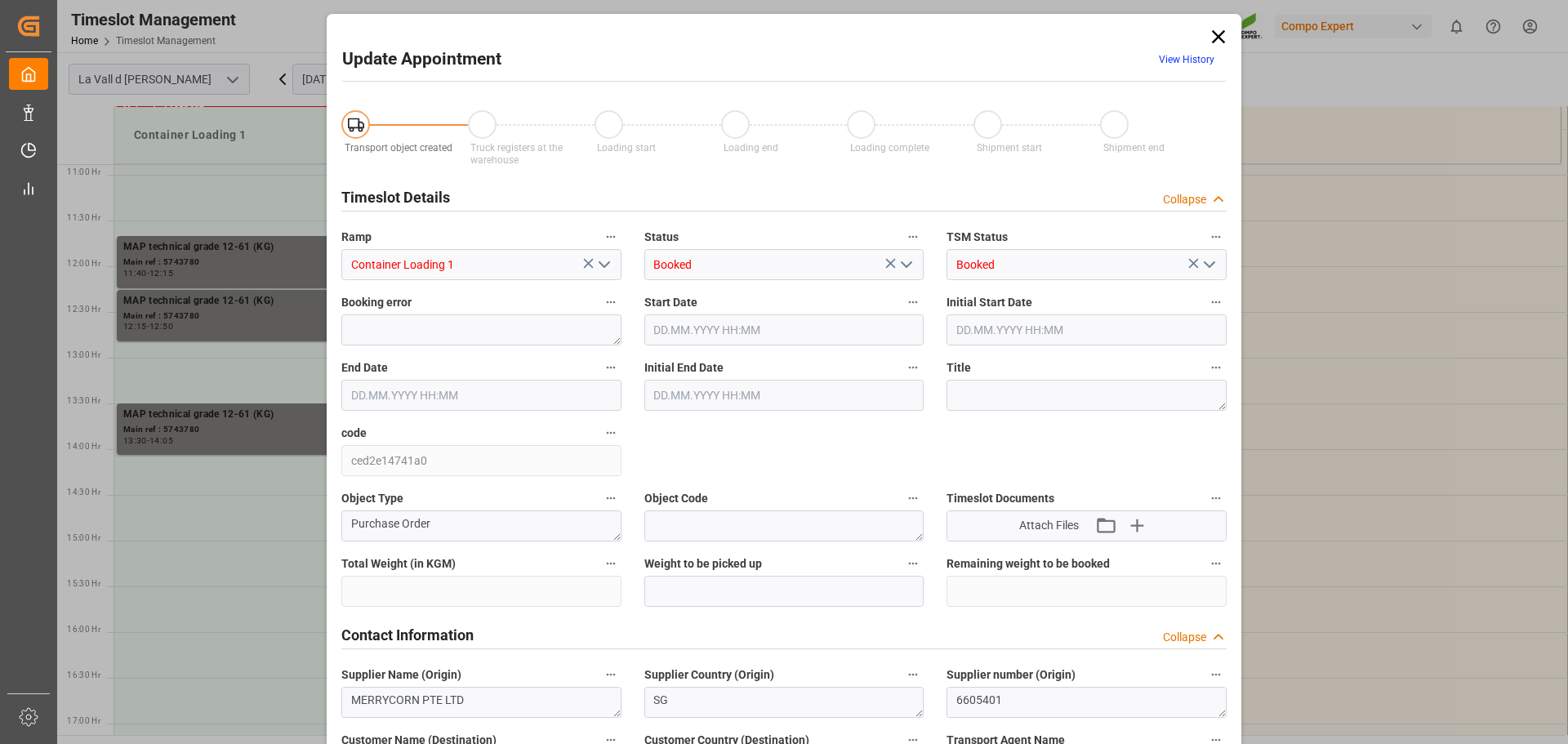
type input "220000"
type input "22000"
type input "0"
type input "16.10.2025 11:40"
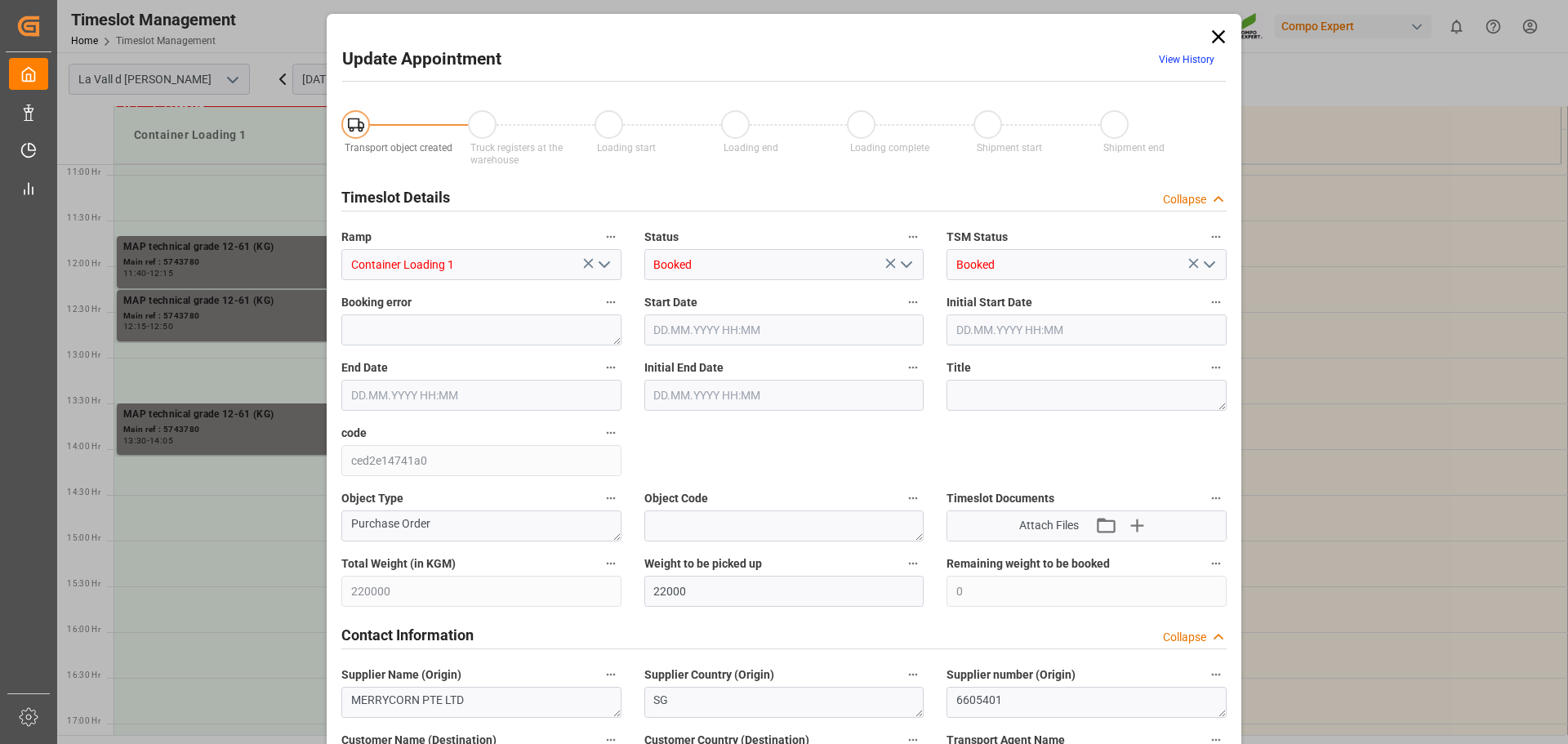
type input "16.10.2025 12:15"
type input "14.10.2025 14:08"
click at [744, 330] on input "16.10.2025 11:40" at bounding box center [784, 330] width 280 height 31
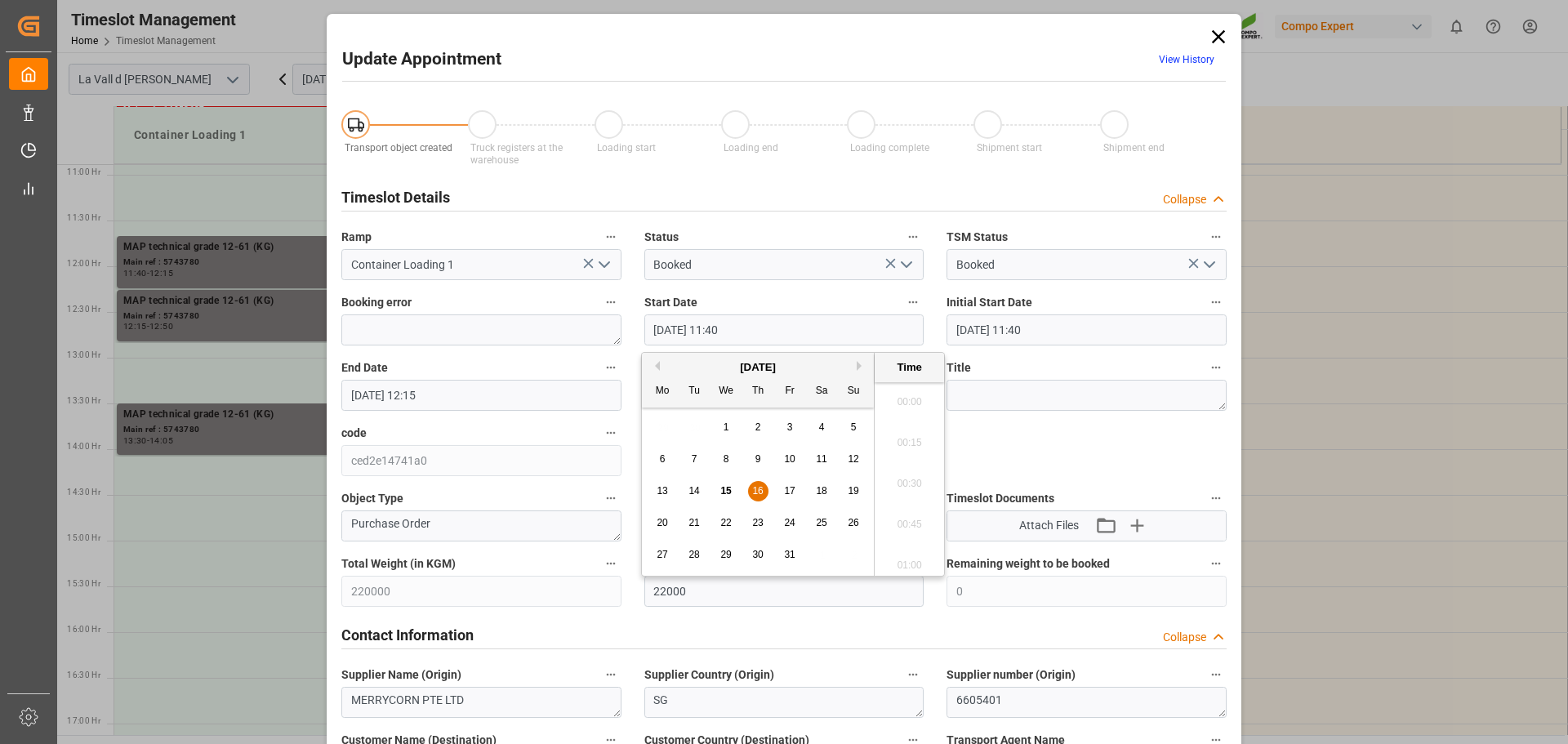
scroll to position [1803, 0]
drag, startPoint x: 718, startPoint y: 327, endPoint x: 740, endPoint y: 312, distance: 26.6
click at [722, 326] on input "16.10.2025 11:40" at bounding box center [784, 330] width 280 height 31
click at [662, 327] on input "16.10.2025 10:40" at bounding box center [784, 330] width 280 height 31
type input "22.10.2025 10:40"
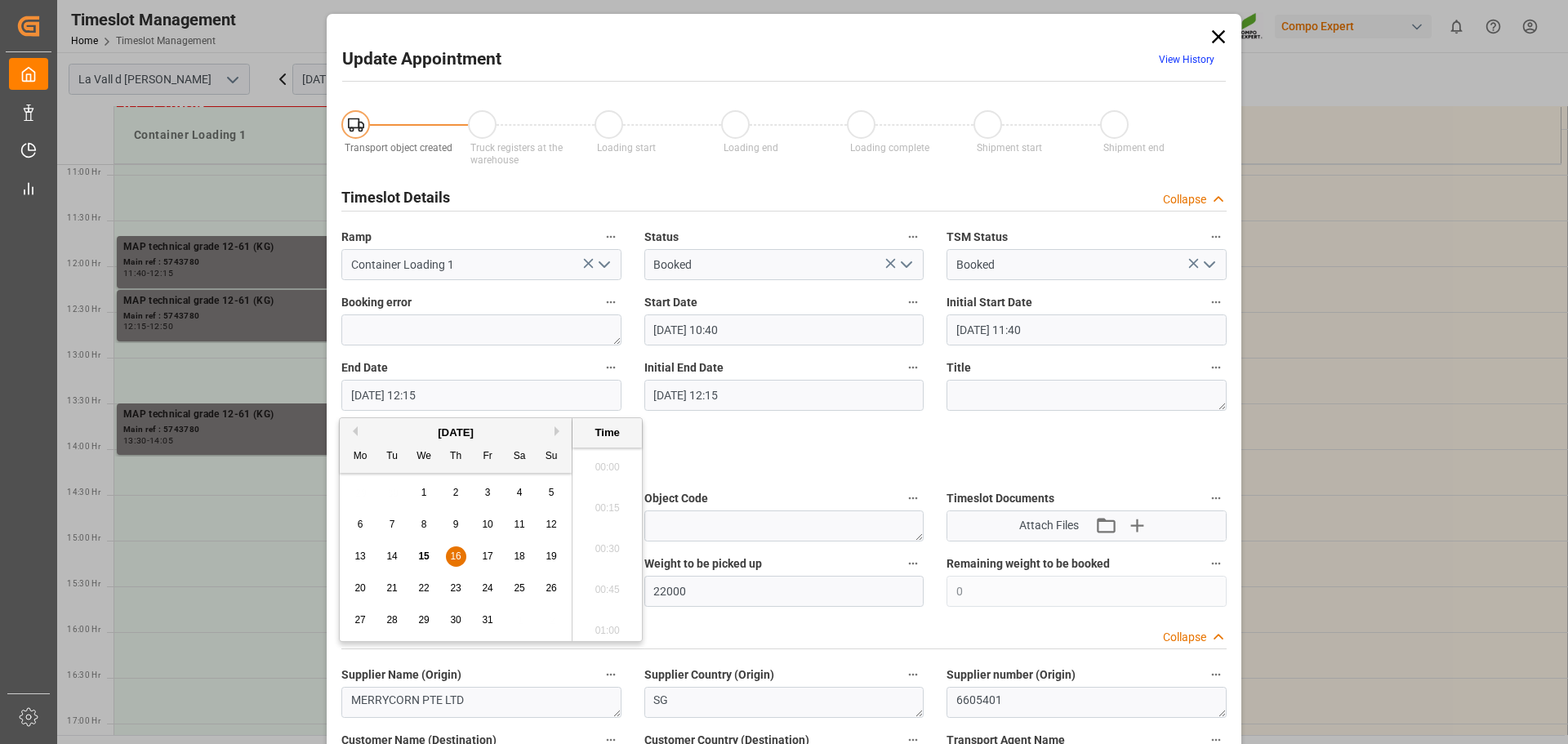
drag, startPoint x: 361, startPoint y: 396, endPoint x: 285, endPoint y: 385, distance: 76.8
click at [285, 386] on div "Update Appointment View History Transport object created Truck registers at the…" at bounding box center [784, 372] width 1568 height 744
click at [419, 389] on input "22.10.2025 12:15" at bounding box center [481, 396] width 280 height 31
type input "22.10.2025 11:15"
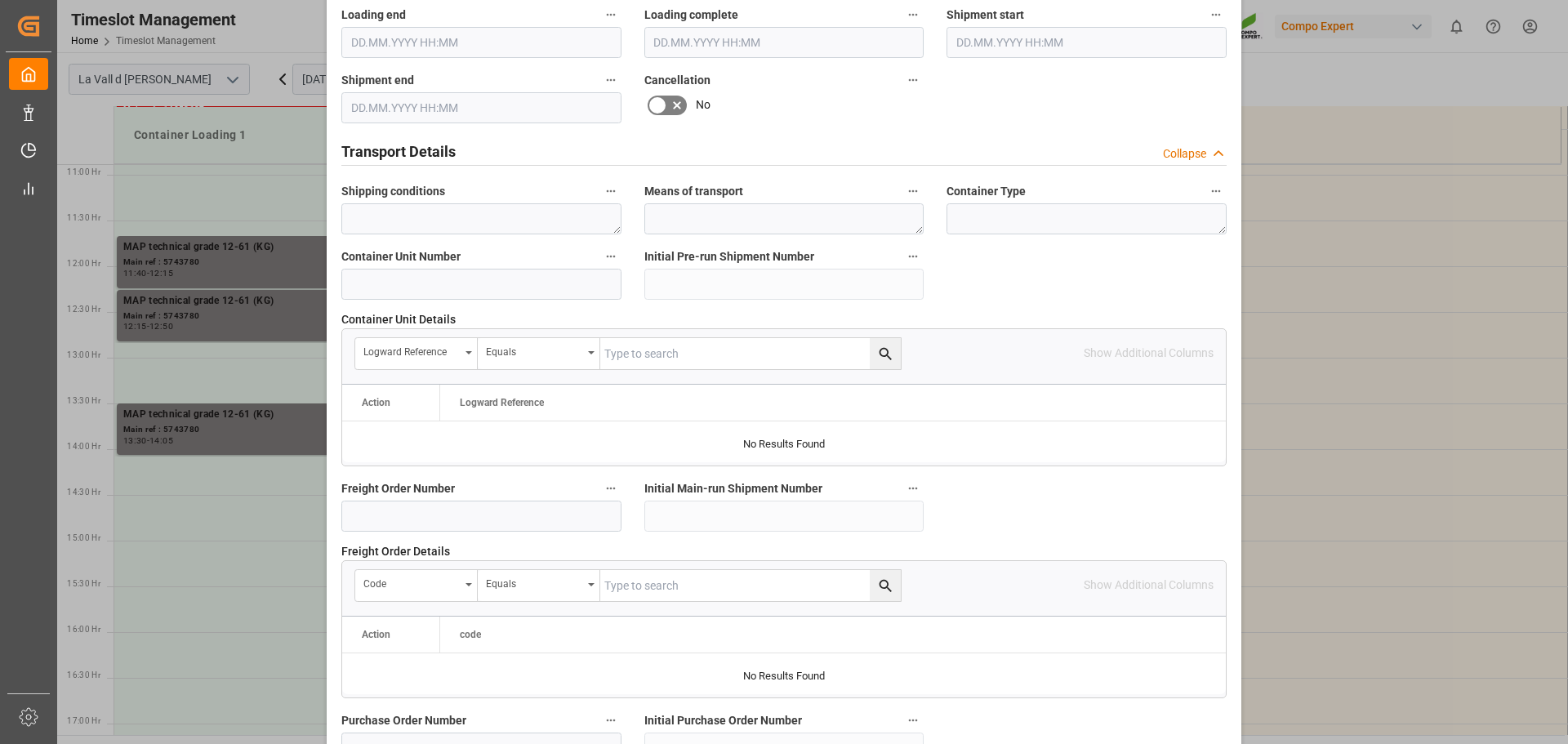
scroll to position [1523, 0]
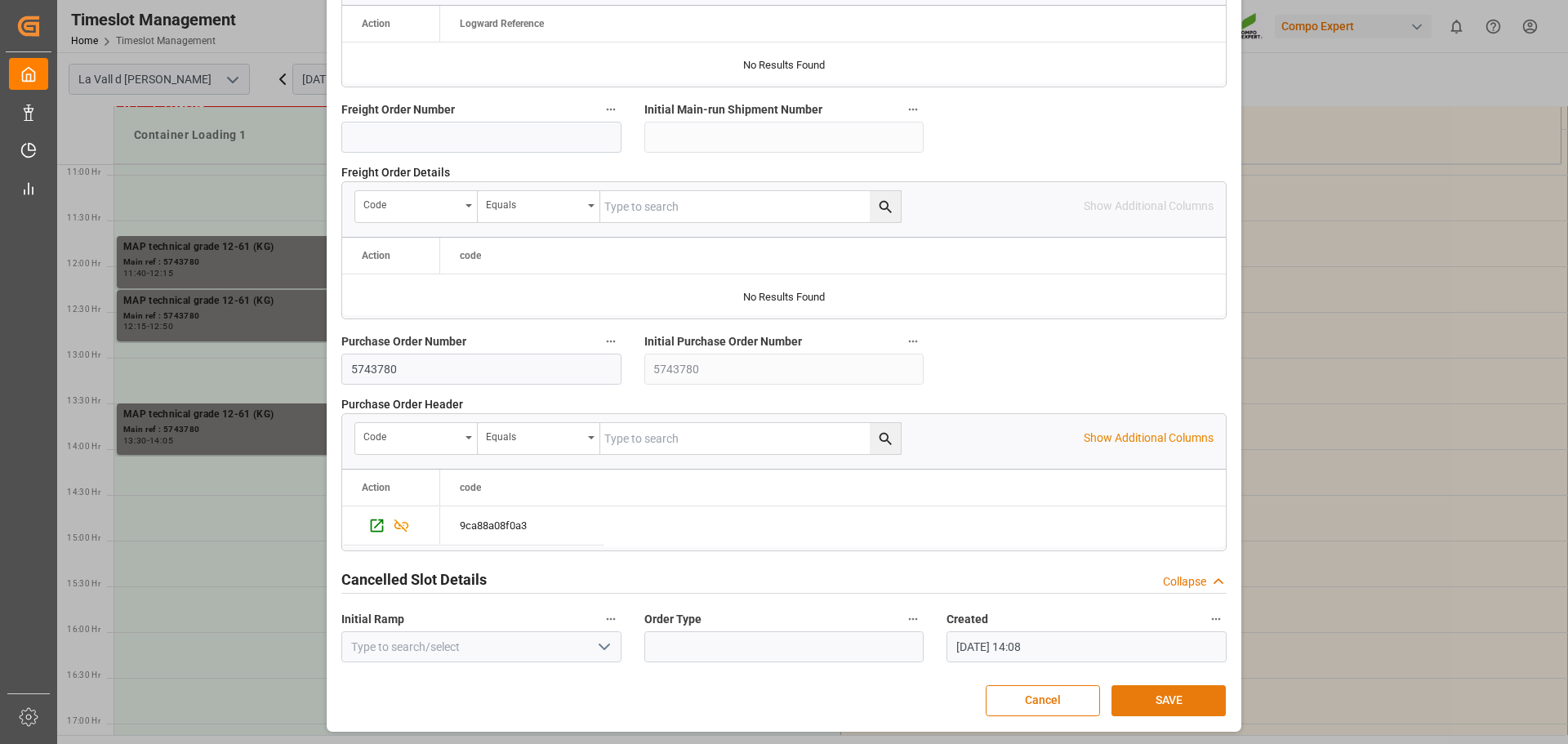
click at [1128, 687] on button "SAVE" at bounding box center [1169, 701] width 115 height 31
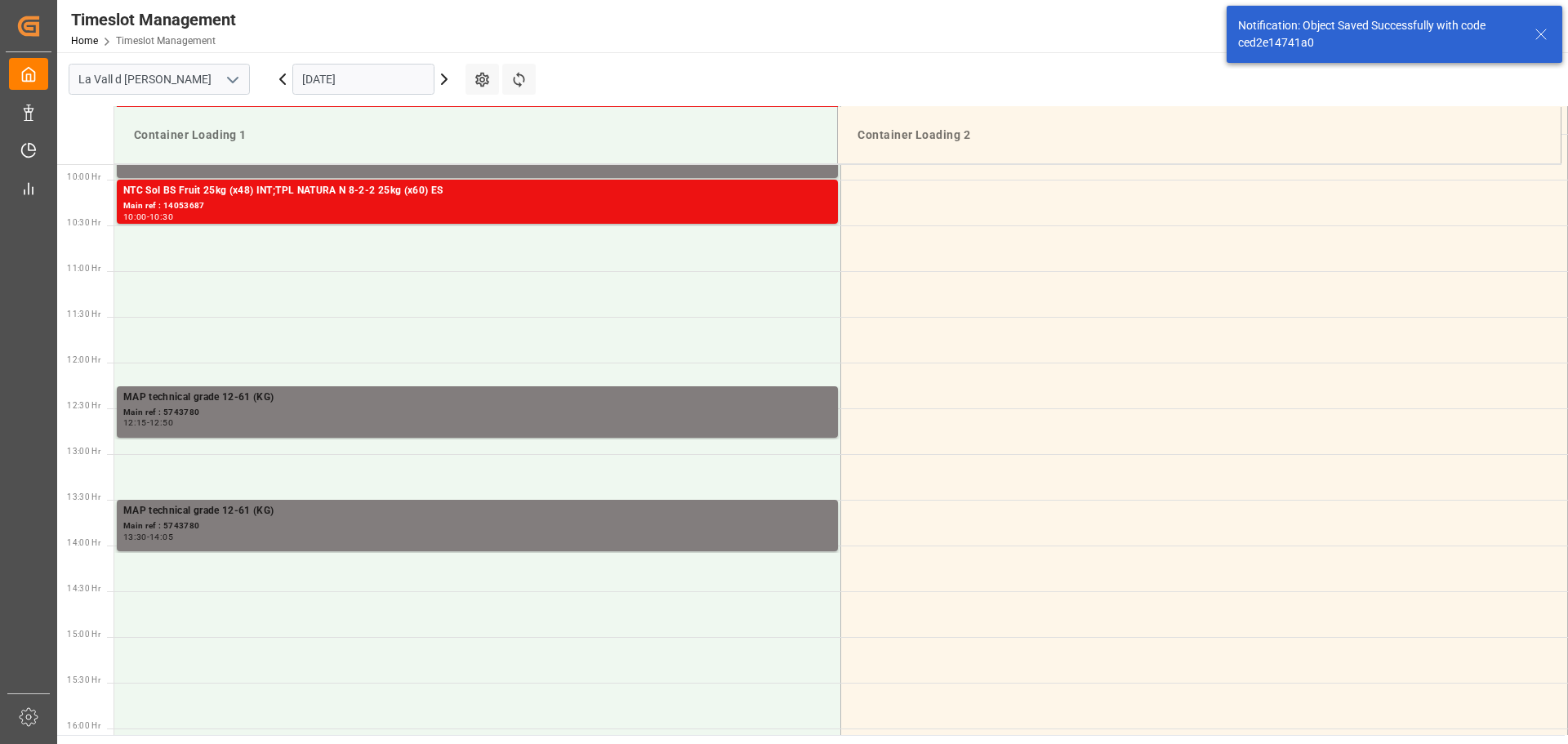
scroll to position [904, 0]
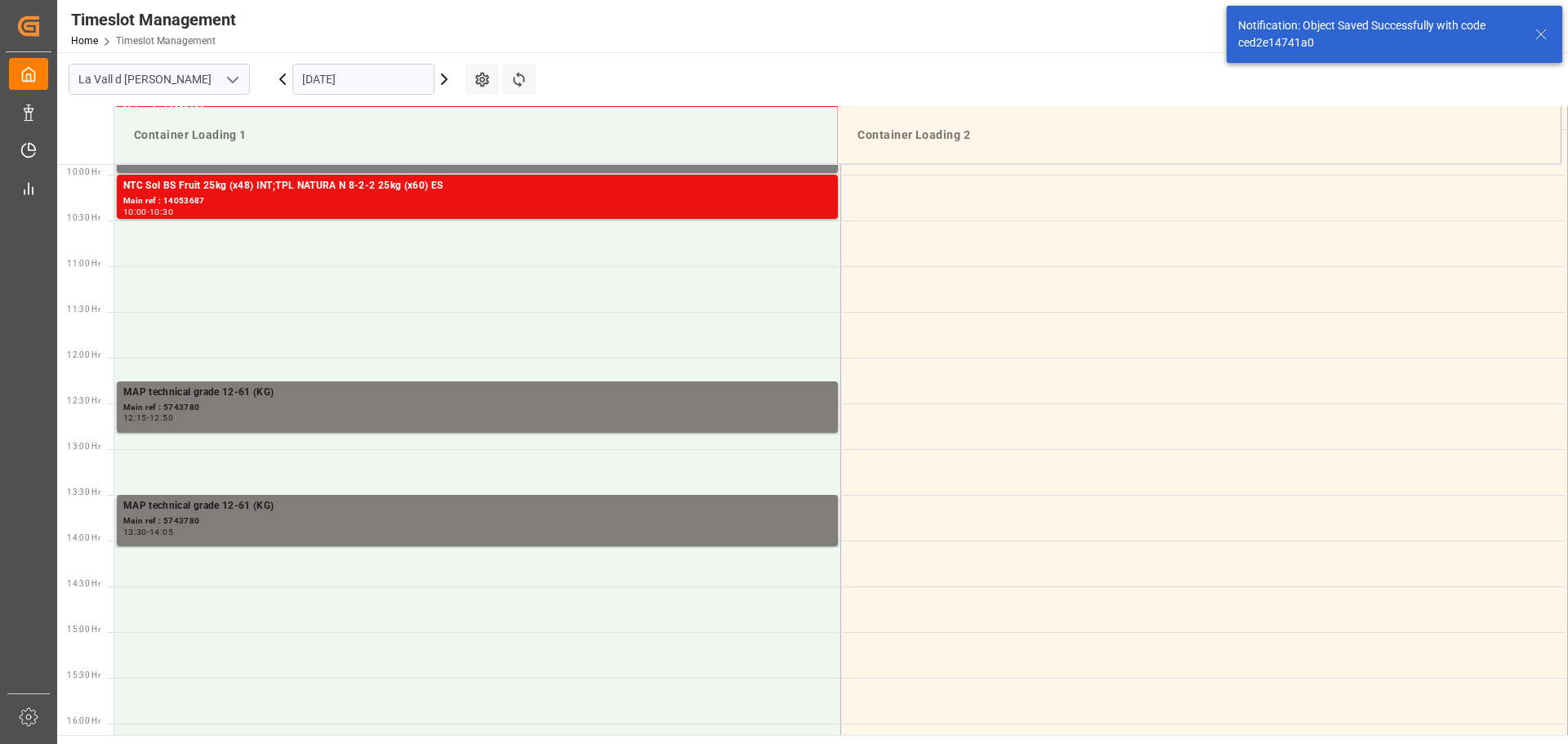
click at [335, 83] on input "16.10.2025" at bounding box center [363, 79] width 142 height 31
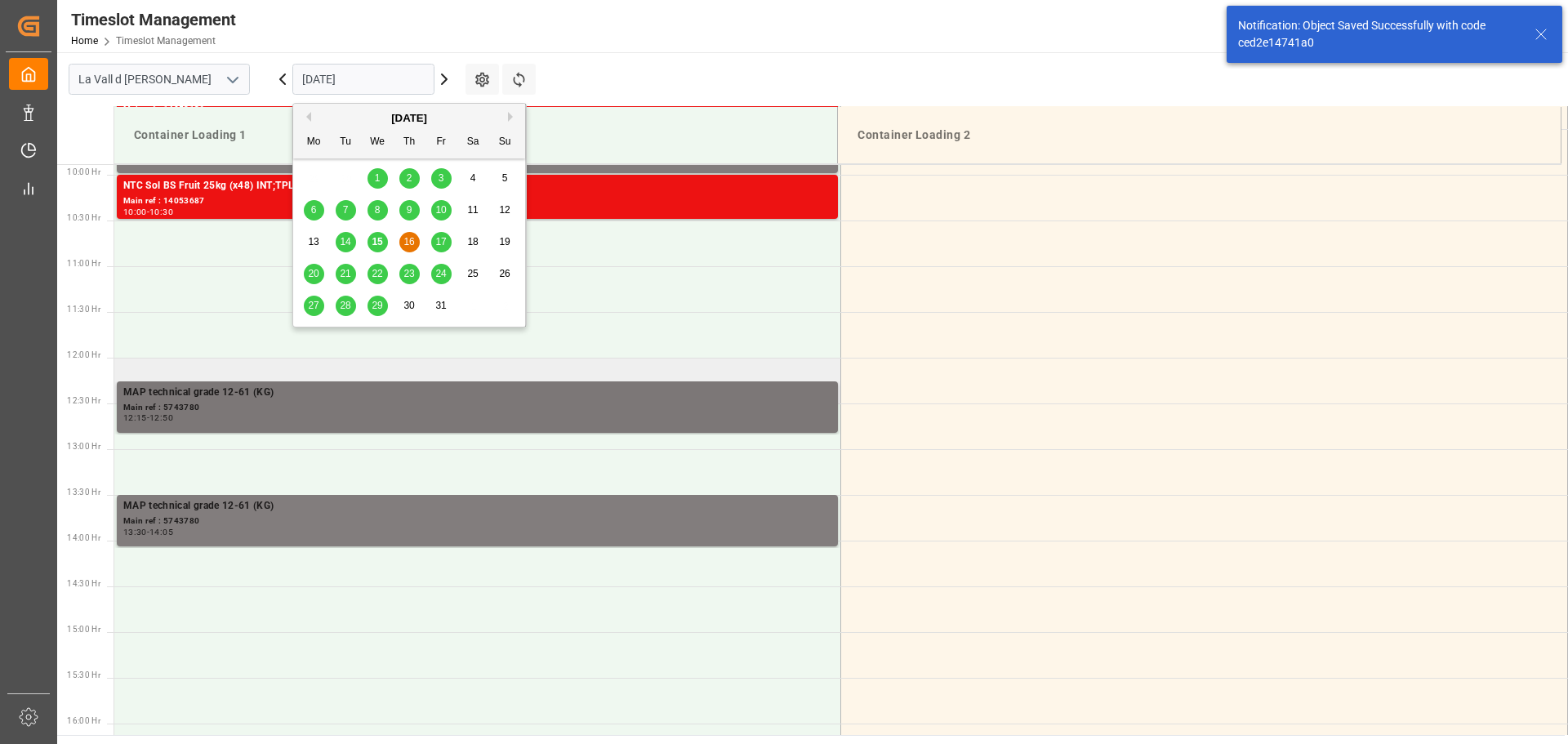
click at [194, 407] on div "Main ref : 5743780" at bounding box center [478, 408] width 708 height 14
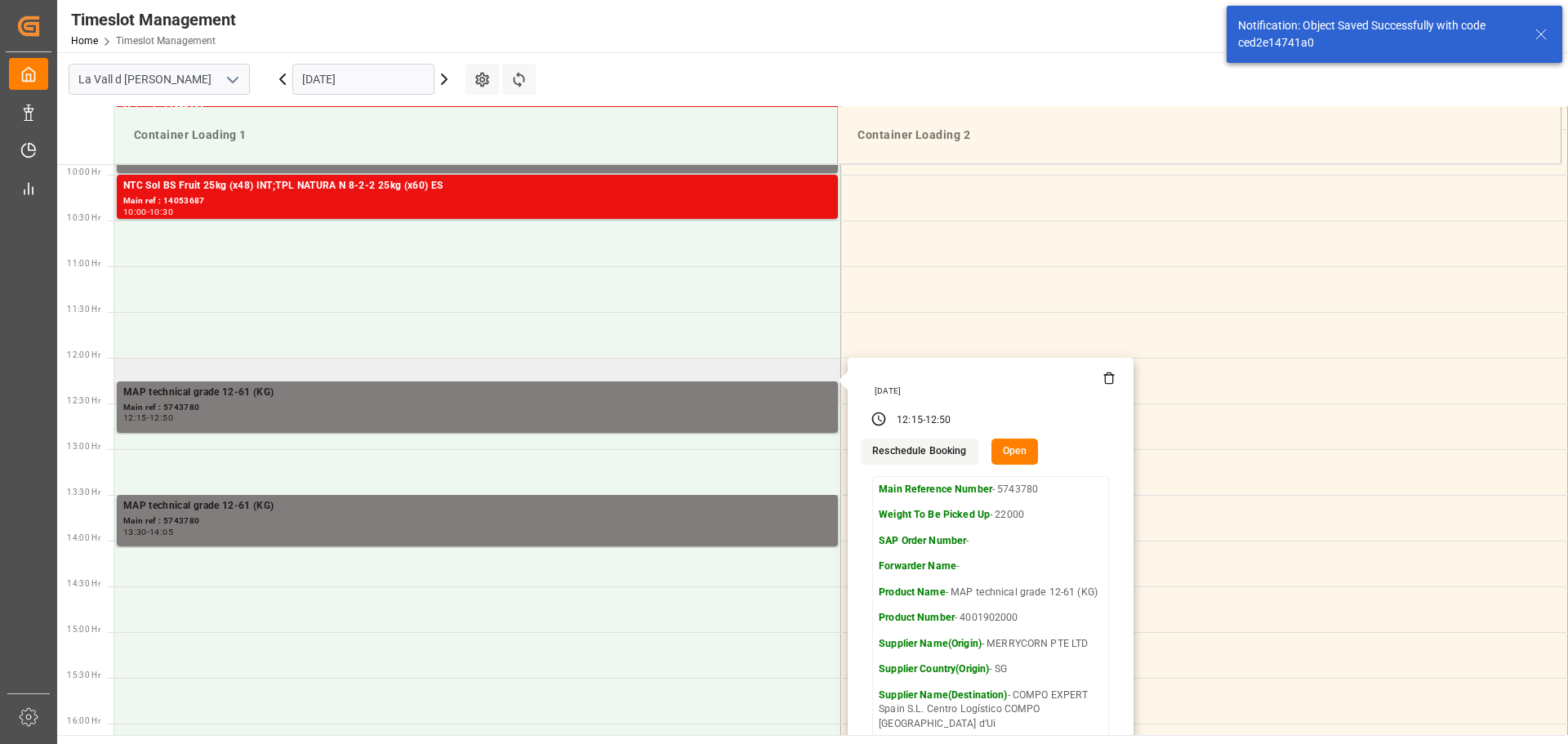
click at [1009, 448] on button "Open" at bounding box center [1015, 452] width 47 height 26
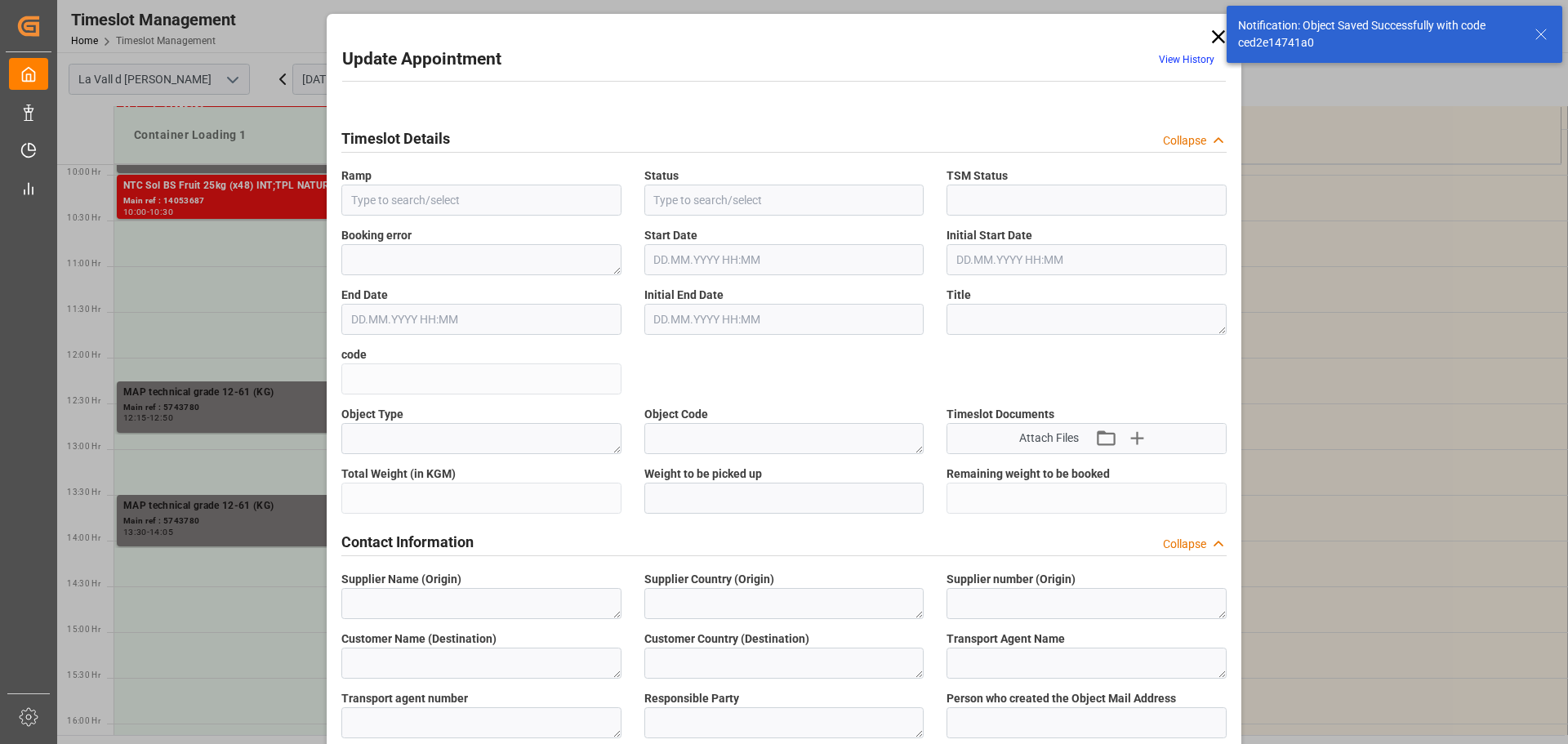
type input "Container Loading 1"
type input "Booked"
type input "6969de4d0259"
type textarea "Purchase Order"
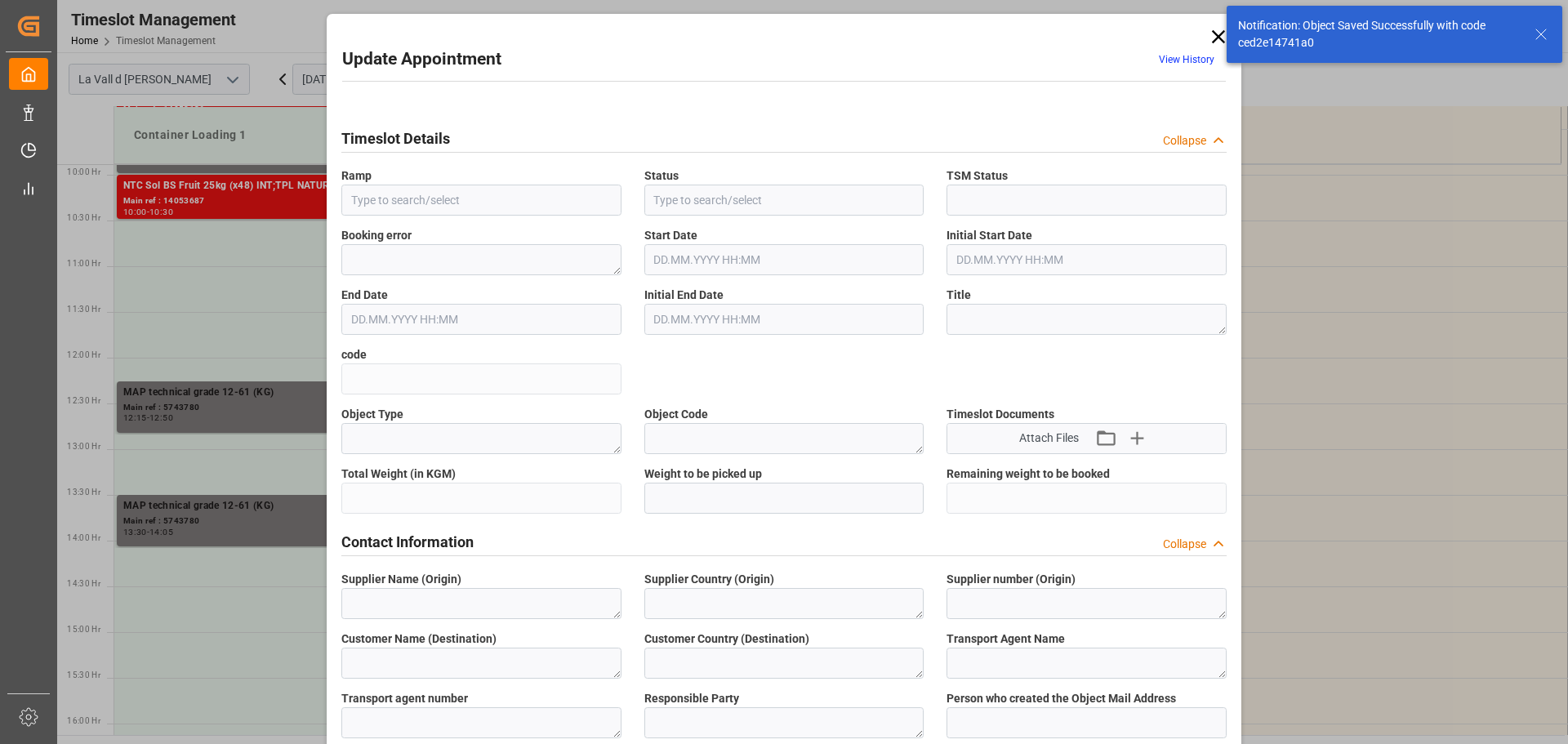
type textarea "MERRYCORN PTE LTD"
type textarea "SG"
type textarea "6605401"
type textarea "COMPO EXPERT Spain S.L. Centro Logístico COMPO La Vall d'Ui"
type textarea "ES"
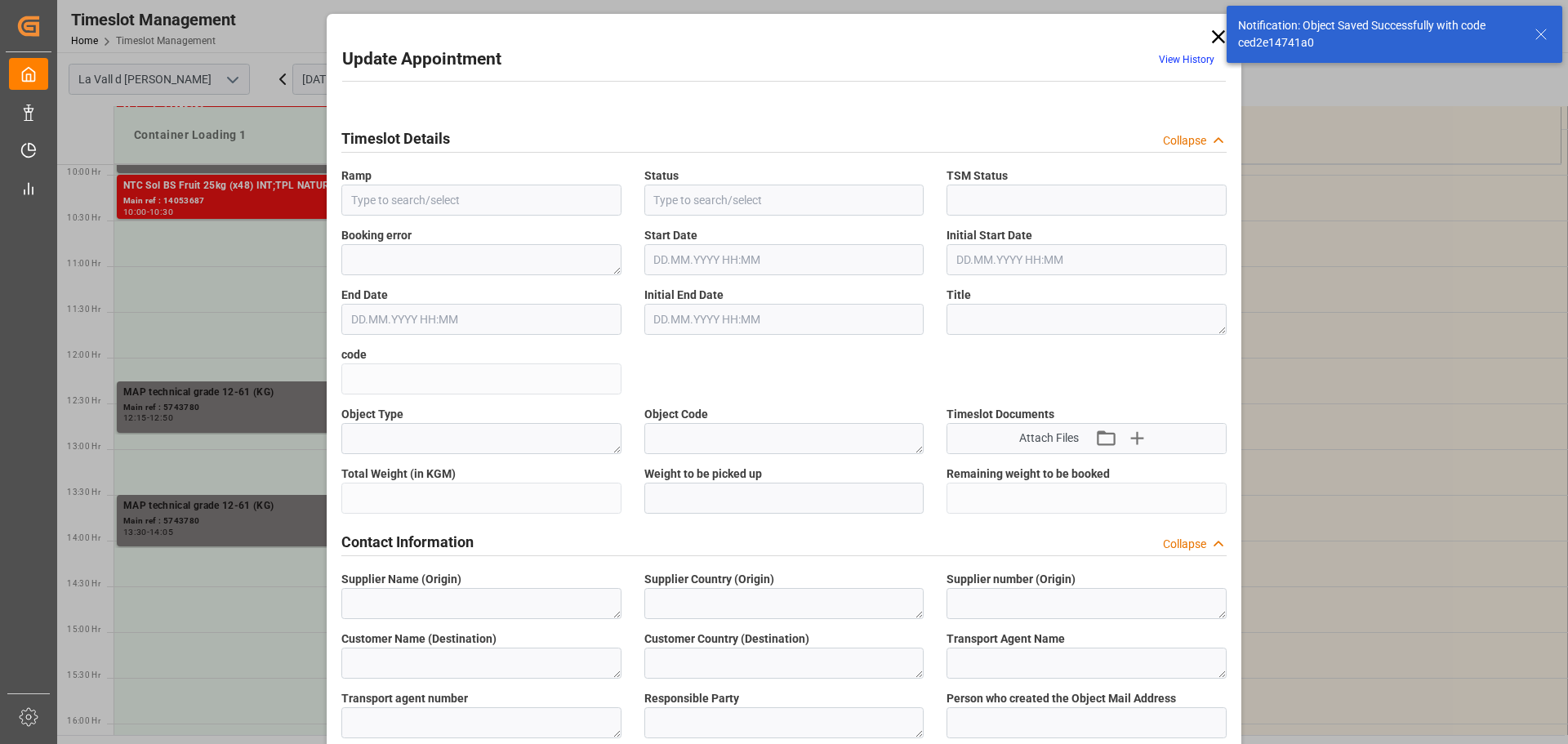
type textarea "Compo Expert"
type textarea "5743780"
type textarea "MAP technical grade 12-61 (KG)"
type textarea "4001902000"
type input "5743780"
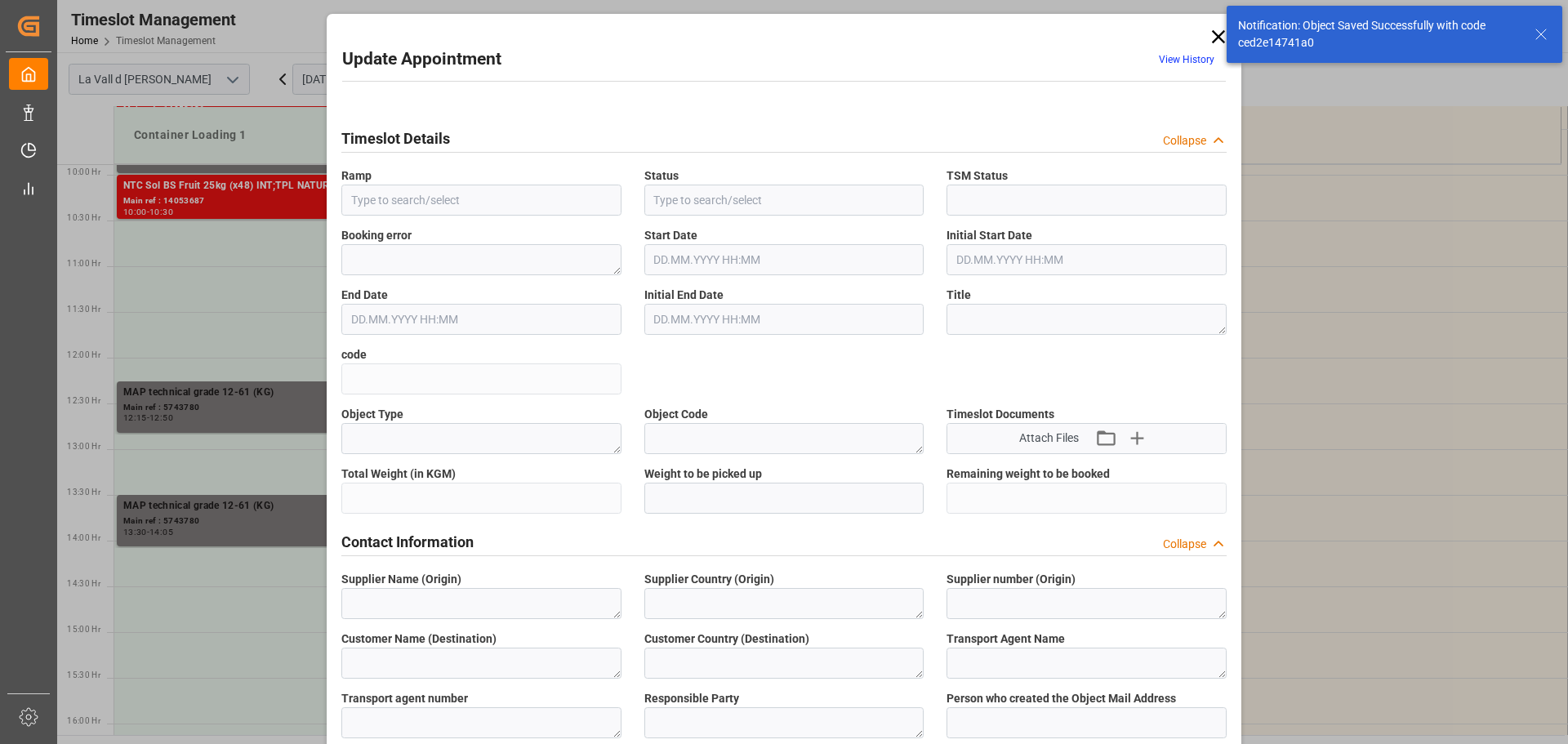
type input "5743780"
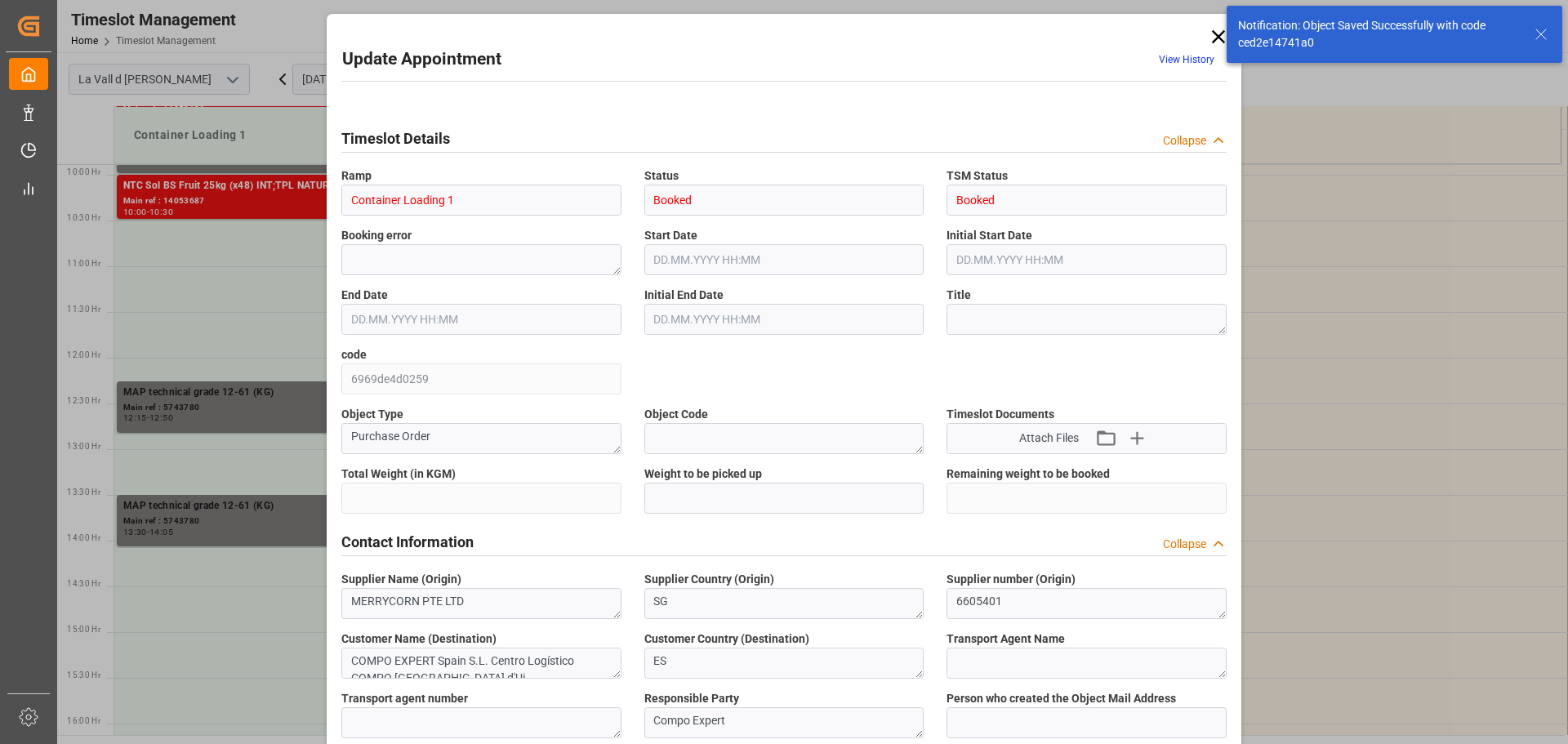
type input "220000"
type input "22000"
type input "0"
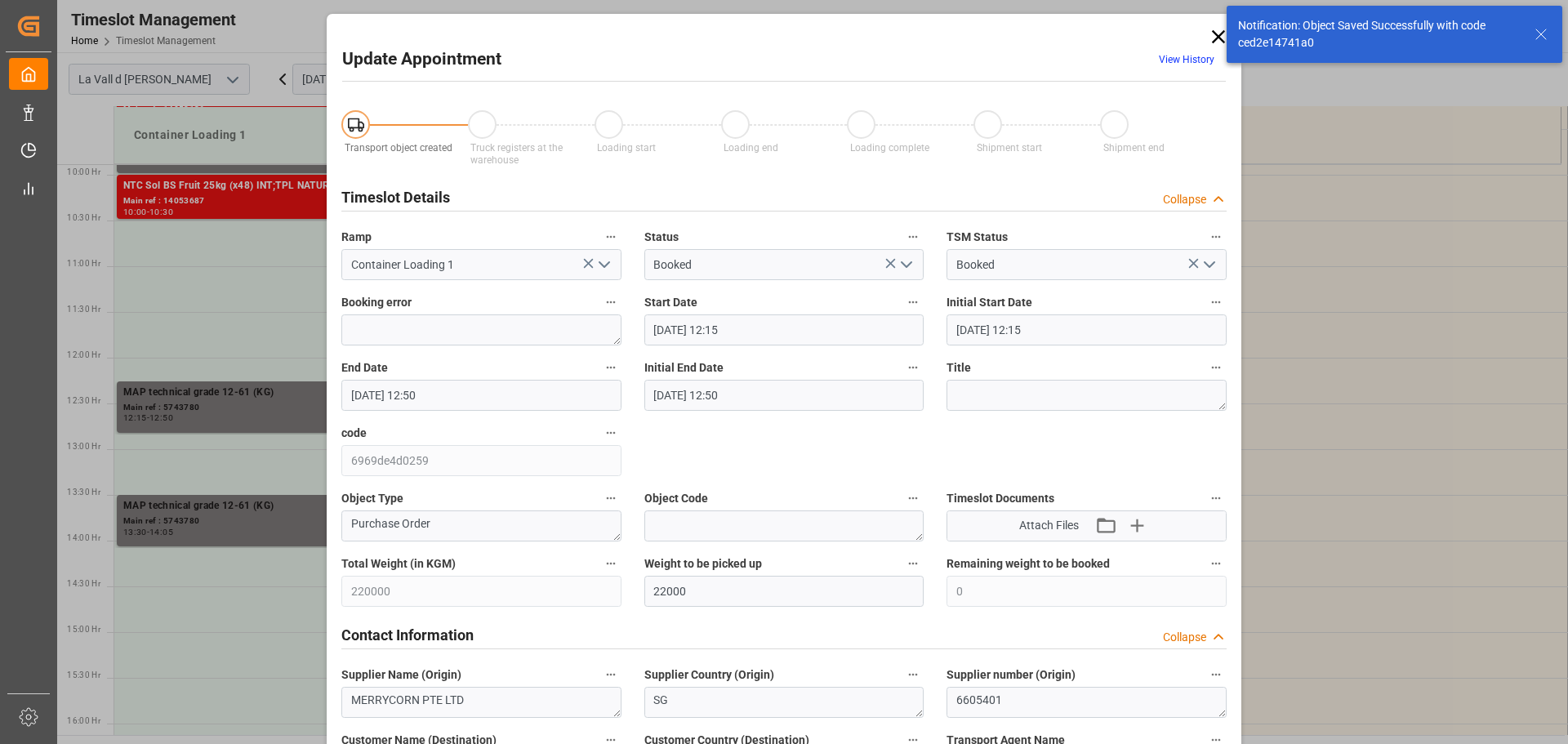
type input "16.10.2025 12:15"
type input "16.10.2025 12:50"
type input "14.10.2025 14:08"
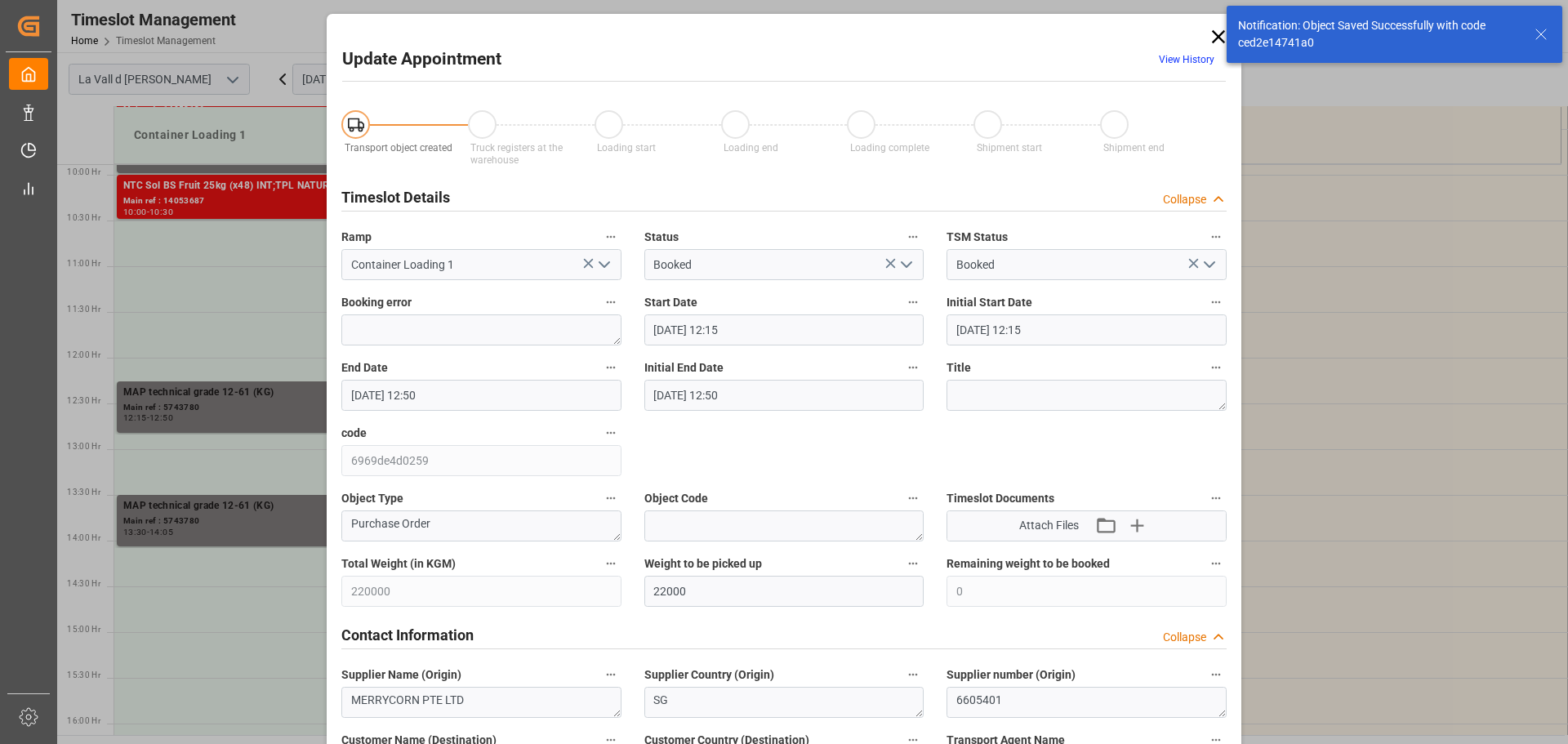
click at [747, 319] on input "16.10.2025 12:15" at bounding box center [784, 330] width 280 height 31
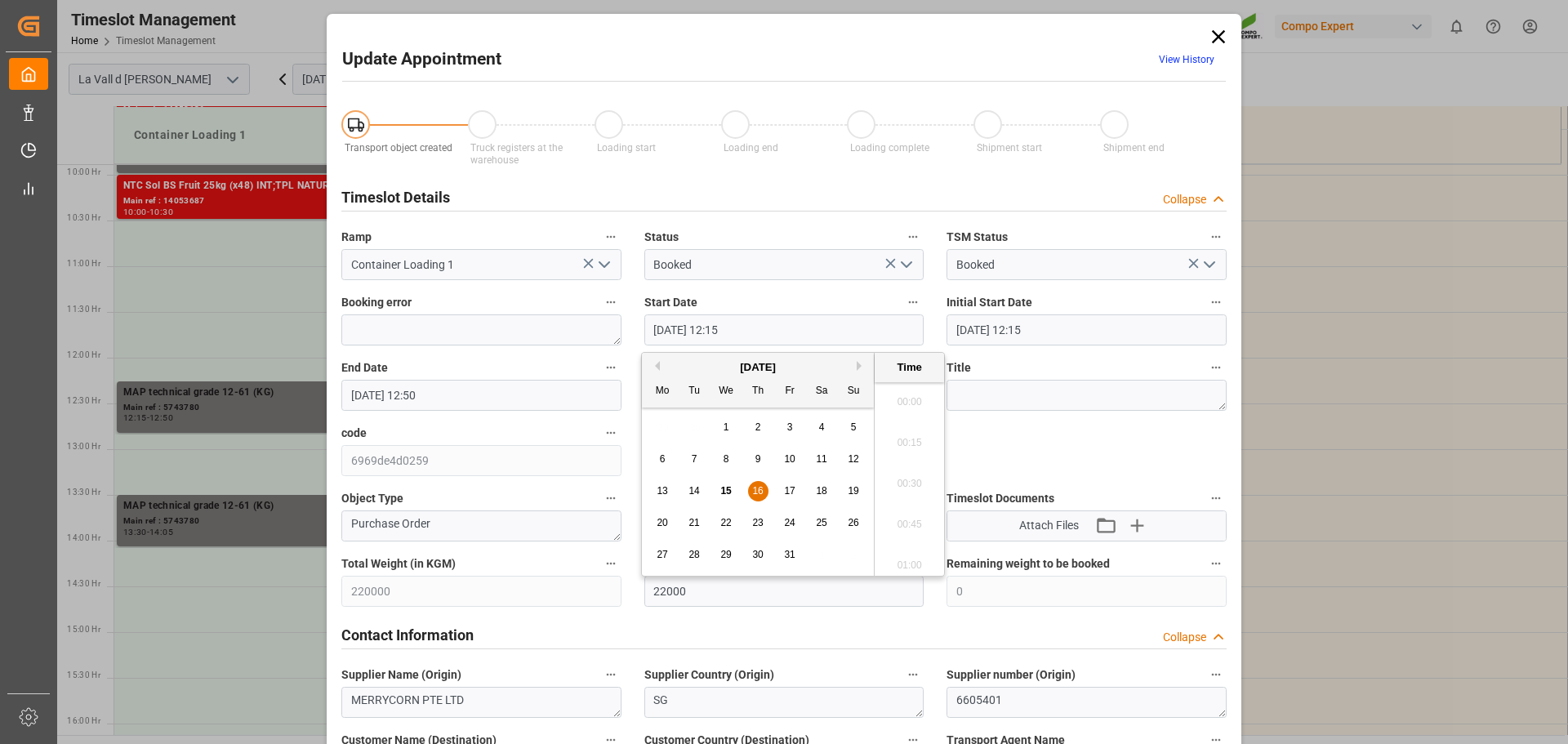
scroll to position [1925, 0]
click at [722, 327] on input "16.10.2025 12:15" at bounding box center [784, 330] width 280 height 31
click at [663, 325] on input "16.10.2025 11:15" at bounding box center [784, 330] width 280 height 31
type input "12.10.2025 11:15"
click at [363, 392] on input "16.10.2025 12:50" at bounding box center [481, 396] width 280 height 31
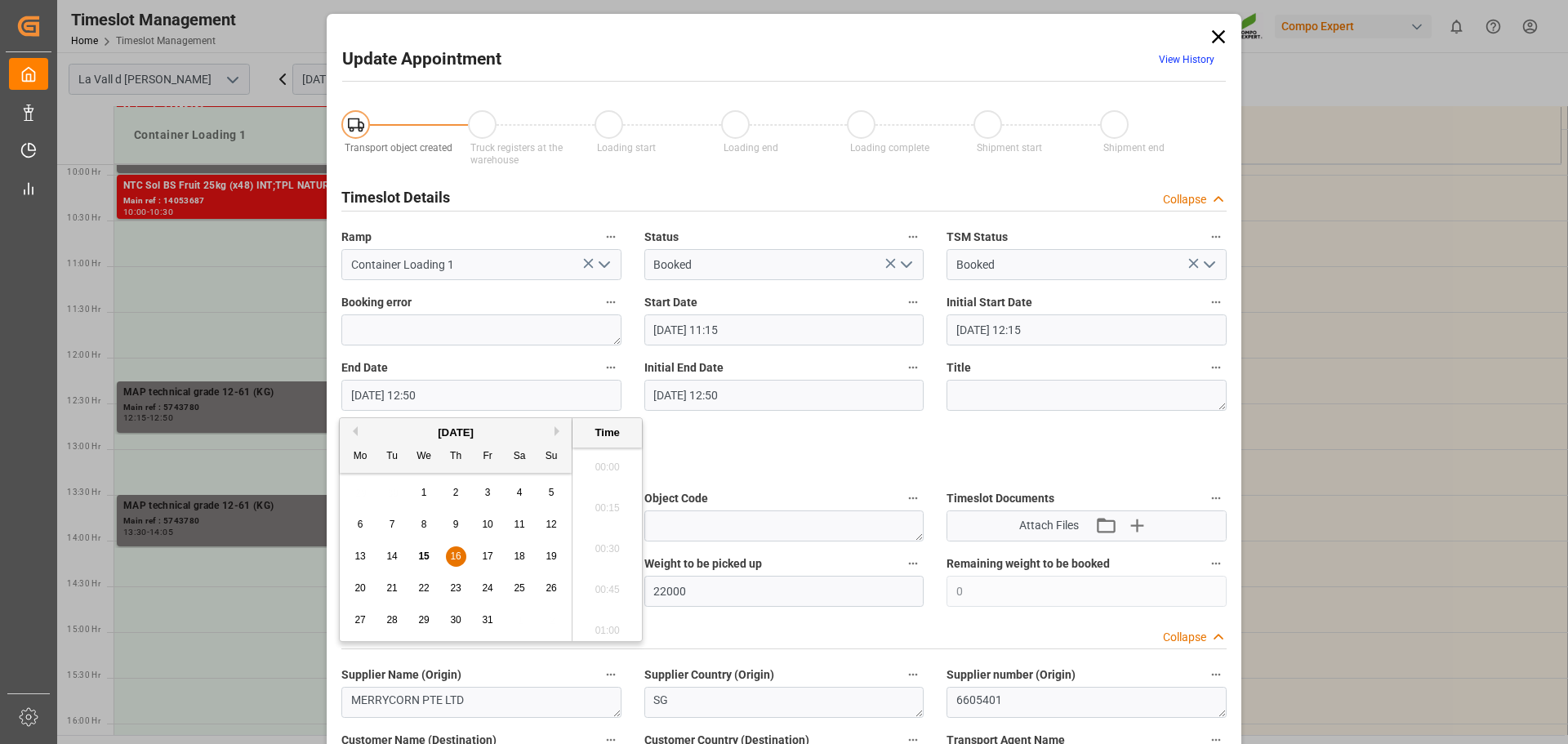
scroll to position [2007, 0]
click at [360, 392] on input "16.10.2025 12:50" at bounding box center [481, 396] width 280 height 31
type input "22.10.2025 12:50"
click at [658, 326] on input "12.10.2025 11:15" at bounding box center [784, 330] width 280 height 31
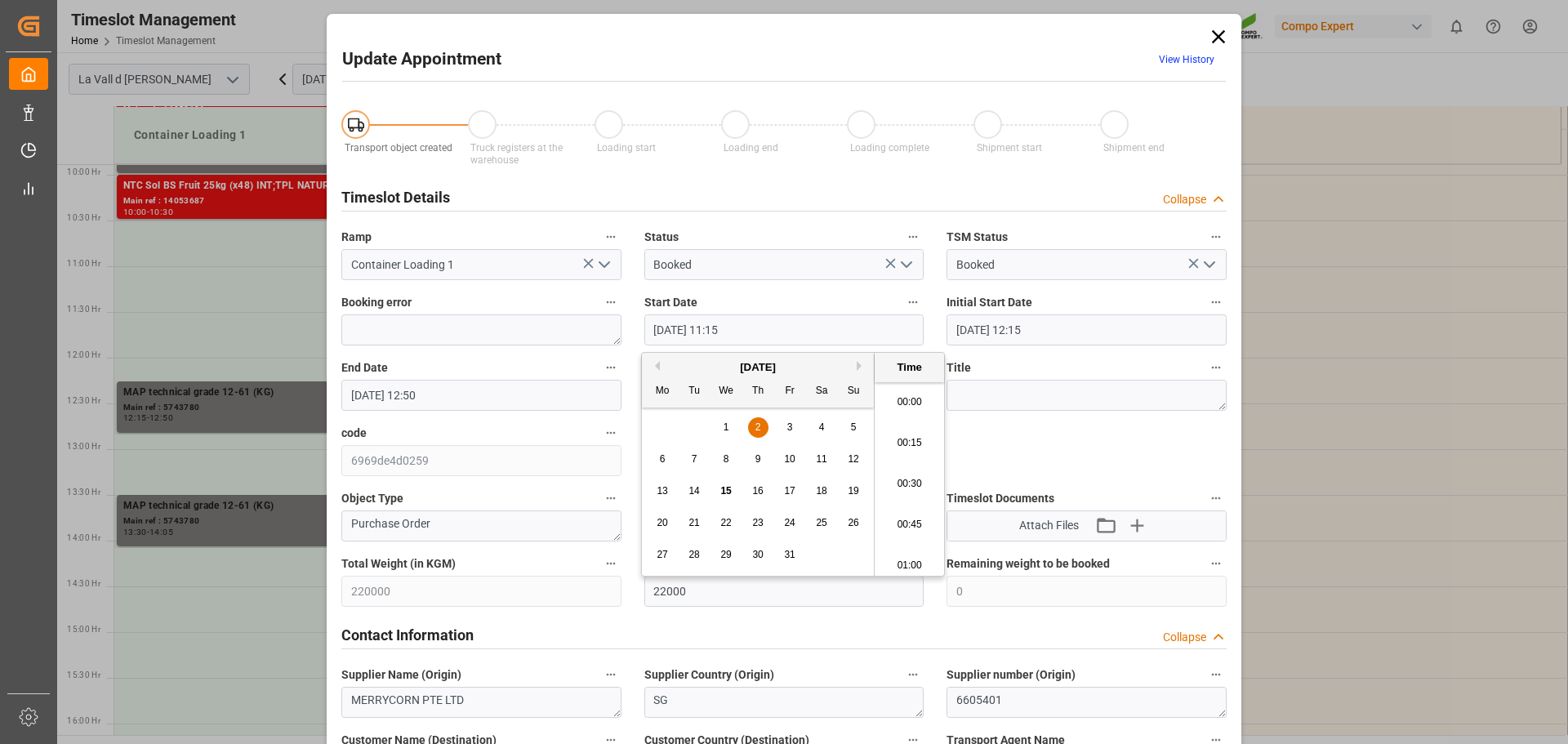
scroll to position [1762, 0]
type input "22.10.2025 11:15"
click at [416, 393] on input "22.10.2025 12:50" at bounding box center [481, 396] width 280 height 31
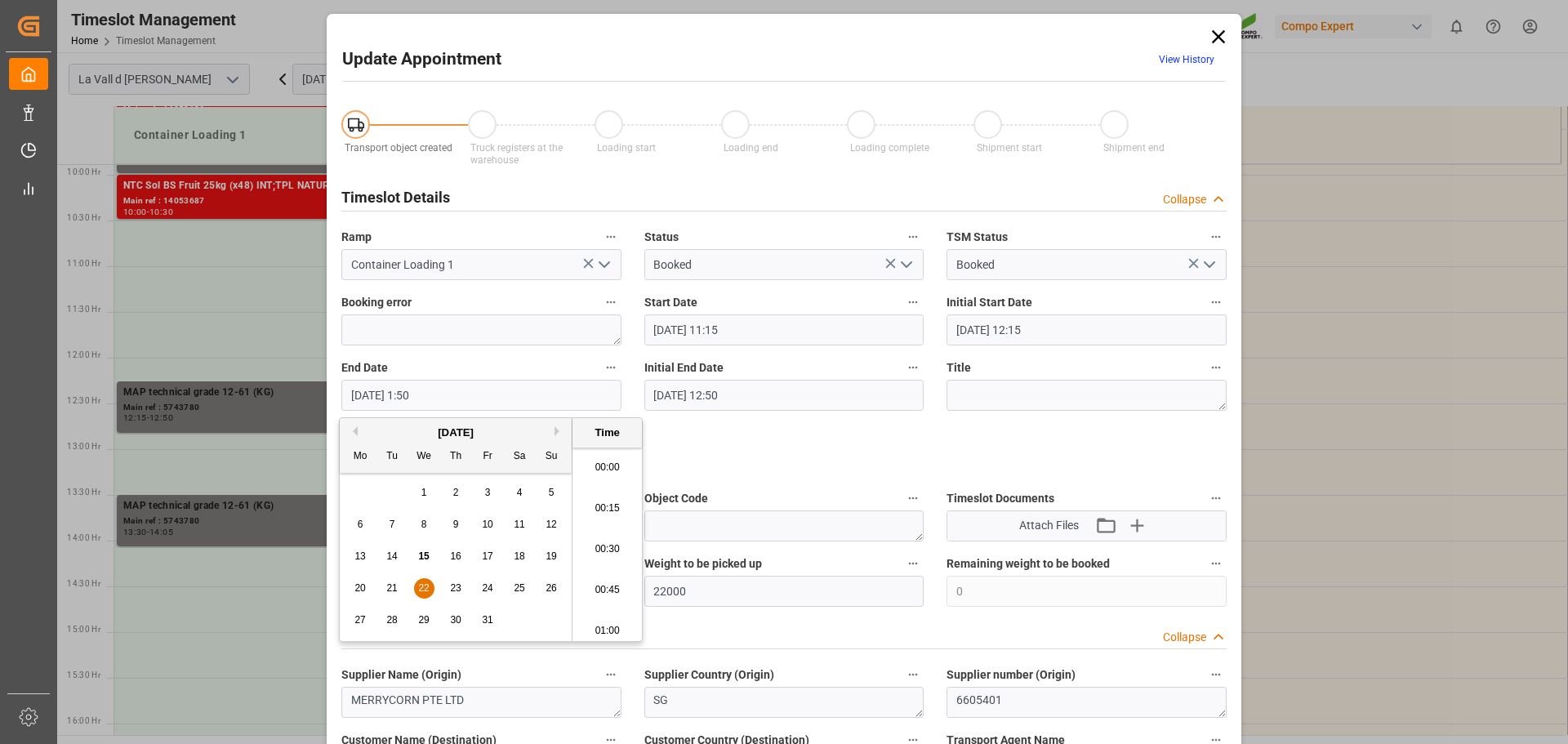
scroll to position [2007, 0]
click at [434, 395] on input "22.10.2025 11:50" at bounding box center [481, 396] width 280 height 31
type input "22.10.2025 11:50"
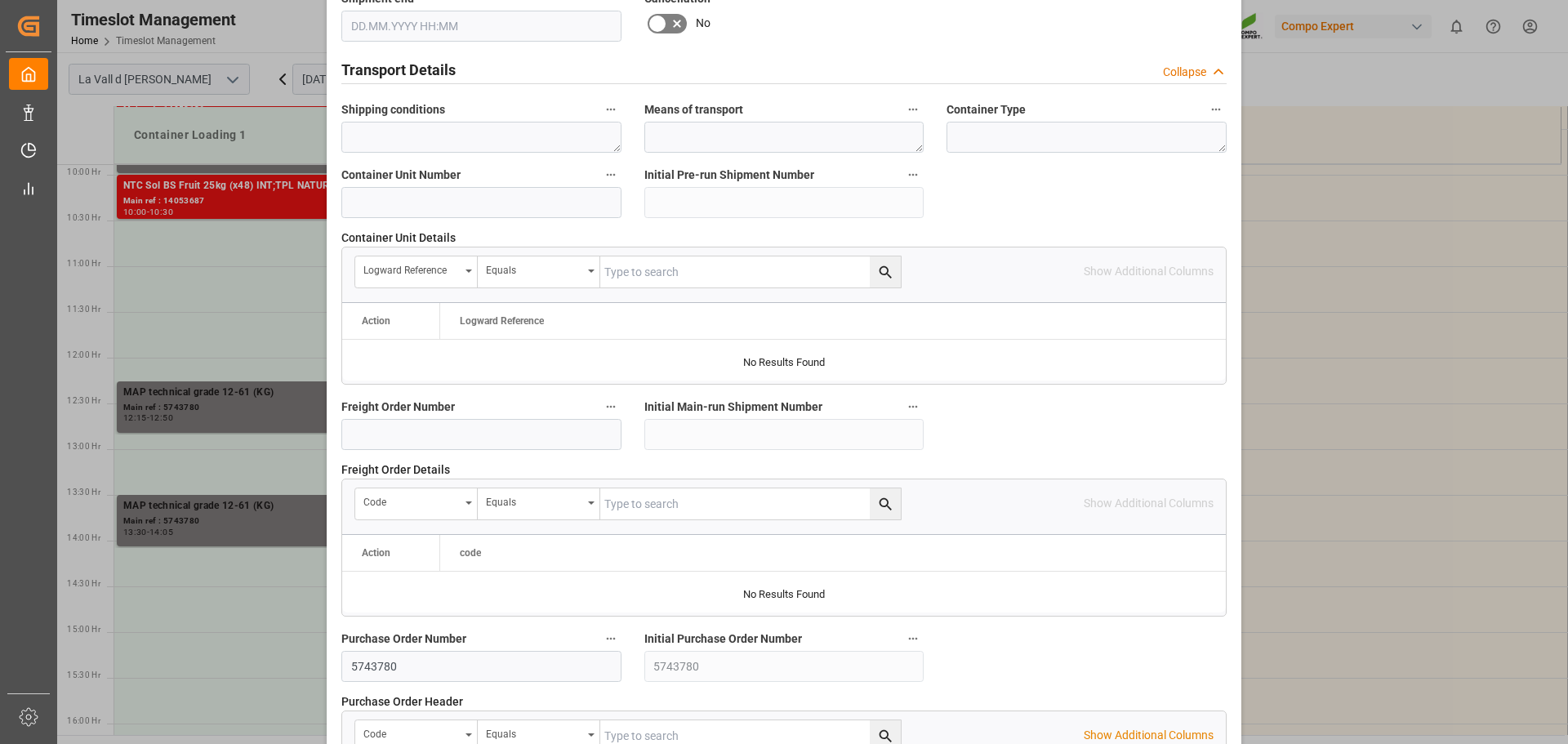
scroll to position [1523, 0]
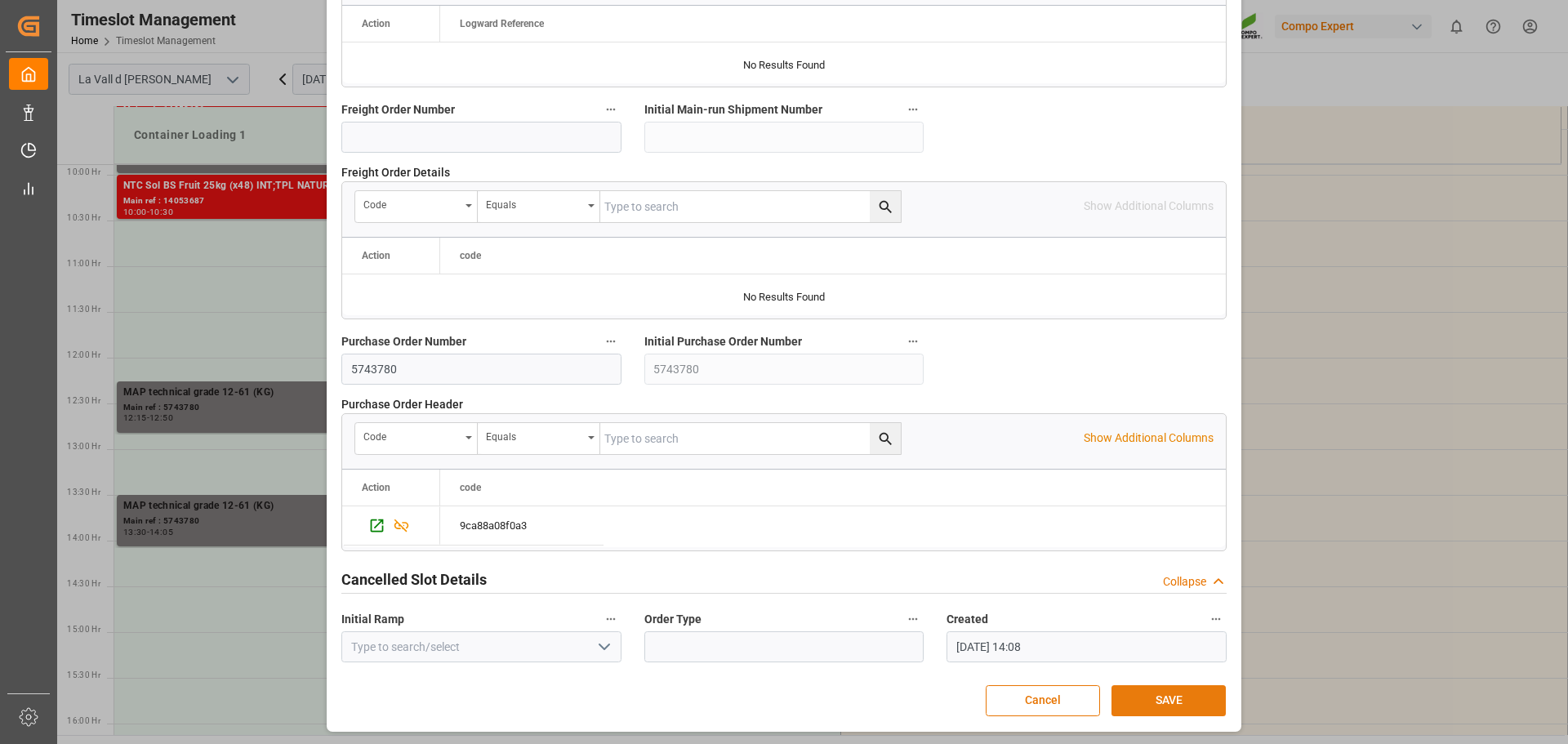
click at [1138, 700] on button "SAVE" at bounding box center [1169, 701] width 115 height 31
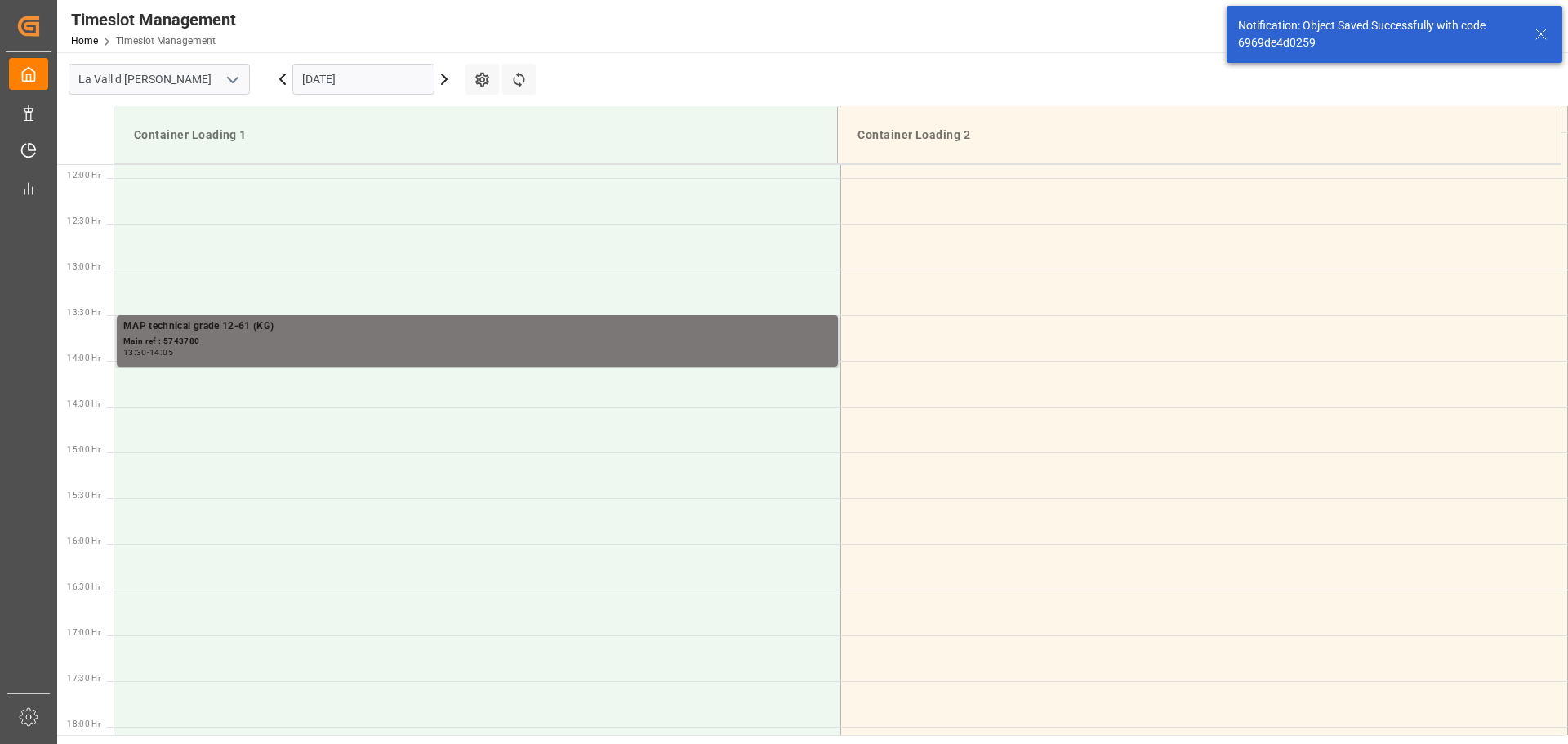
scroll to position [1088, 0]
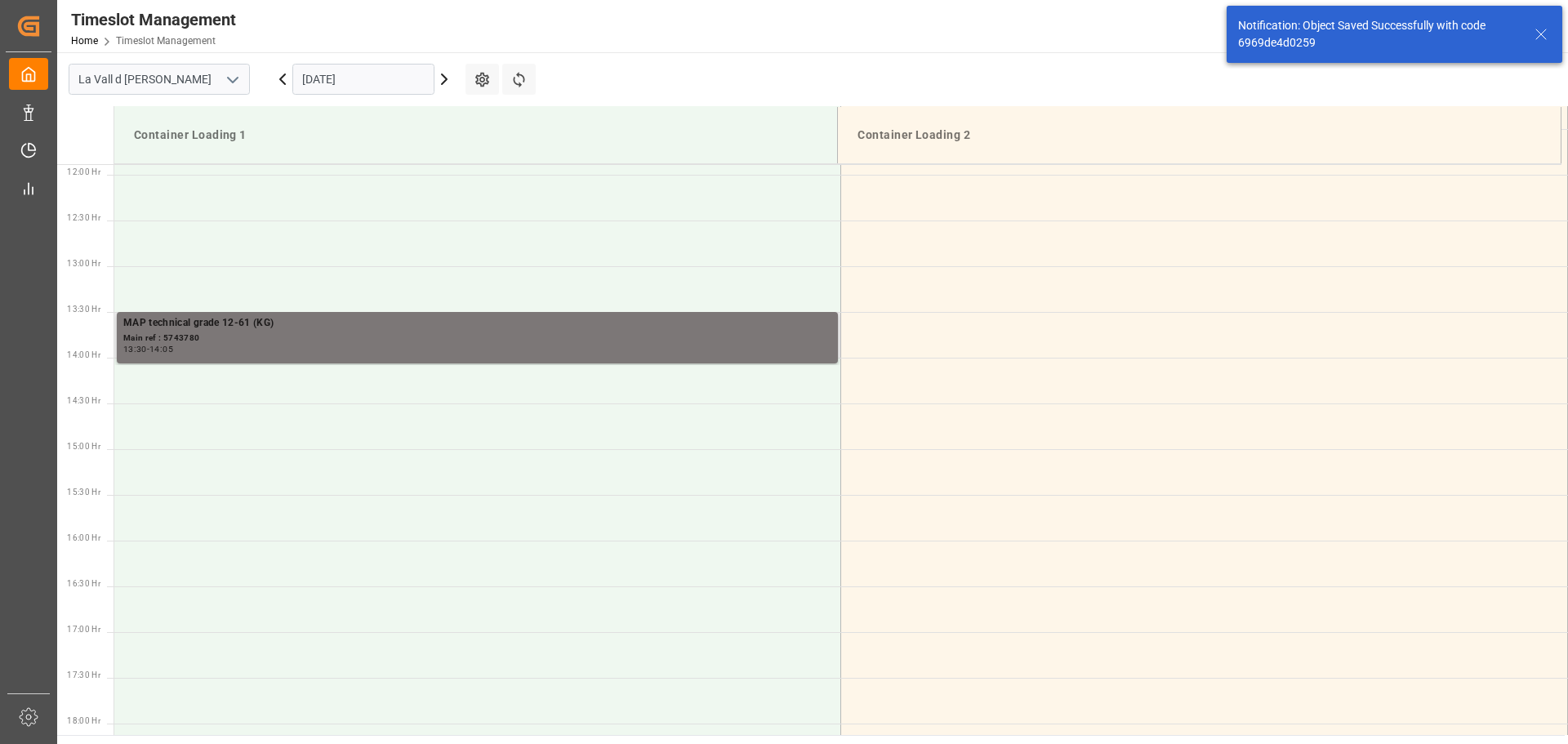
click at [419, 351] on div "13:30 - 14:05" at bounding box center [478, 349] width 708 height 9
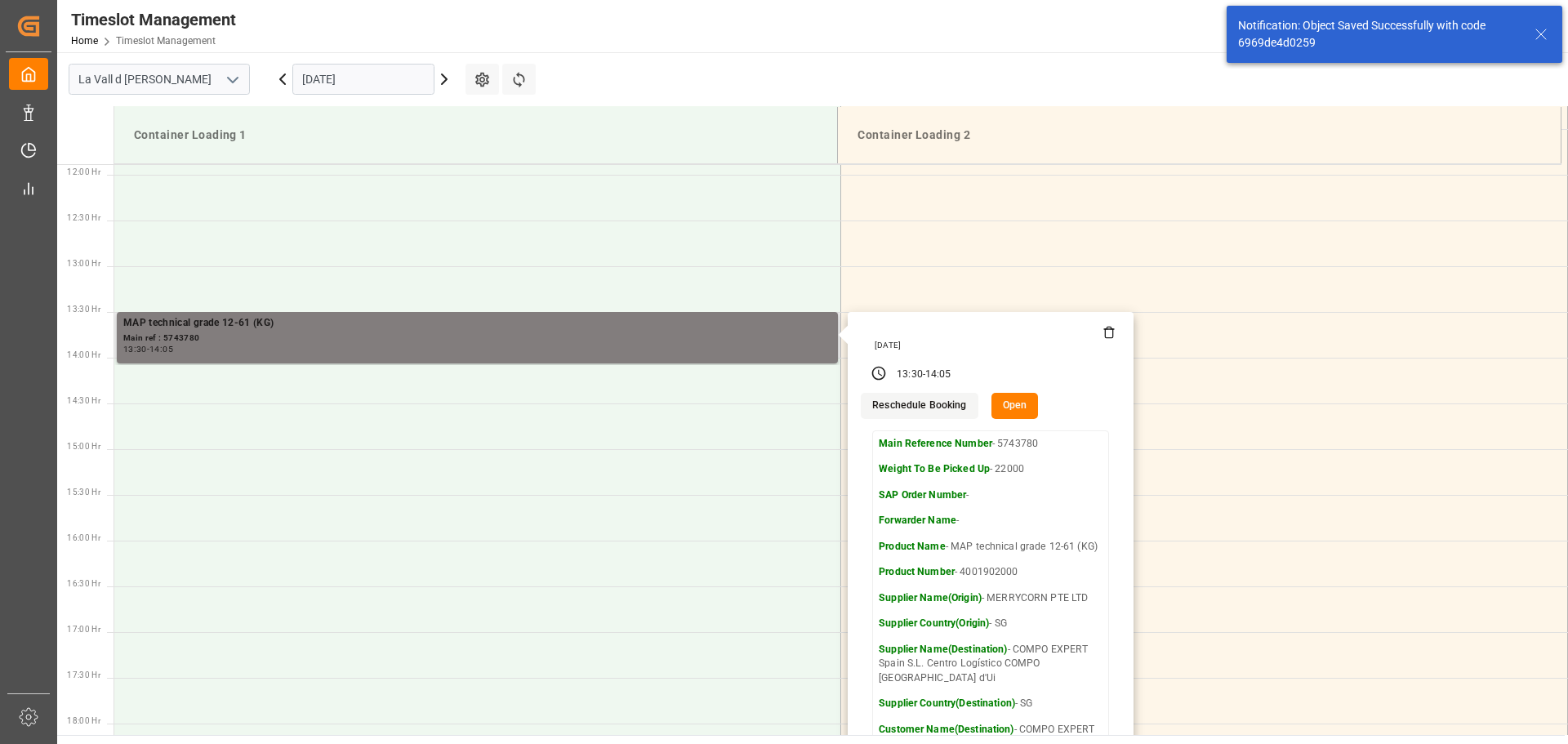
click at [1012, 402] on button "Open" at bounding box center [1015, 405] width 47 height 26
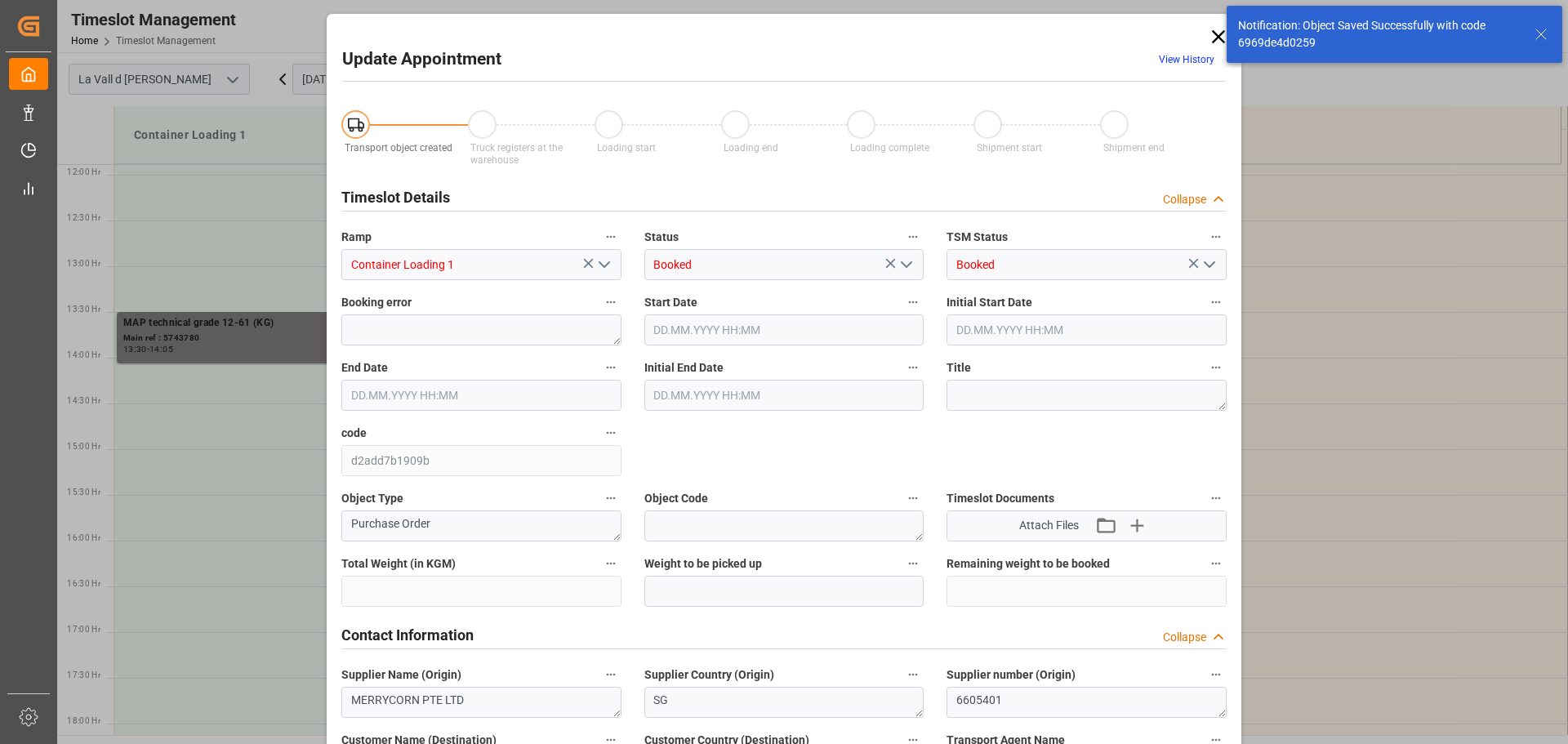
type input "220000"
type input "22000"
type input "0"
type input "16.10.2025 13:30"
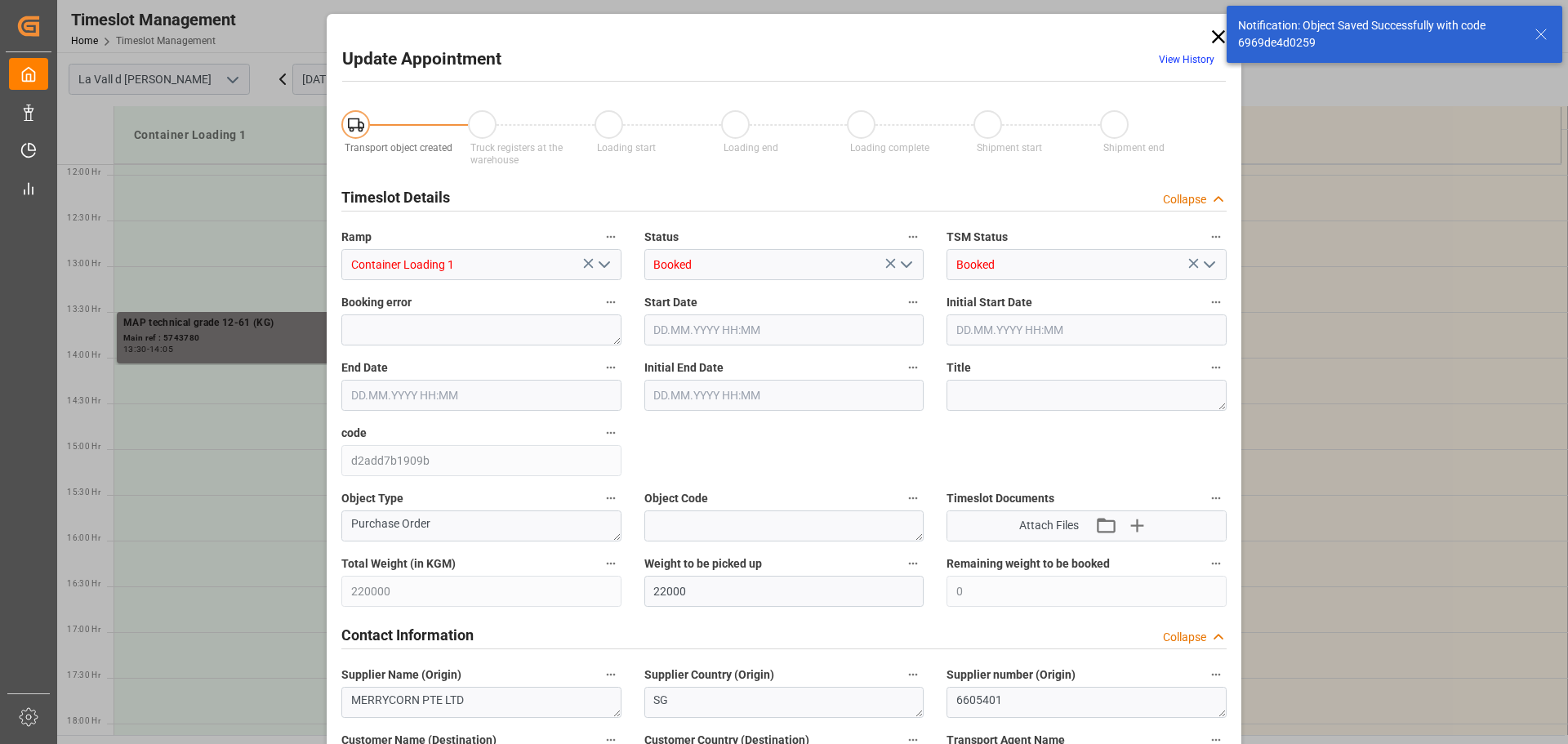
type input "16.10.2025 14:05"
type input "14.10.2025 14:08"
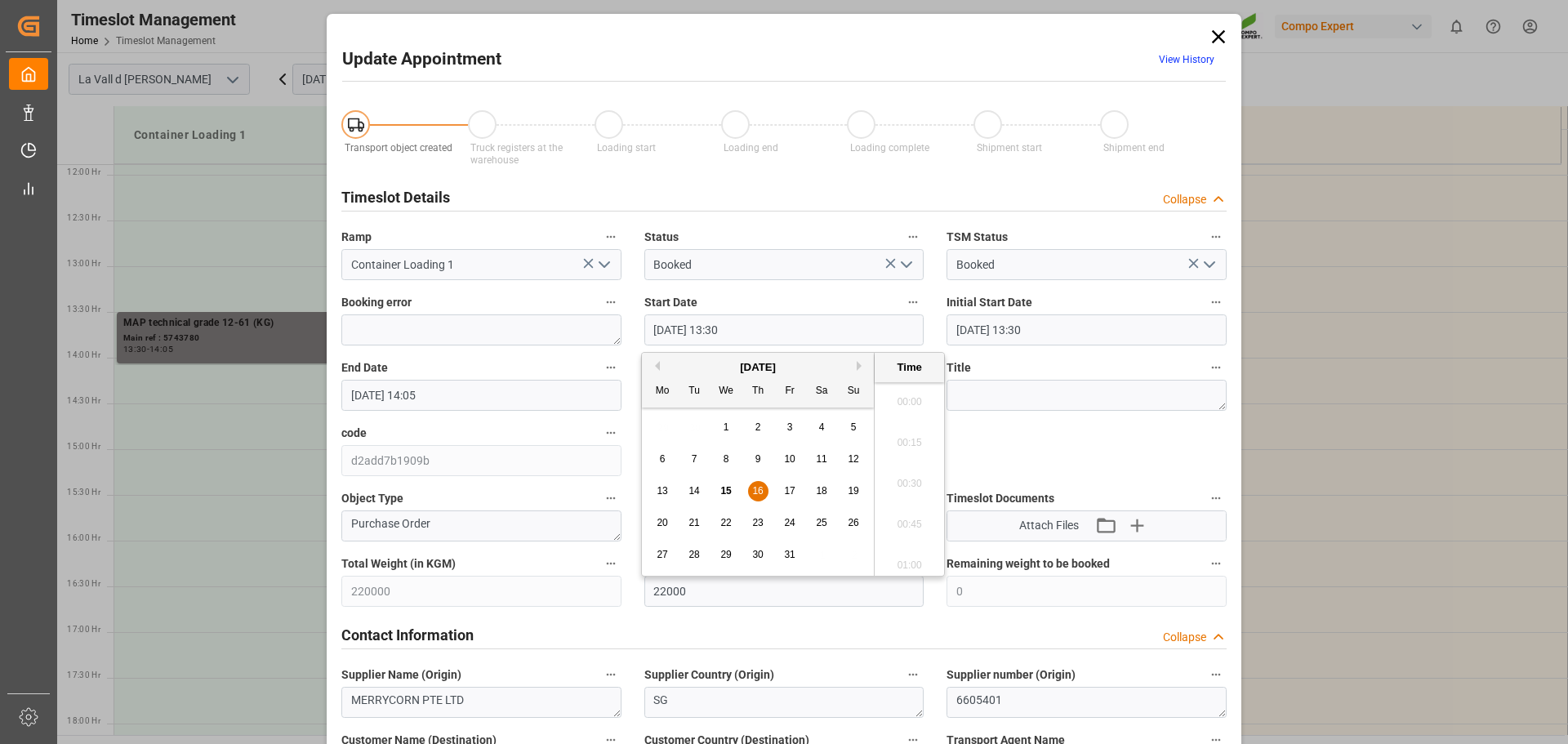
drag, startPoint x: 661, startPoint y: 329, endPoint x: 646, endPoint y: 328, distance: 15.0
click at [646, 328] on input "16.10.2025 13:30" at bounding box center [784, 330] width 280 height 31
click at [717, 327] on input "22.10.2025 13:30" at bounding box center [784, 330] width 280 height 31
click at [721, 327] on input "22.10.2025 13:30" at bounding box center [784, 330] width 280 height 31
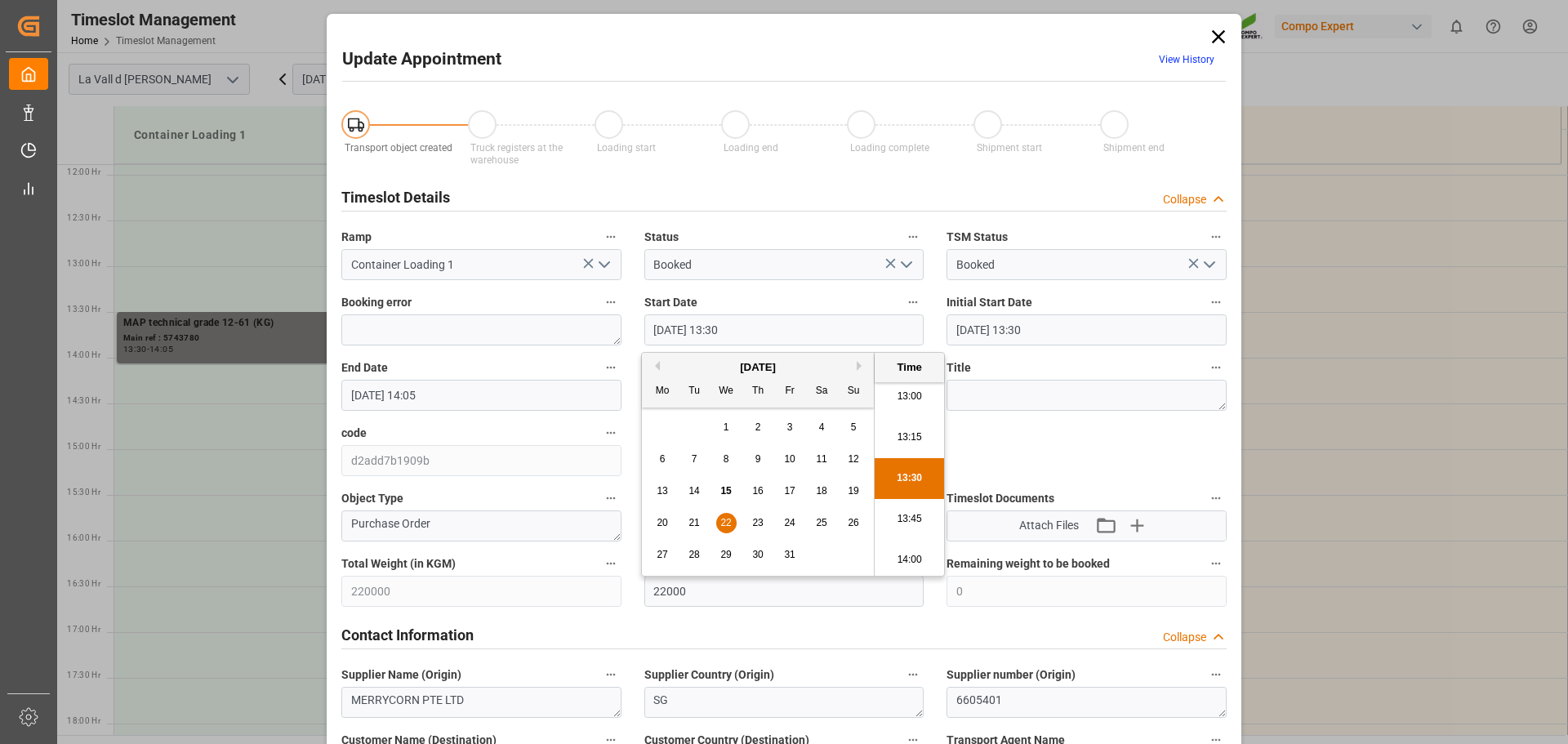
click at [757, 330] on input "22.10.2025 13:30" at bounding box center [784, 330] width 280 height 31
drag, startPoint x: 742, startPoint y: 327, endPoint x: 729, endPoint y: 327, distance: 13.0
click at [729, 327] on input "22.10.2025 13:30" at bounding box center [784, 330] width 280 height 31
click at [719, 328] on input "22.10.2025 13:30" at bounding box center [784, 330] width 280 height 31
click at [780, 320] on input "22.10.2025 13:30" at bounding box center [784, 330] width 280 height 31
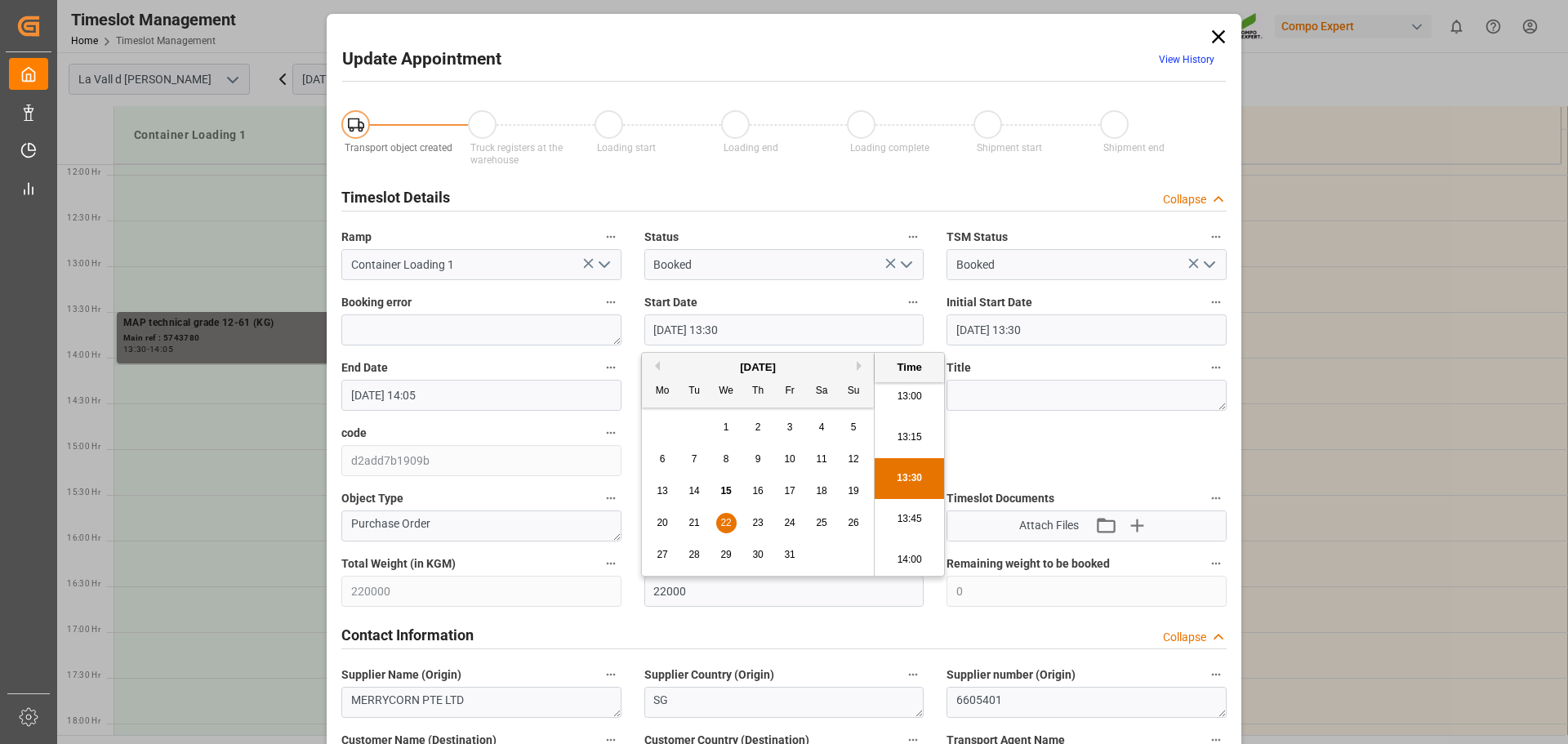
click at [725, 326] on input "22.10.2025 13:30" at bounding box center [784, 330] width 280 height 31
drag, startPoint x: 780, startPoint y: 328, endPoint x: 585, endPoint y: 327, distance: 195.0
type input "22.10.2025 11:50"
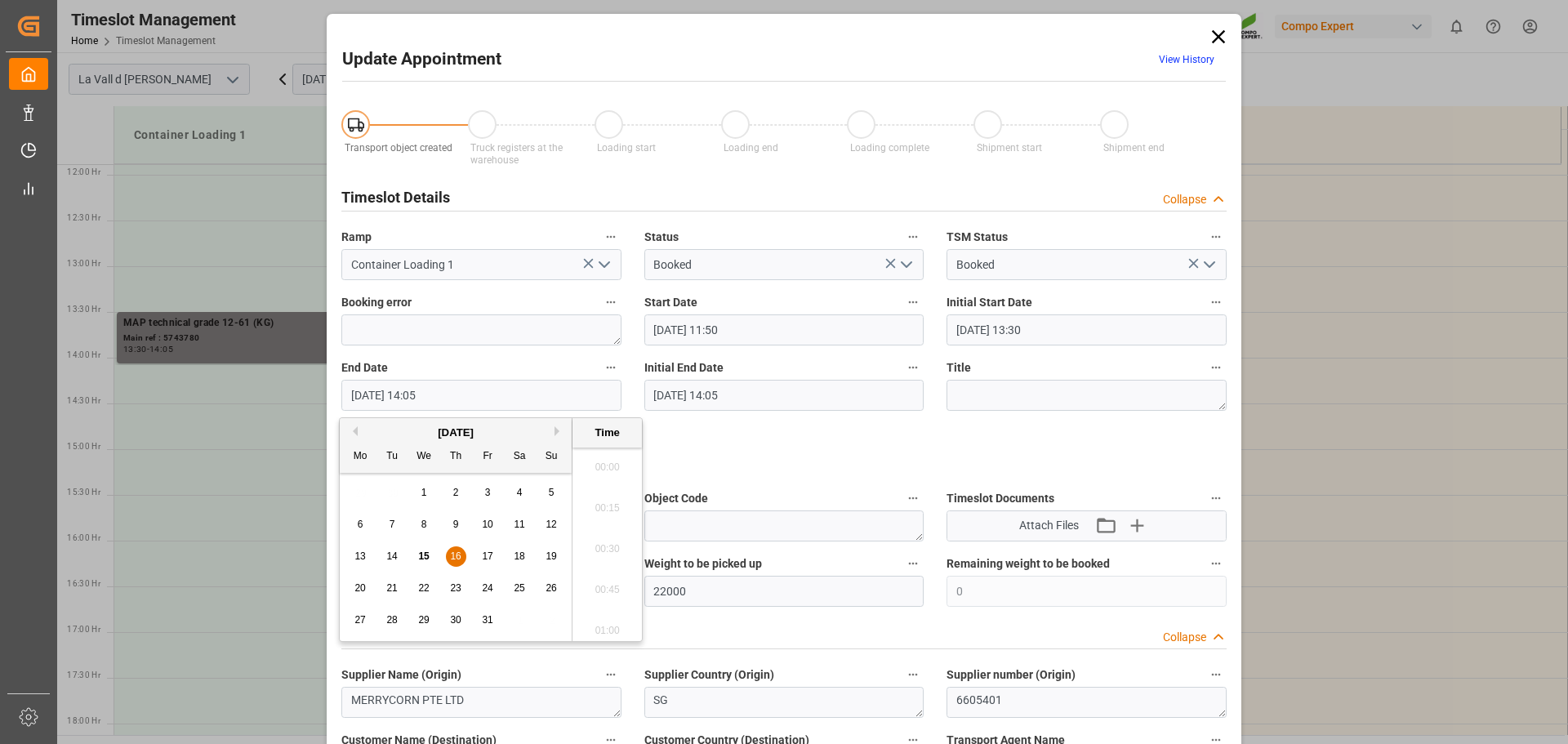
drag, startPoint x: 357, startPoint y: 395, endPoint x: 274, endPoint y: 389, distance: 83.2
click at [274, 389] on div "Update Appointment View History Transport object created Truck registers at the…" at bounding box center [784, 372] width 1568 height 744
click at [418, 396] on input "22.10.2025 14:05" at bounding box center [481, 396] width 280 height 31
type input "22.10.2025 12:35"
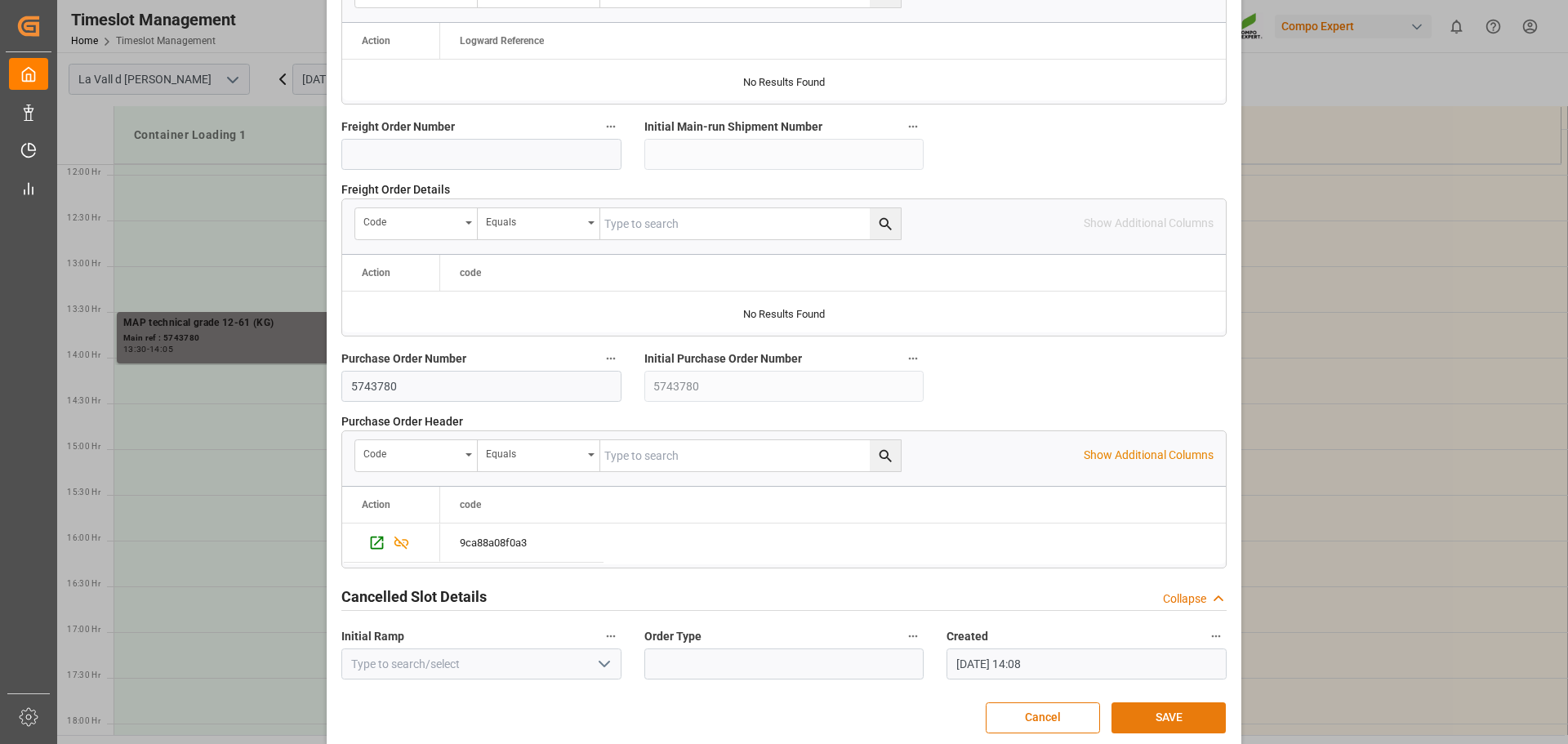
scroll to position [1523, 0]
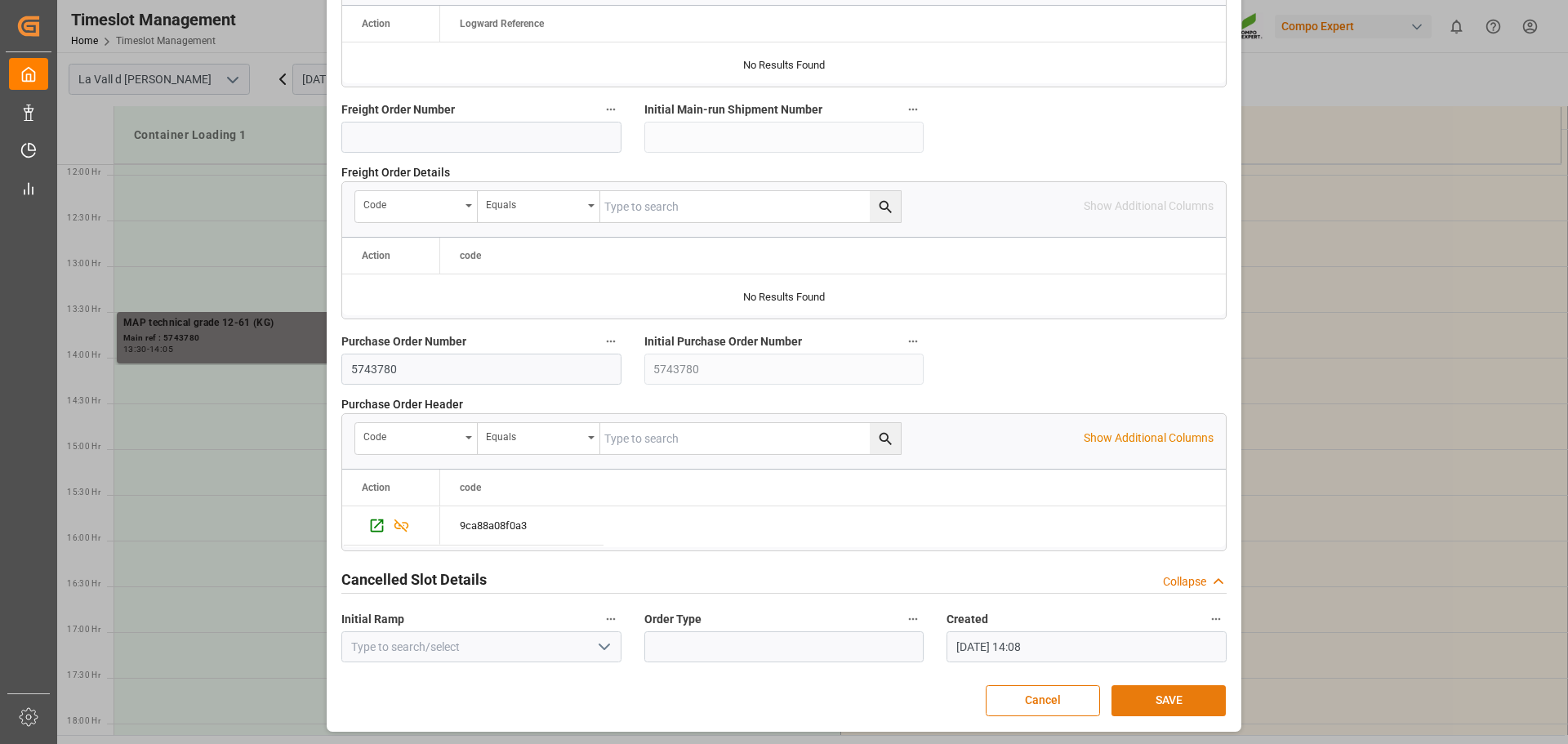
click at [1151, 691] on button "SAVE" at bounding box center [1169, 701] width 115 height 31
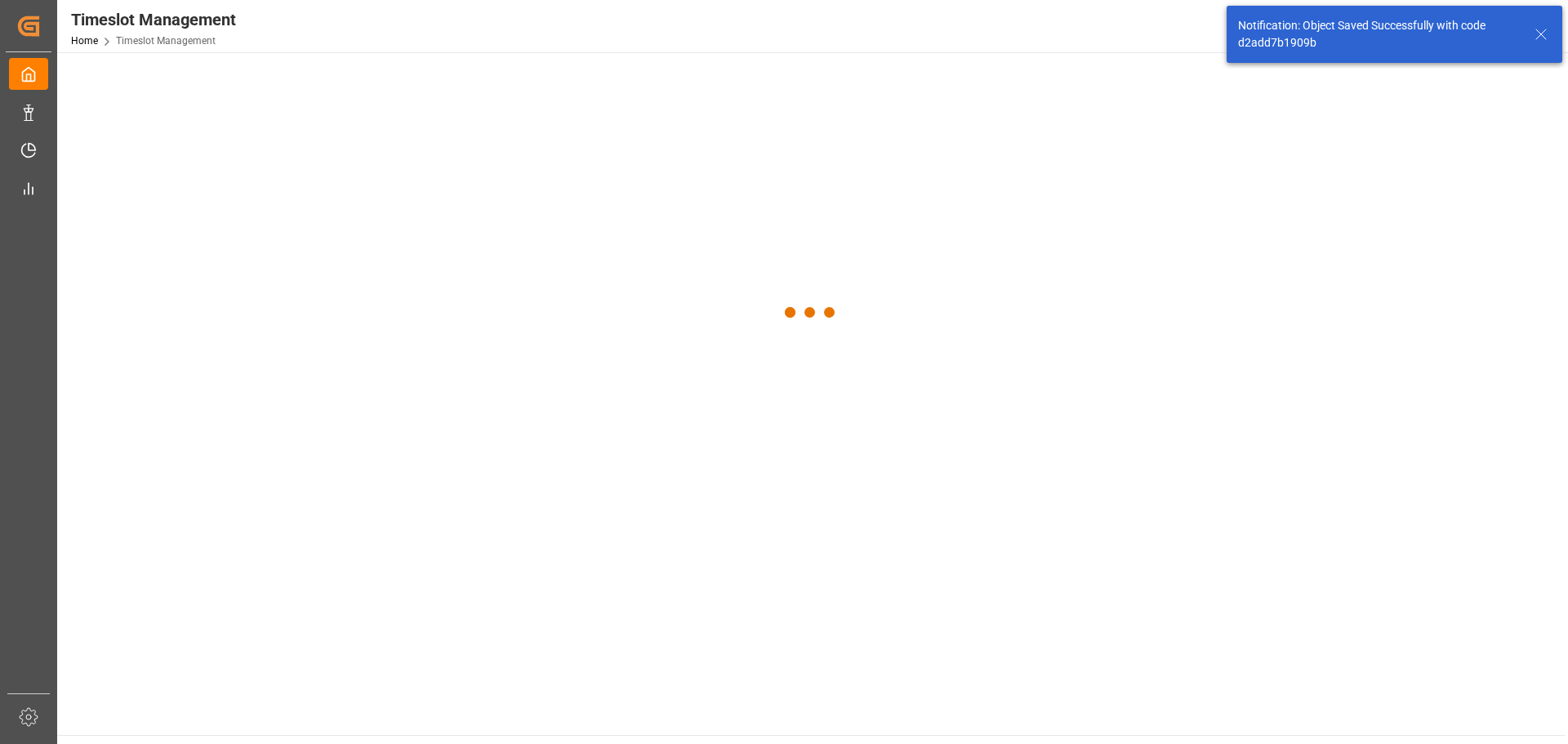
click at [504, 152] on div at bounding box center [811, 313] width 1508 height 521
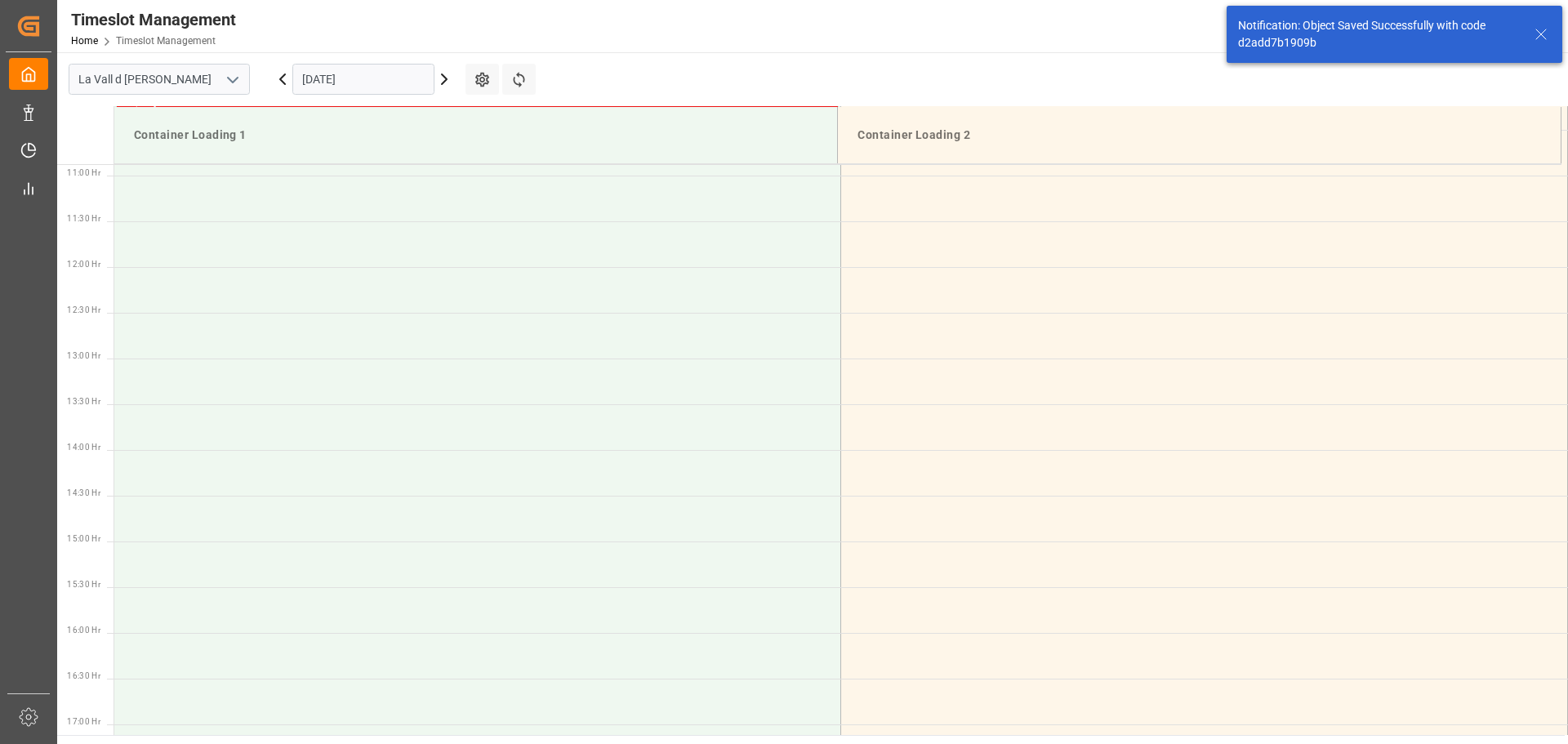
click at [364, 67] on input "16.10.2025" at bounding box center [363, 79] width 142 height 31
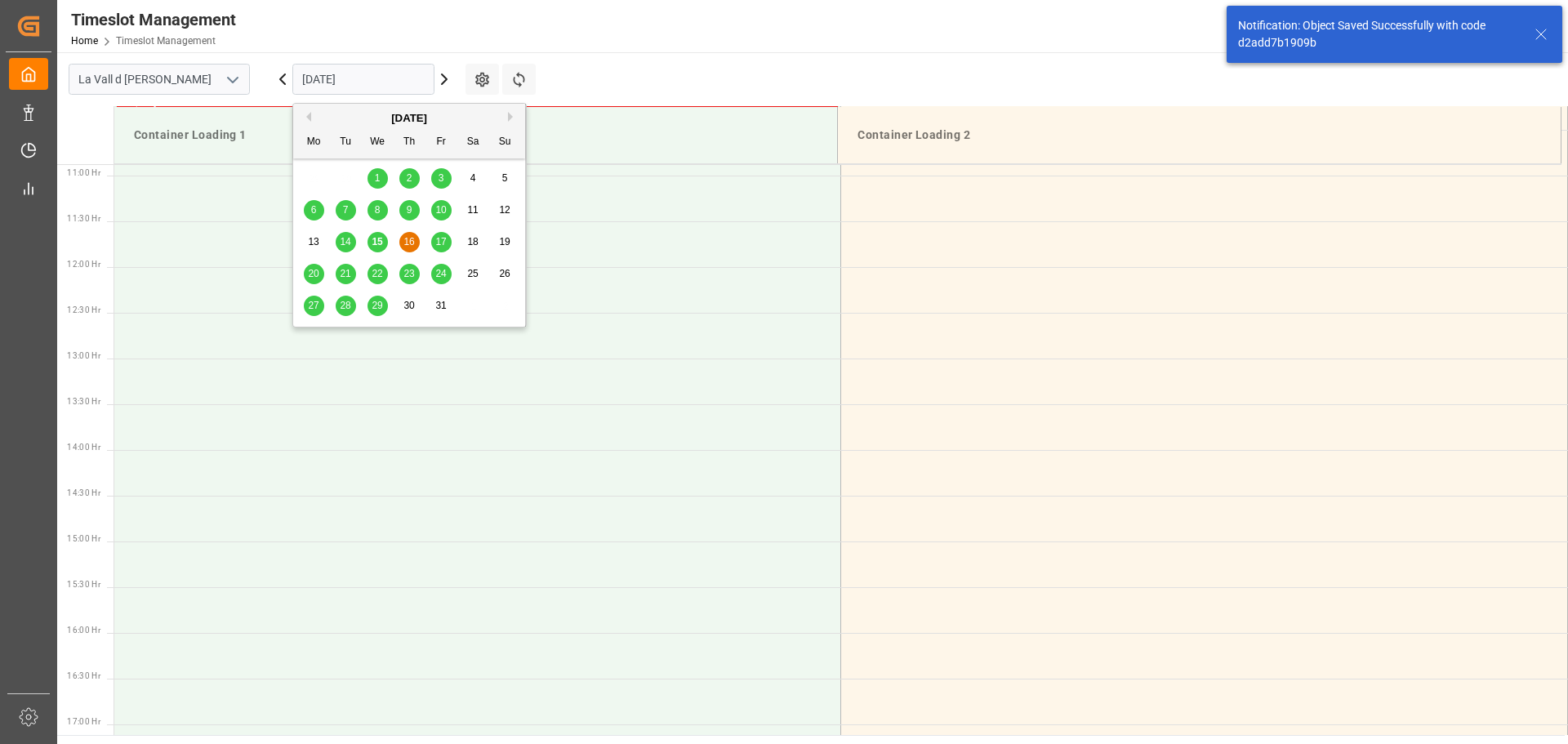
scroll to position [996, 0]
click at [374, 273] on span "22" at bounding box center [376, 274] width 11 height 12
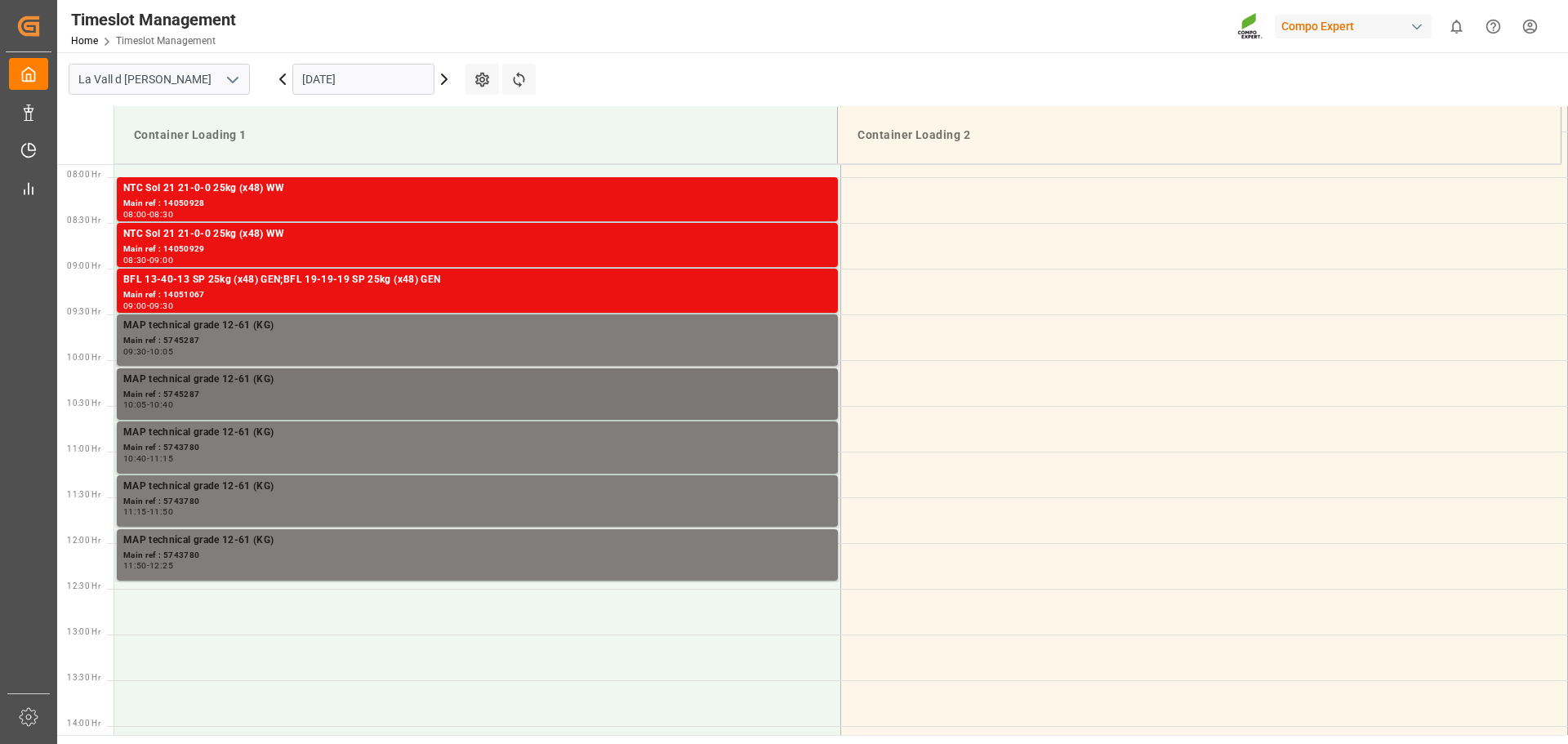
scroll to position [678, 0]
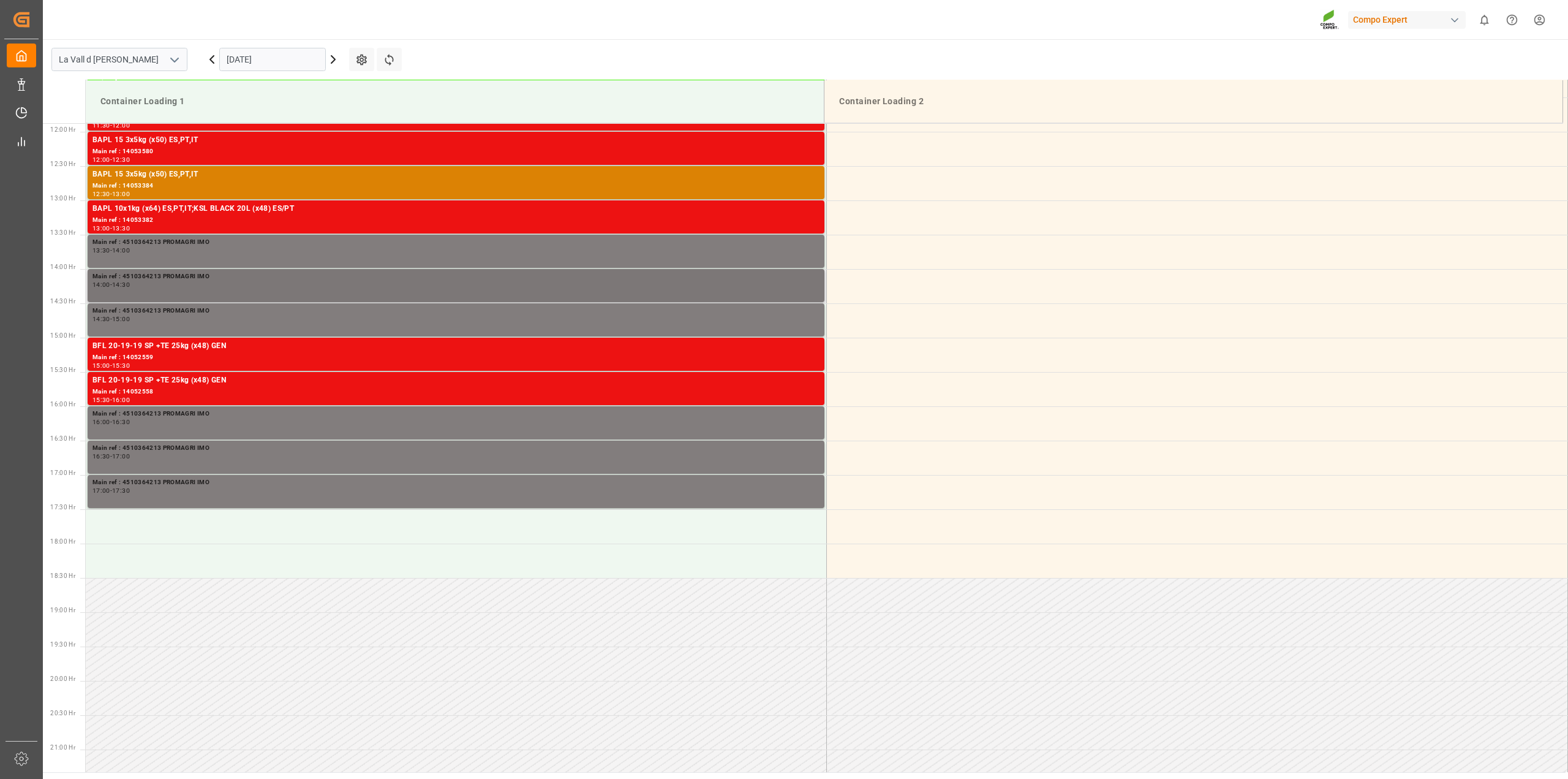
scroll to position [816, 0]
click at [281, 78] on div "[DATE]" at bounding box center [273, 59] width 153 height 41
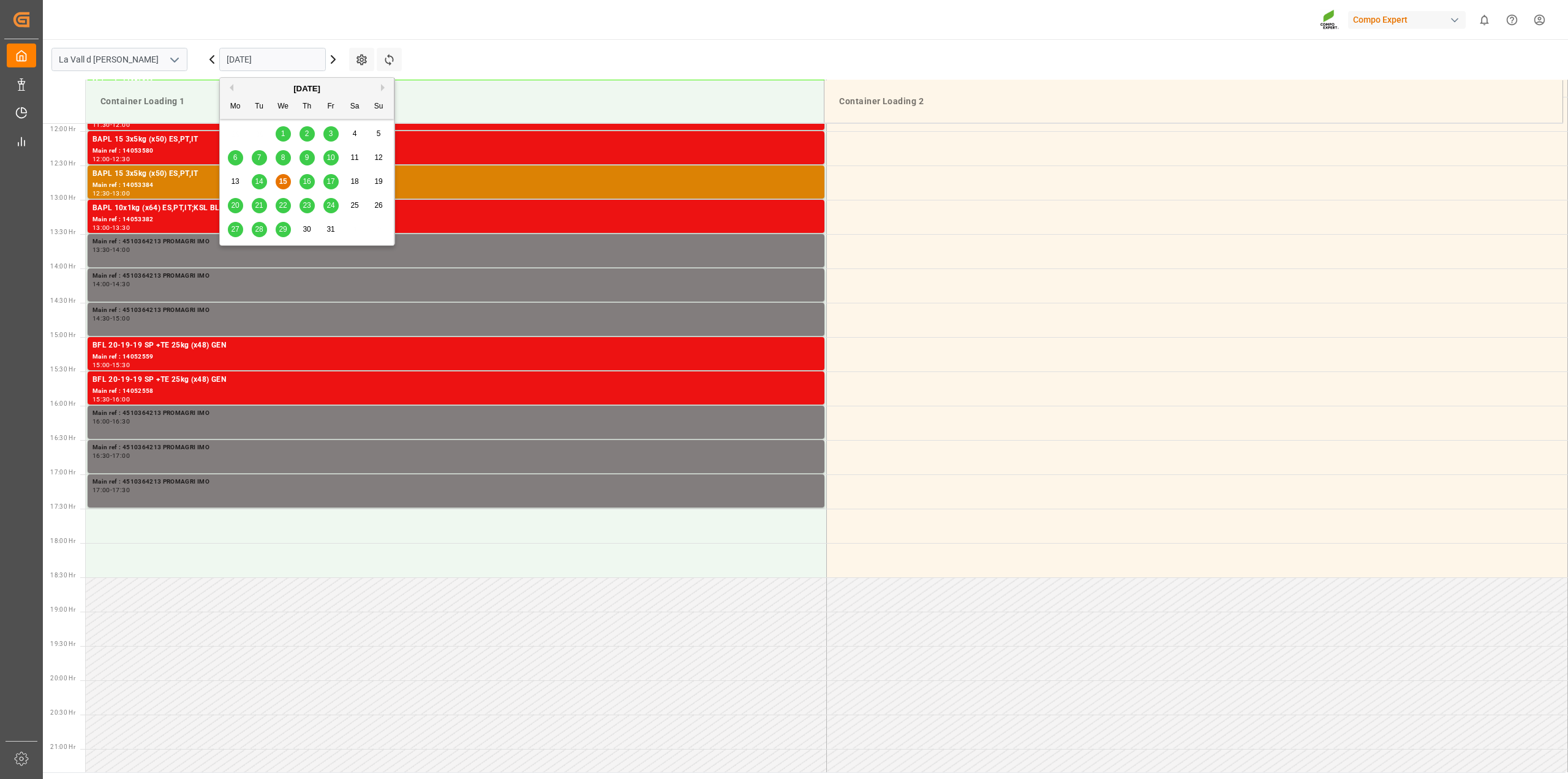
click at [289, 70] on input "[DATE]" at bounding box center [272, 59] width 106 height 23
click at [255, 207] on span "21" at bounding box center [258, 206] width 8 height 9
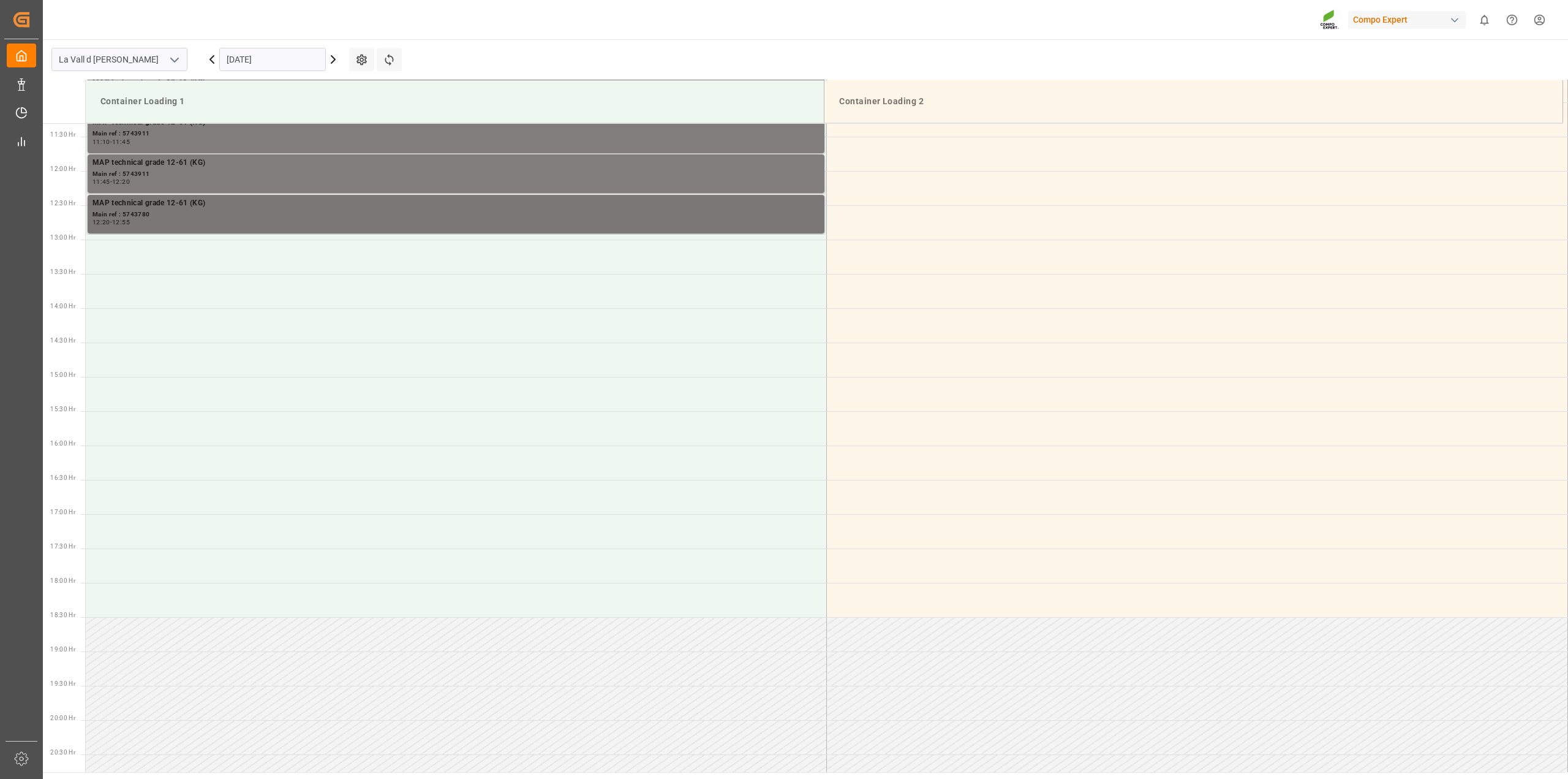
scroll to position [632, 0]
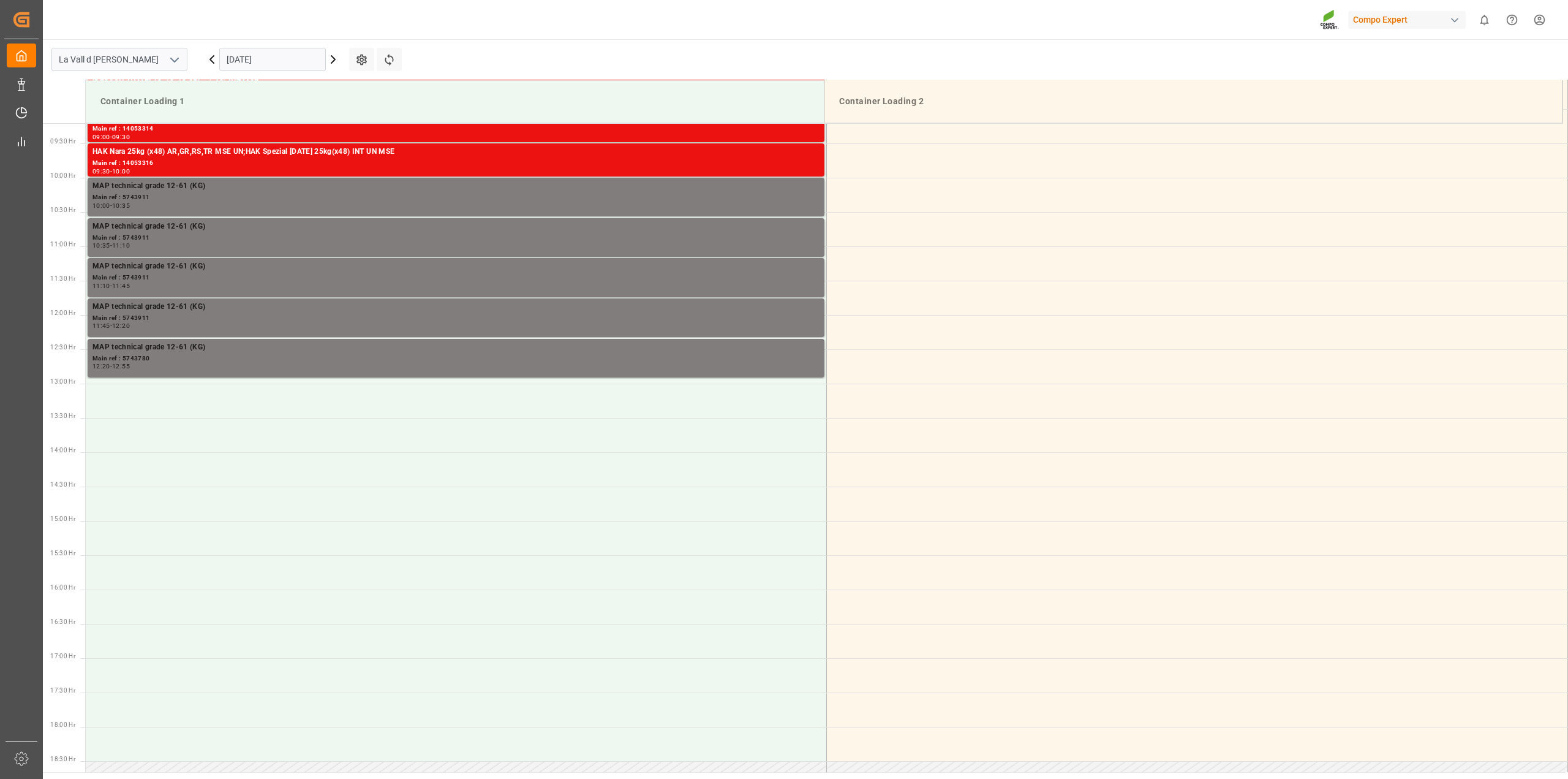
click at [271, 51] on input "21.10.2025" at bounding box center [272, 59] width 106 height 23
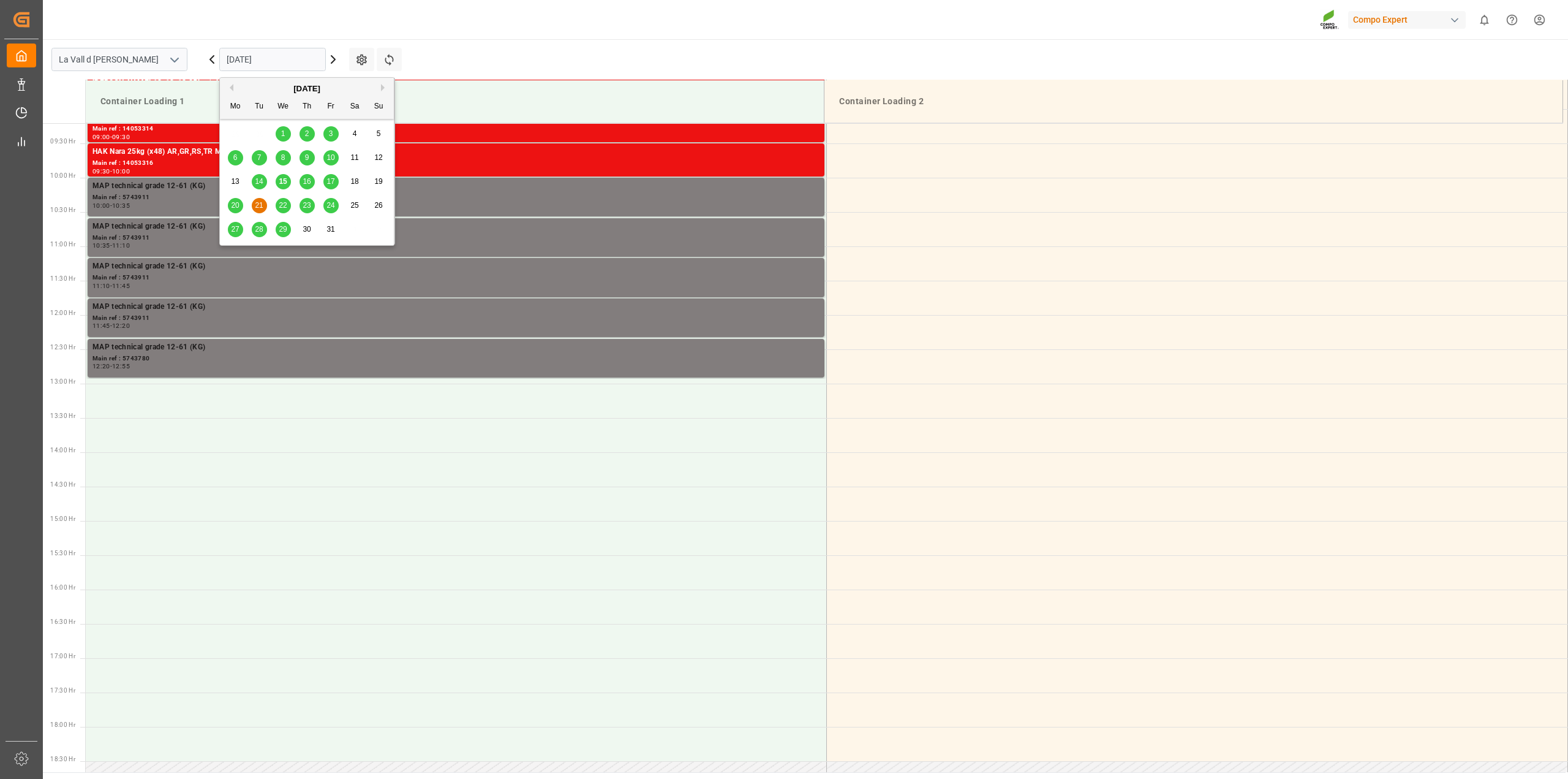
click at [285, 203] on span "22" at bounding box center [282, 206] width 8 height 9
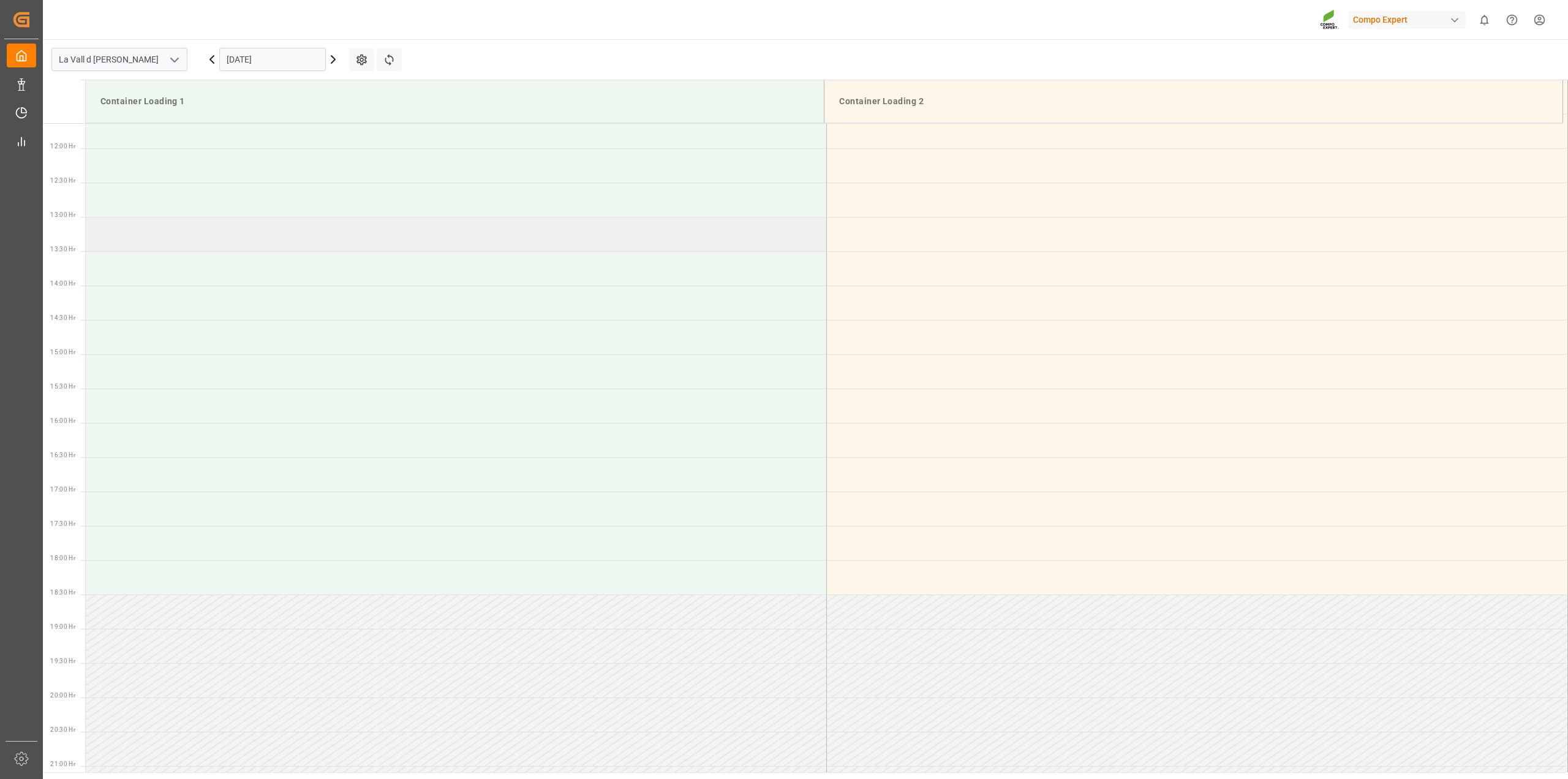
click at [453, 226] on td at bounding box center [457, 234] width 741 height 34
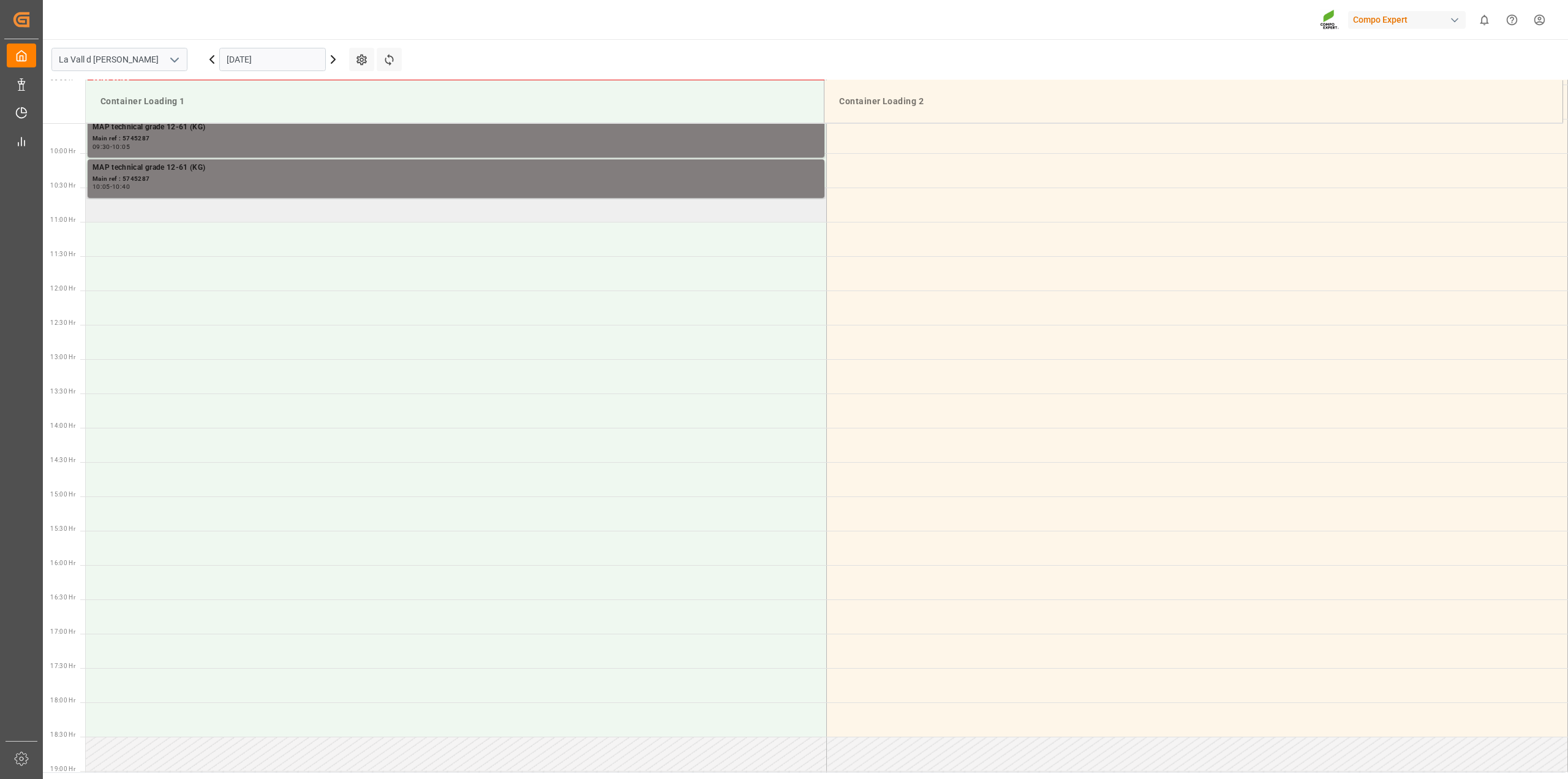
scroll to position [448, 0]
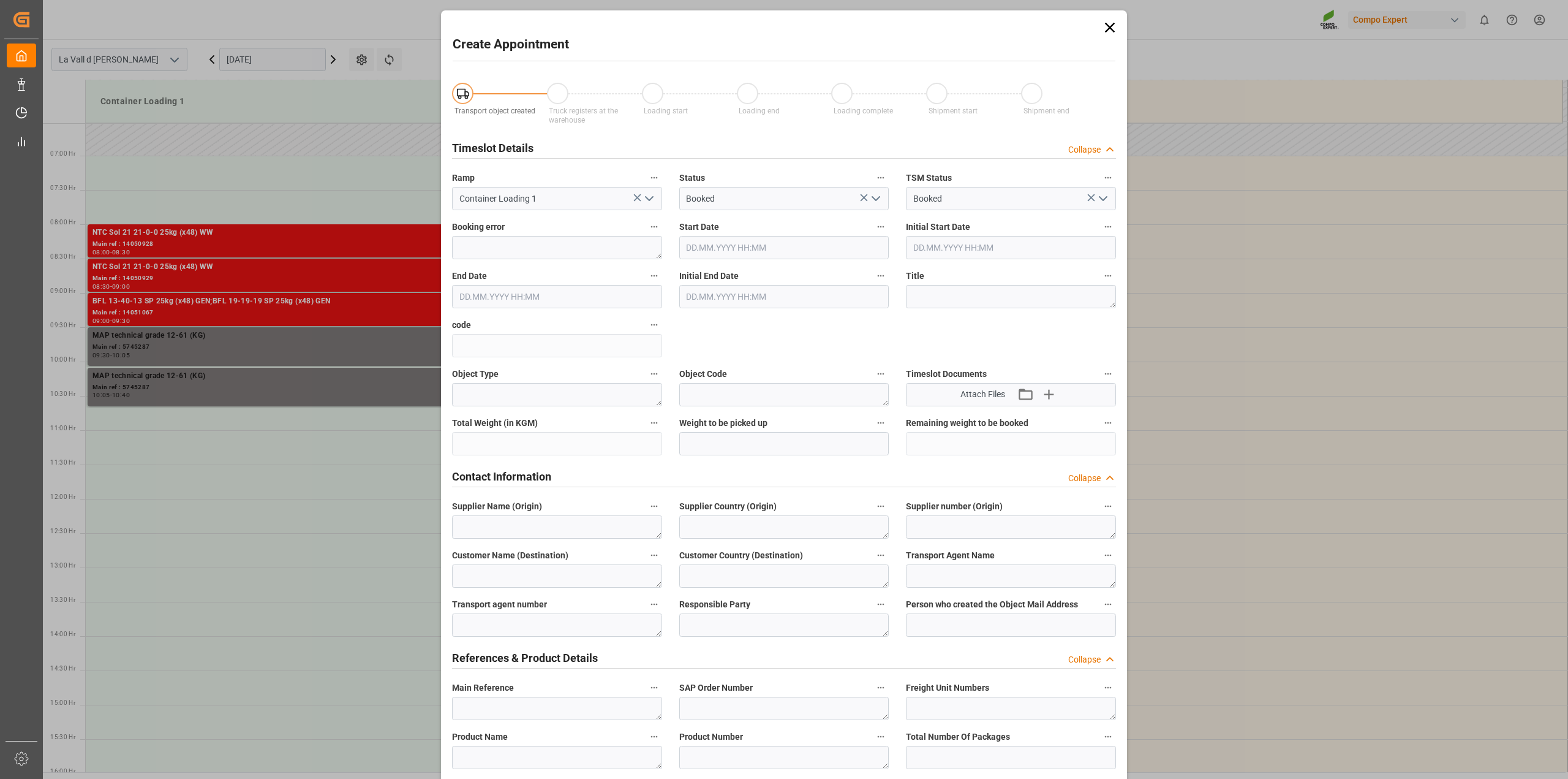
type input "22.10.2025 13:00"
type input "22.10.2025 13:30"
click at [1106, 29] on icon at bounding box center [1110, 28] width 10 height 10
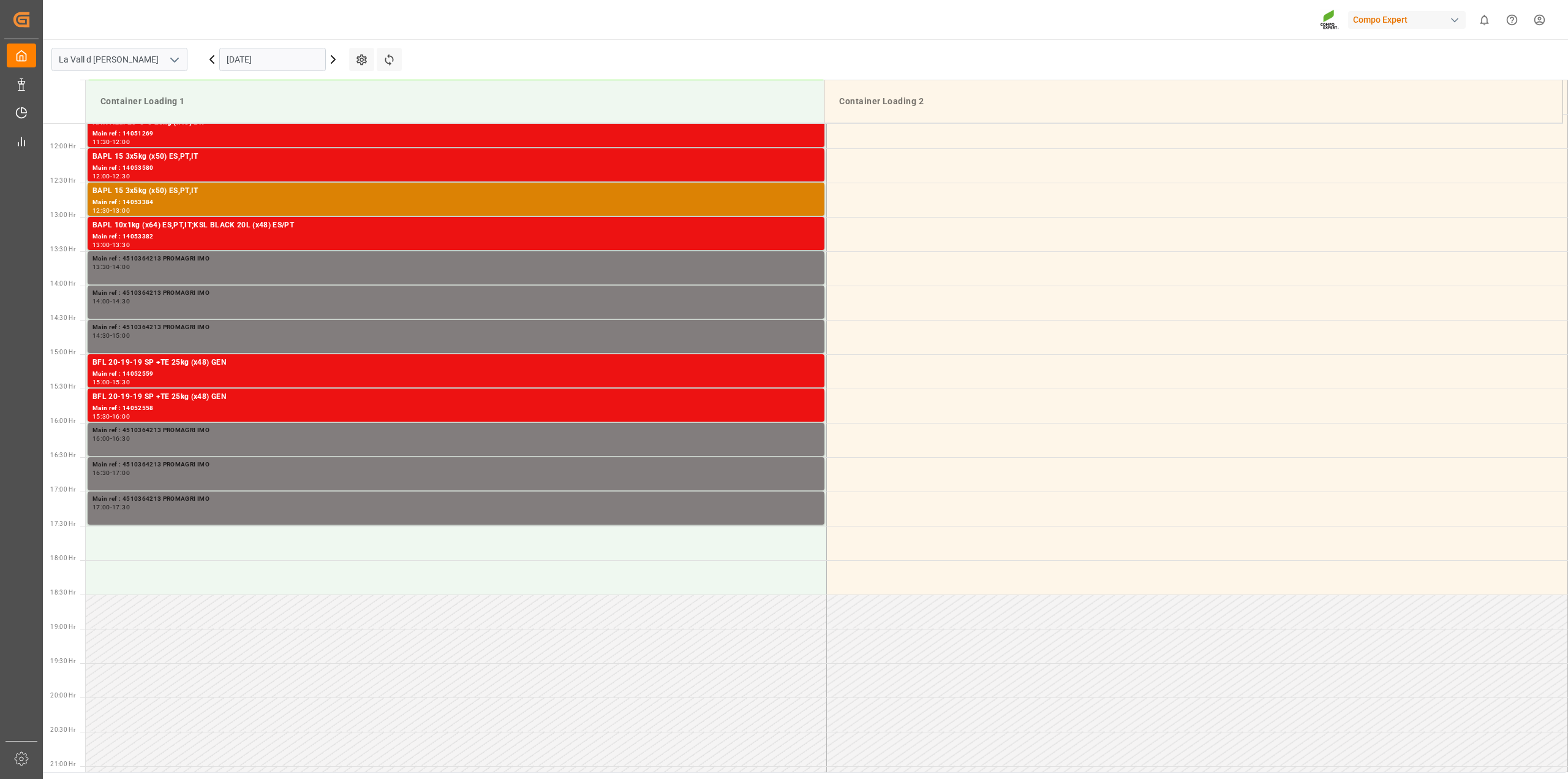
scroll to position [816, 0]
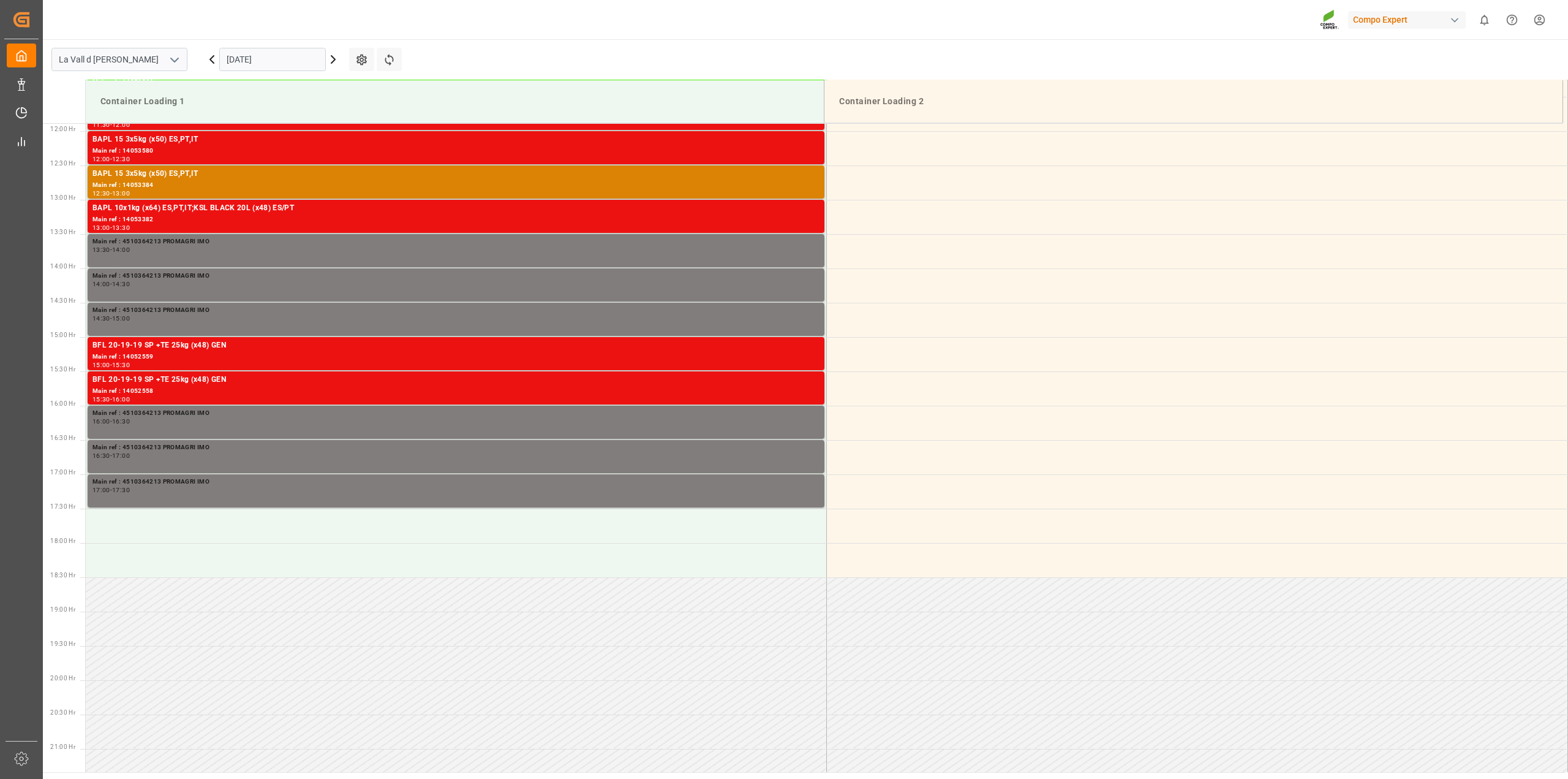
click at [239, 64] on input "[DATE]" at bounding box center [272, 59] width 106 height 23
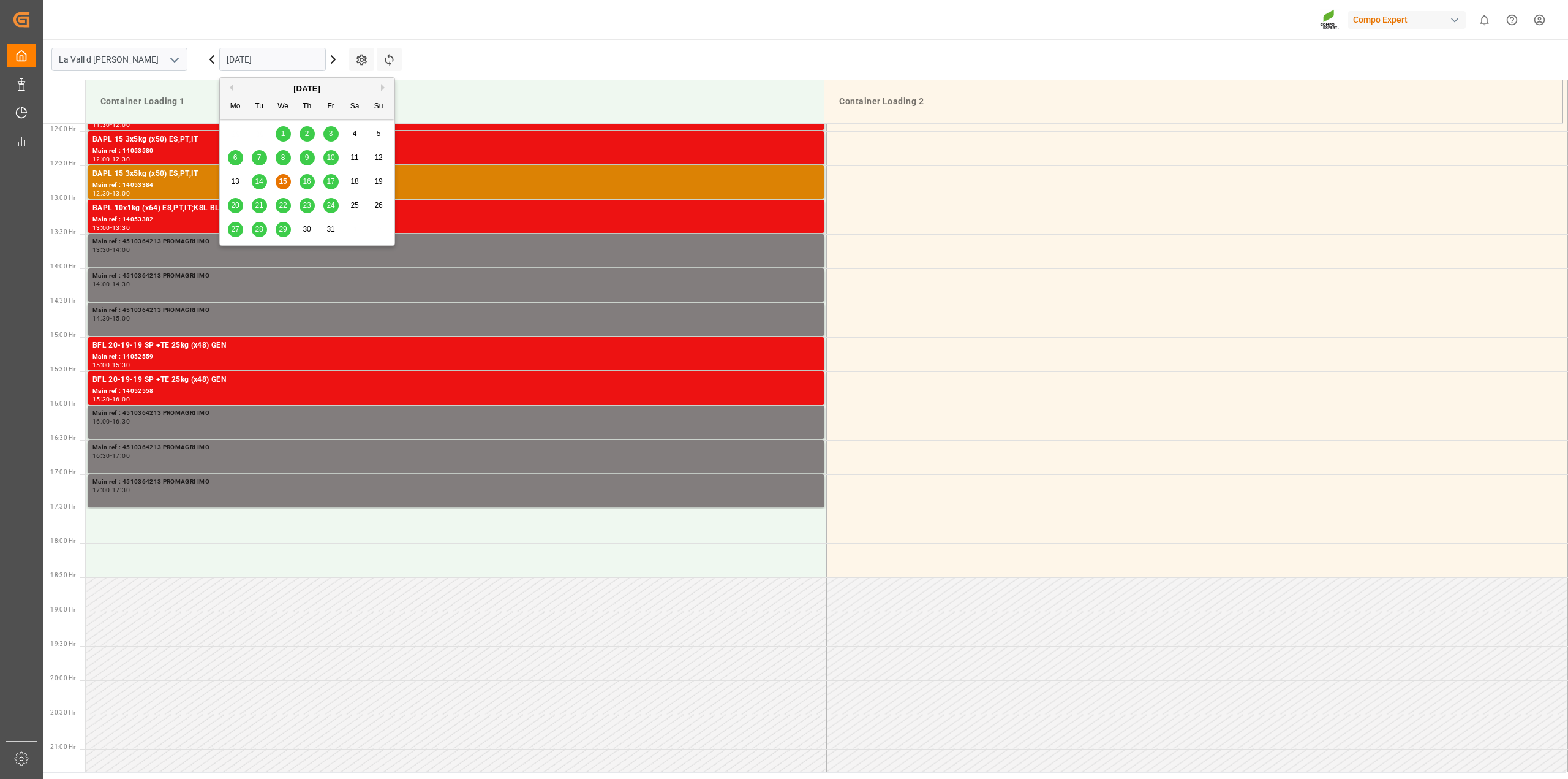
click at [279, 203] on span "22" at bounding box center [282, 206] width 8 height 9
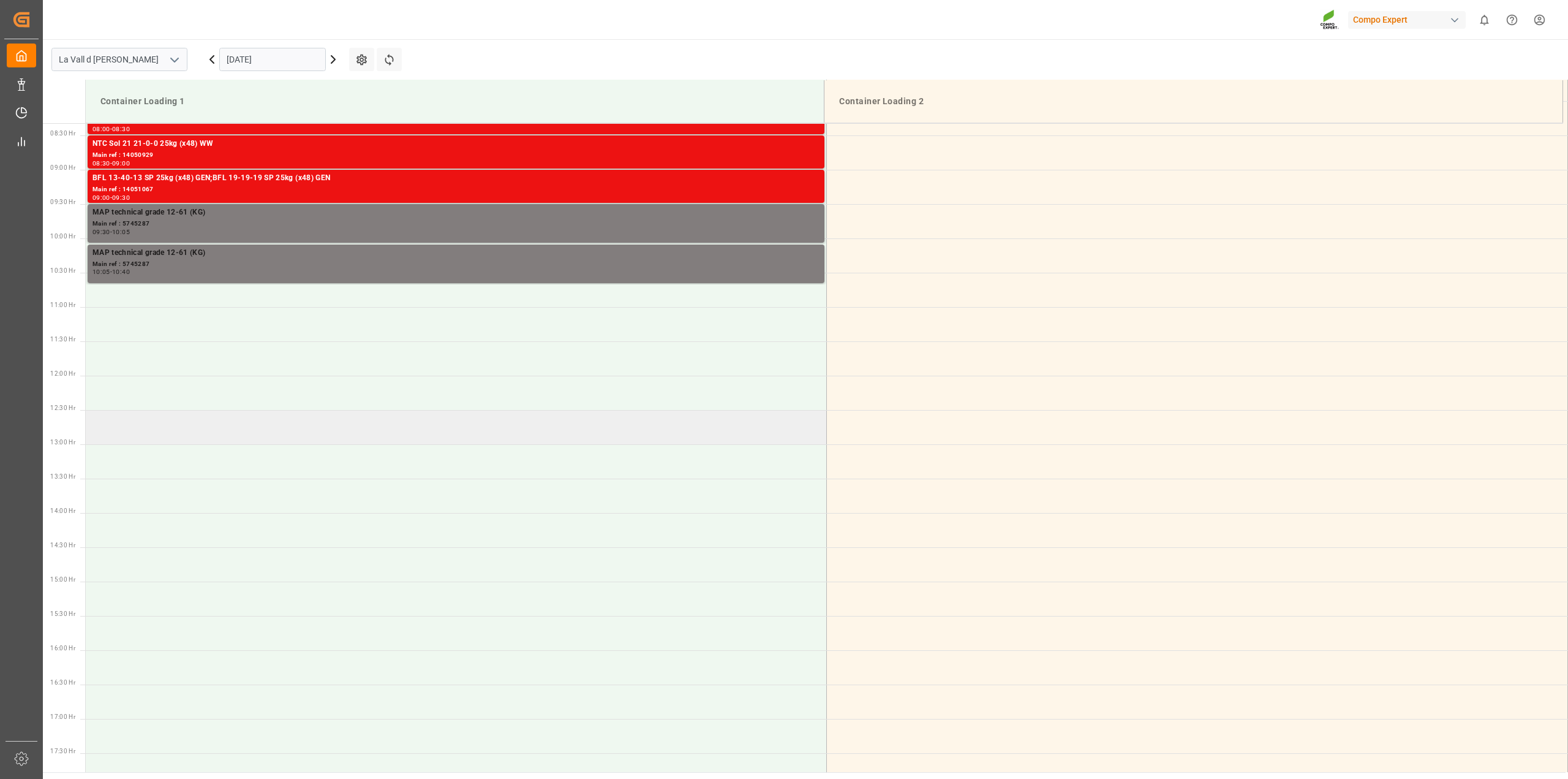
scroll to position [570, 0]
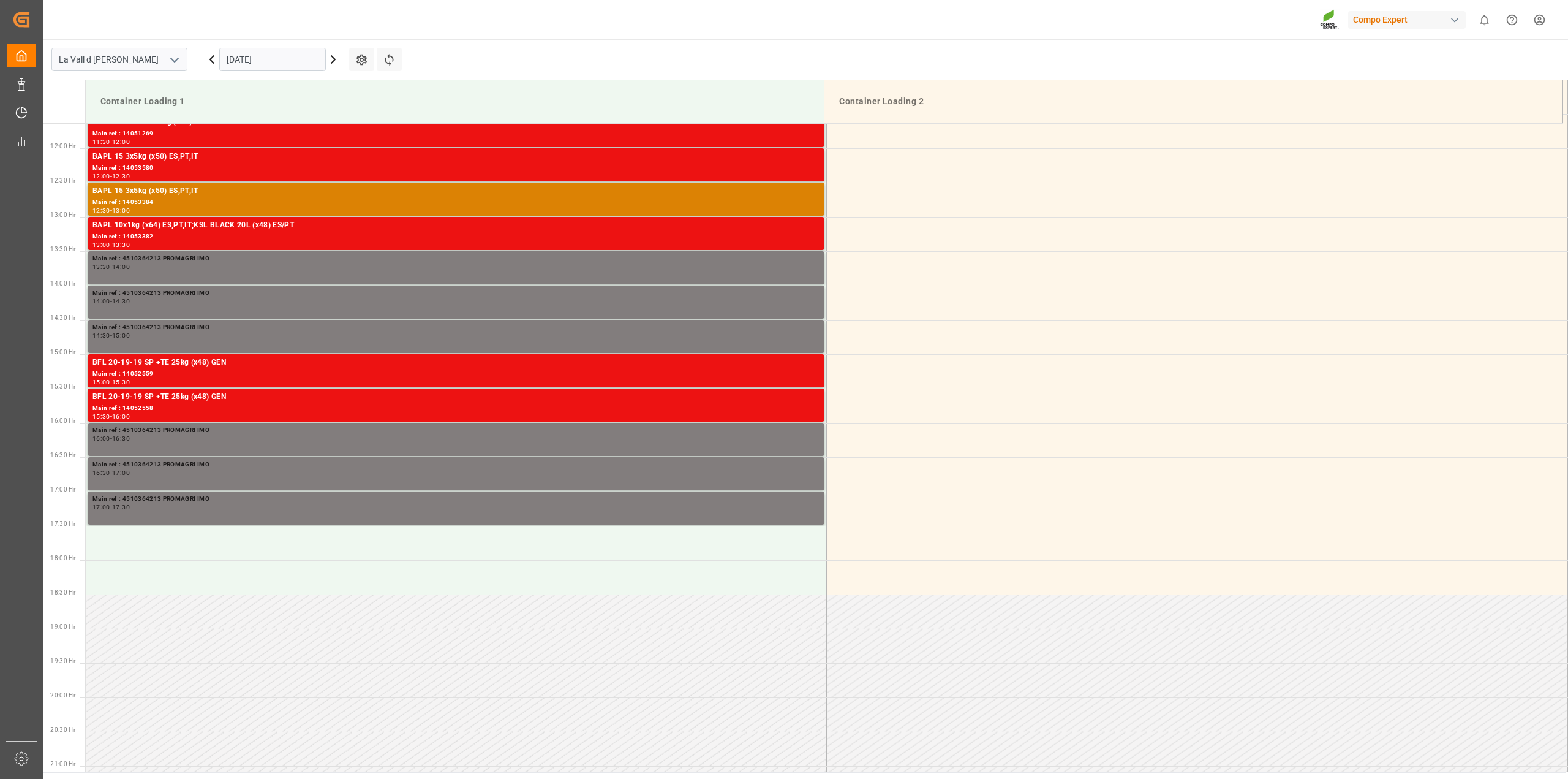
scroll to position [816, 0]
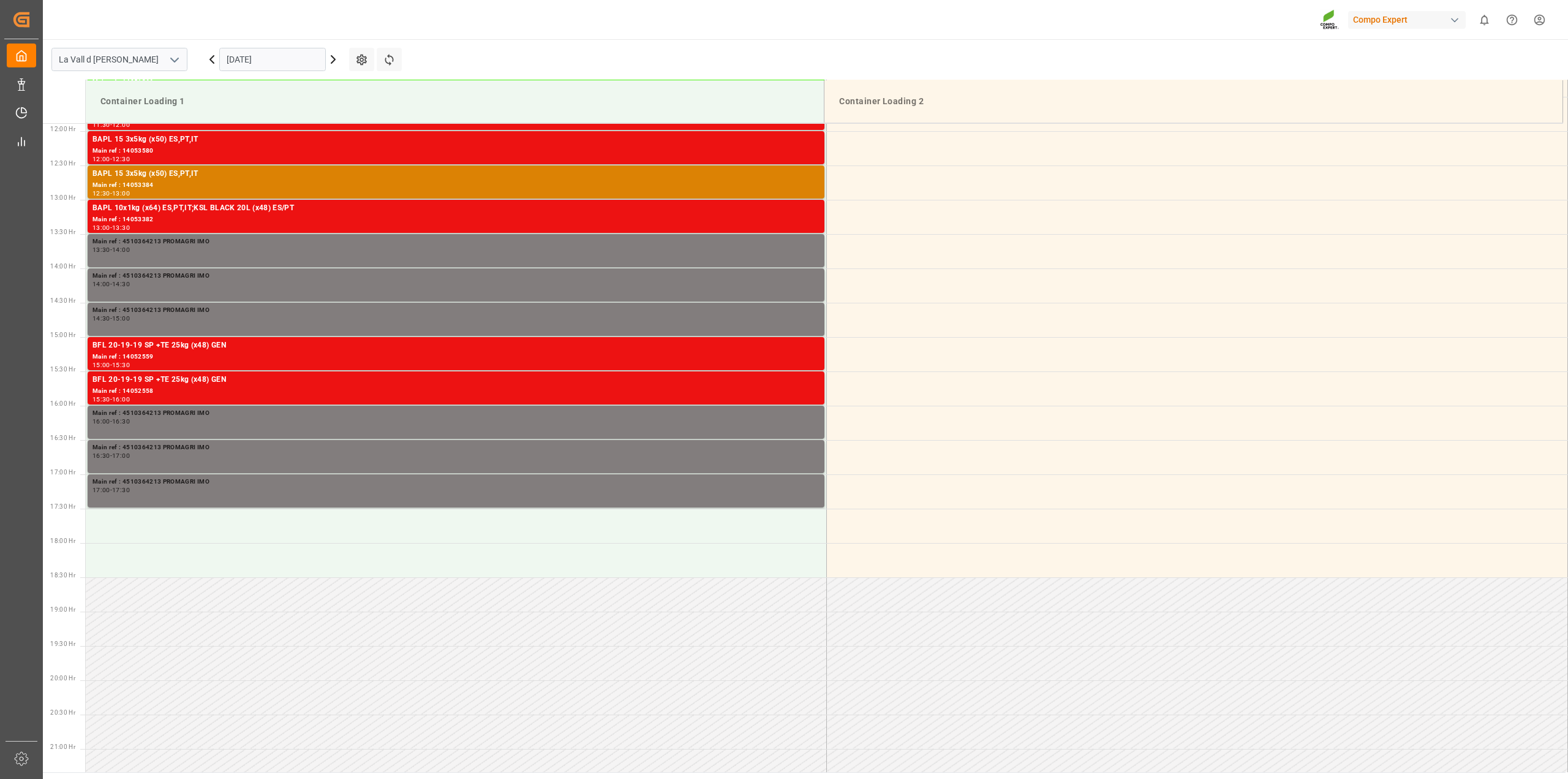
click at [241, 54] on input "[DATE]" at bounding box center [272, 59] width 106 height 23
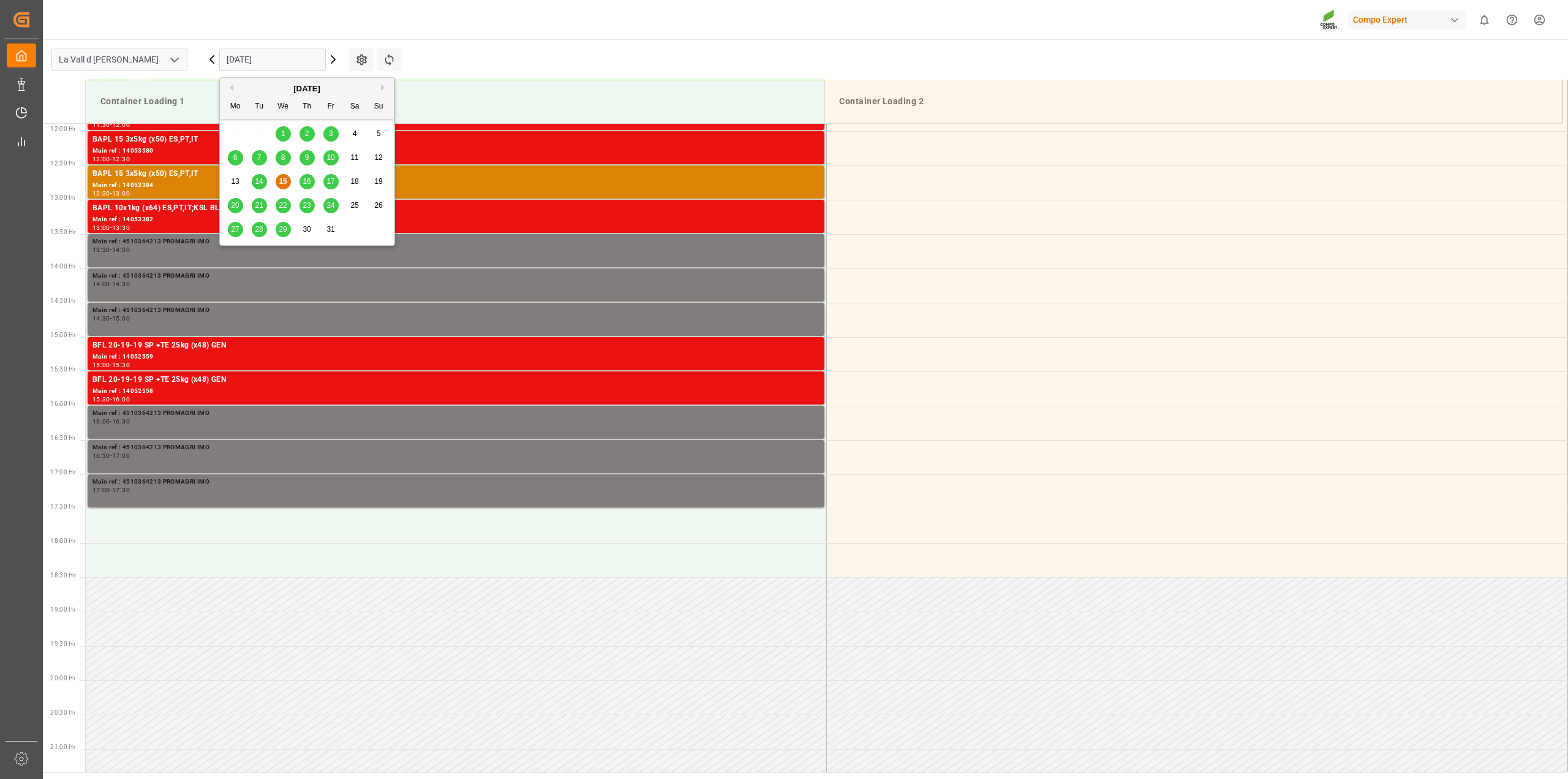
click at [284, 206] on span "22" at bounding box center [282, 206] width 8 height 9
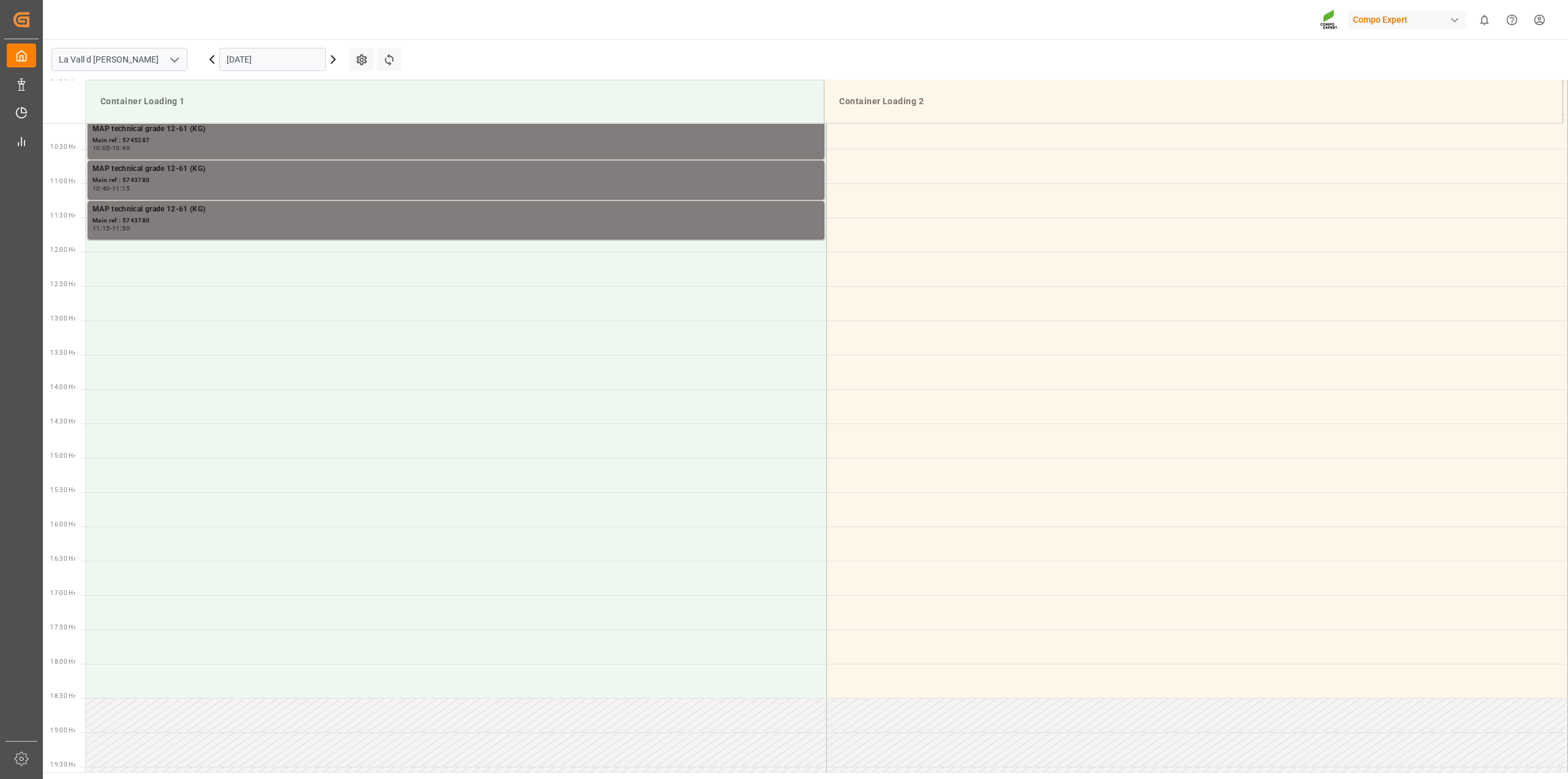
scroll to position [509, 0]
